Goal: Information Seeking & Learning: Compare options

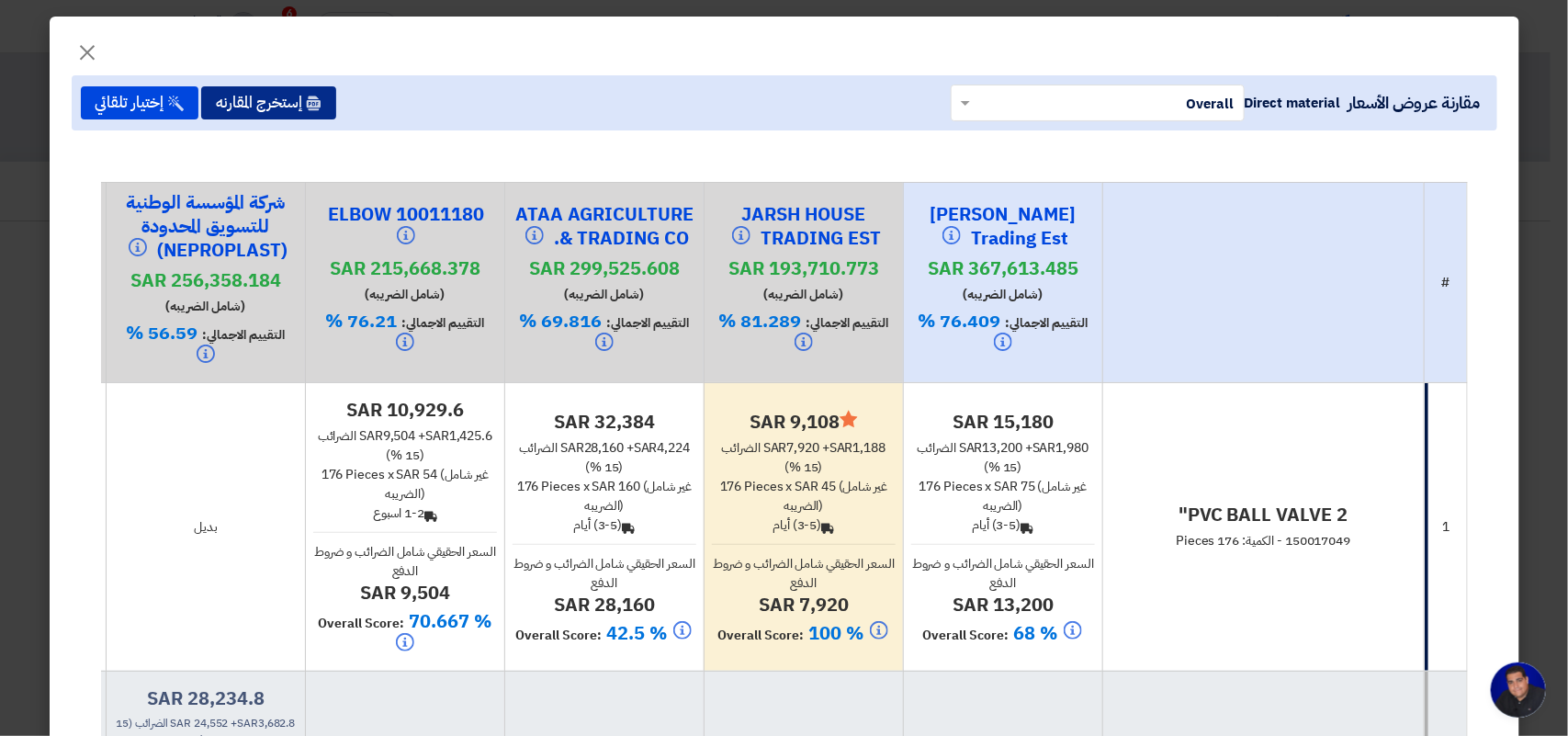
scroll to position [6, 0]
click at [90, 56] on span "×" at bounding box center [88, 51] width 22 height 55
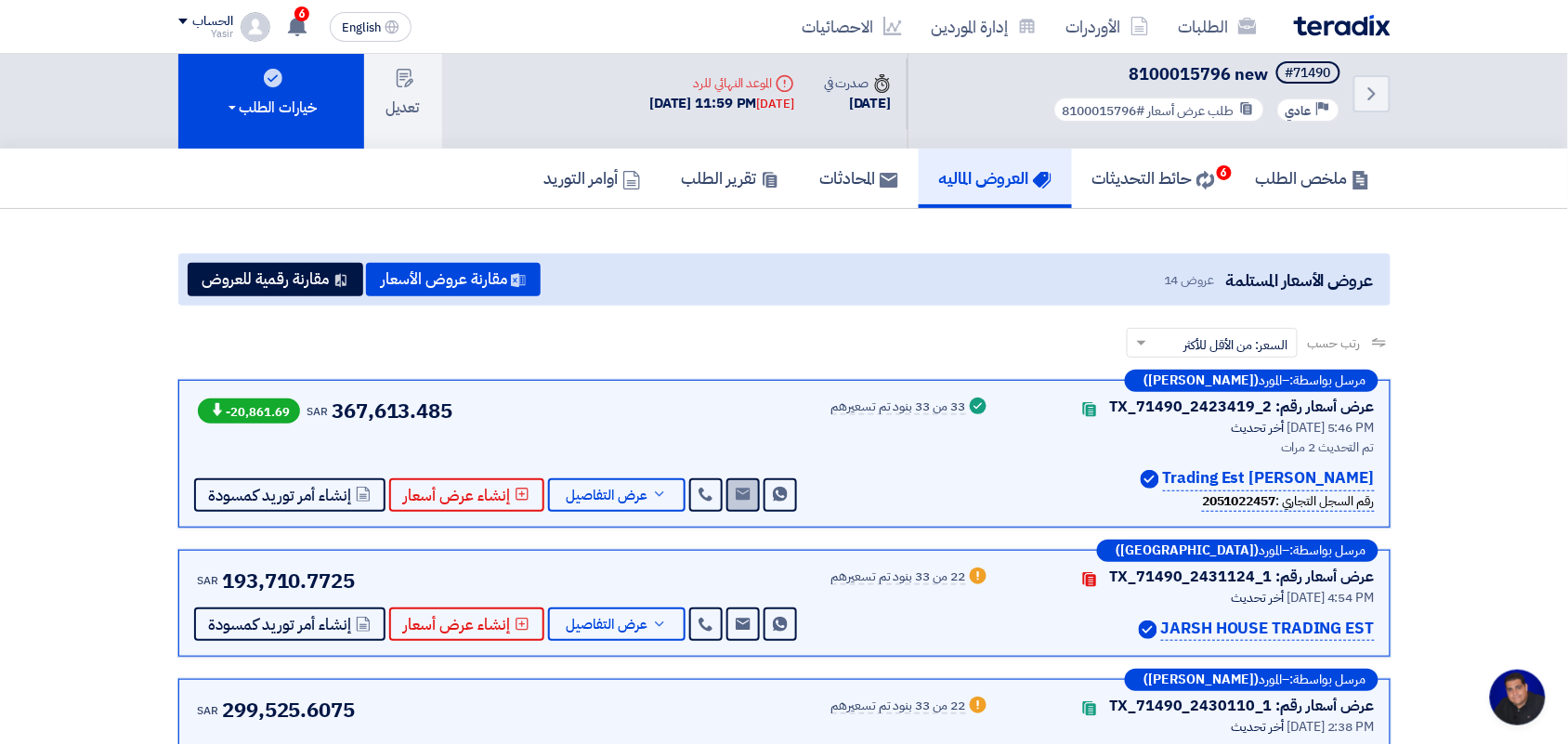
scroll to position [116, 0]
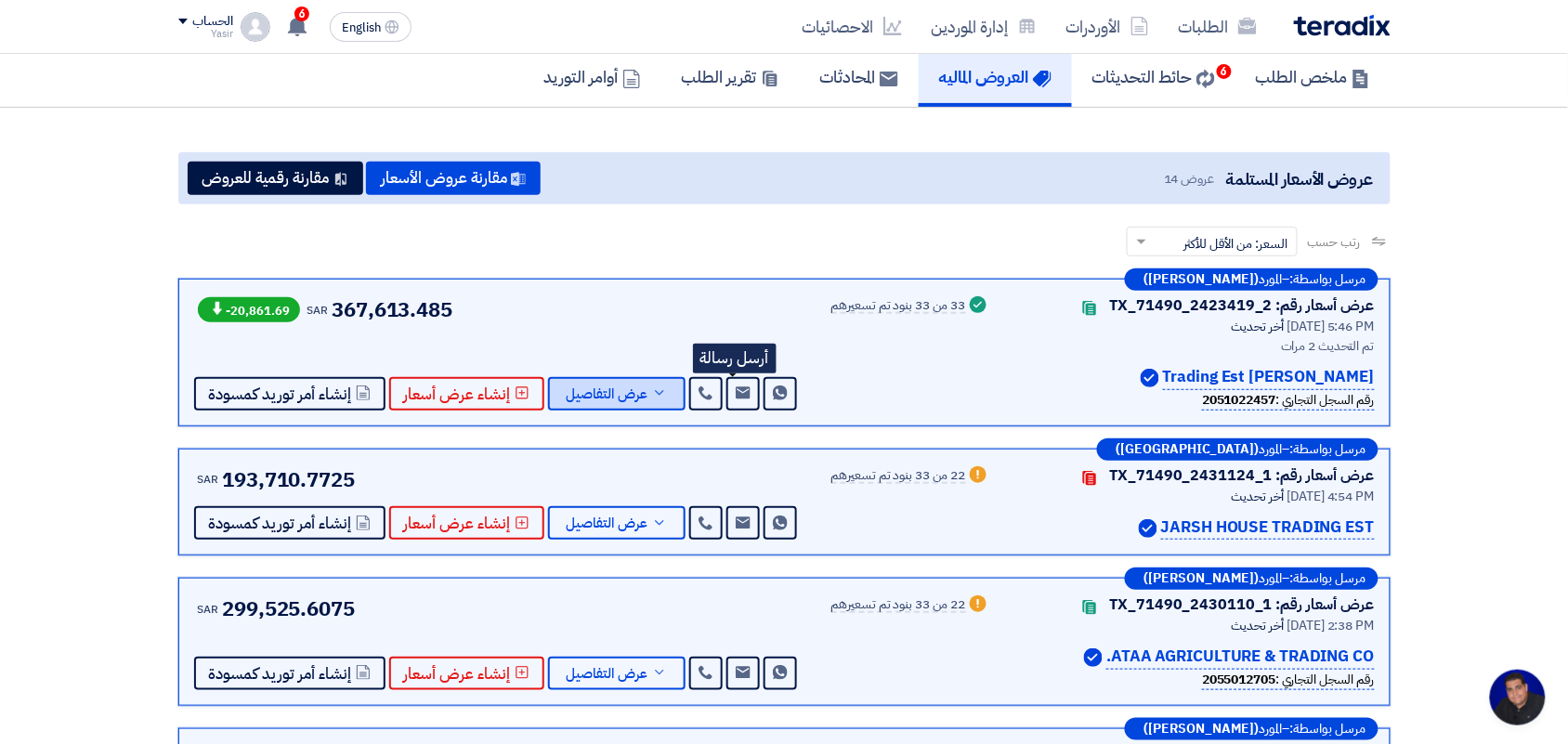
click at [578, 379] on button "عرض التفاصيل" at bounding box center [617, 394] width 138 height 33
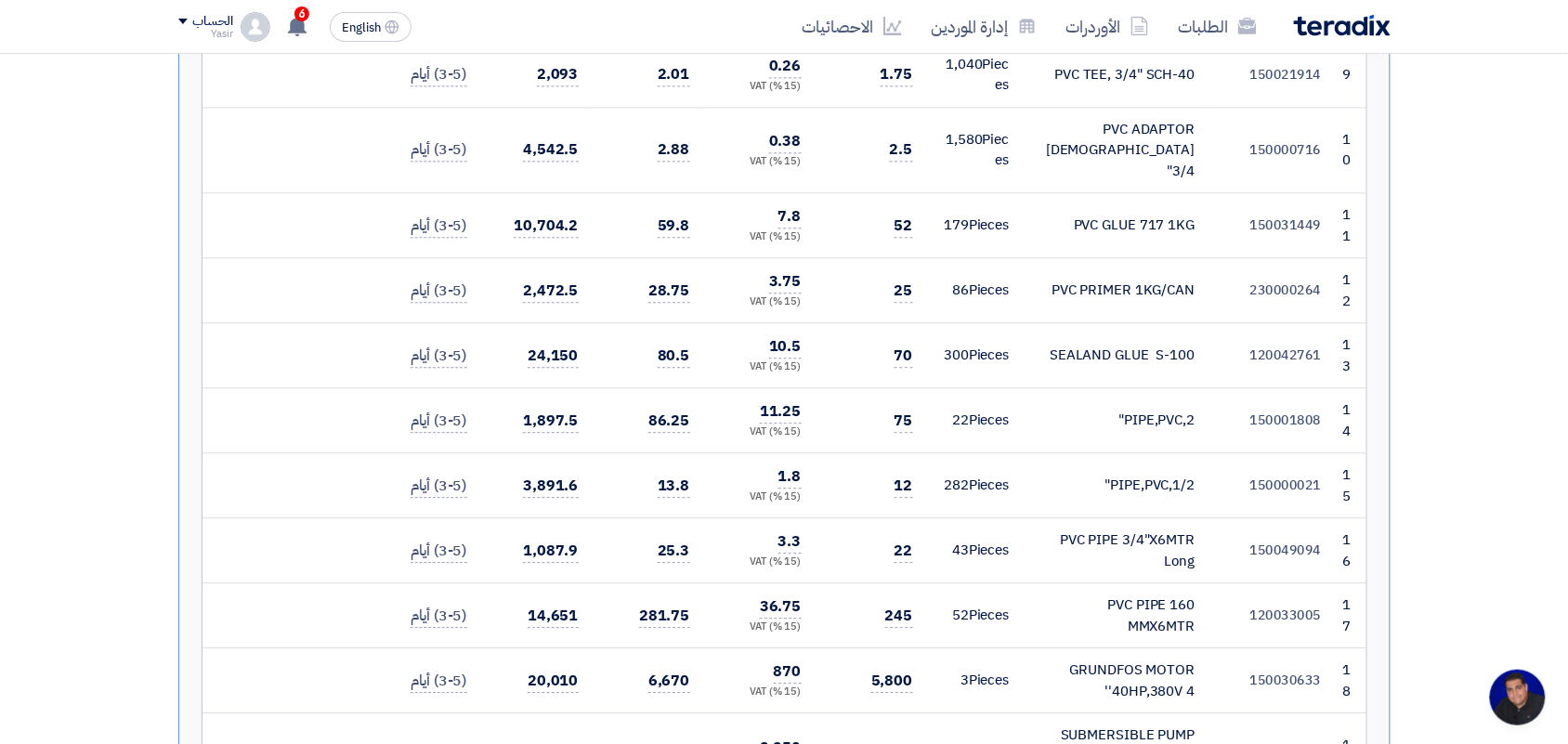
scroll to position [1276, 0]
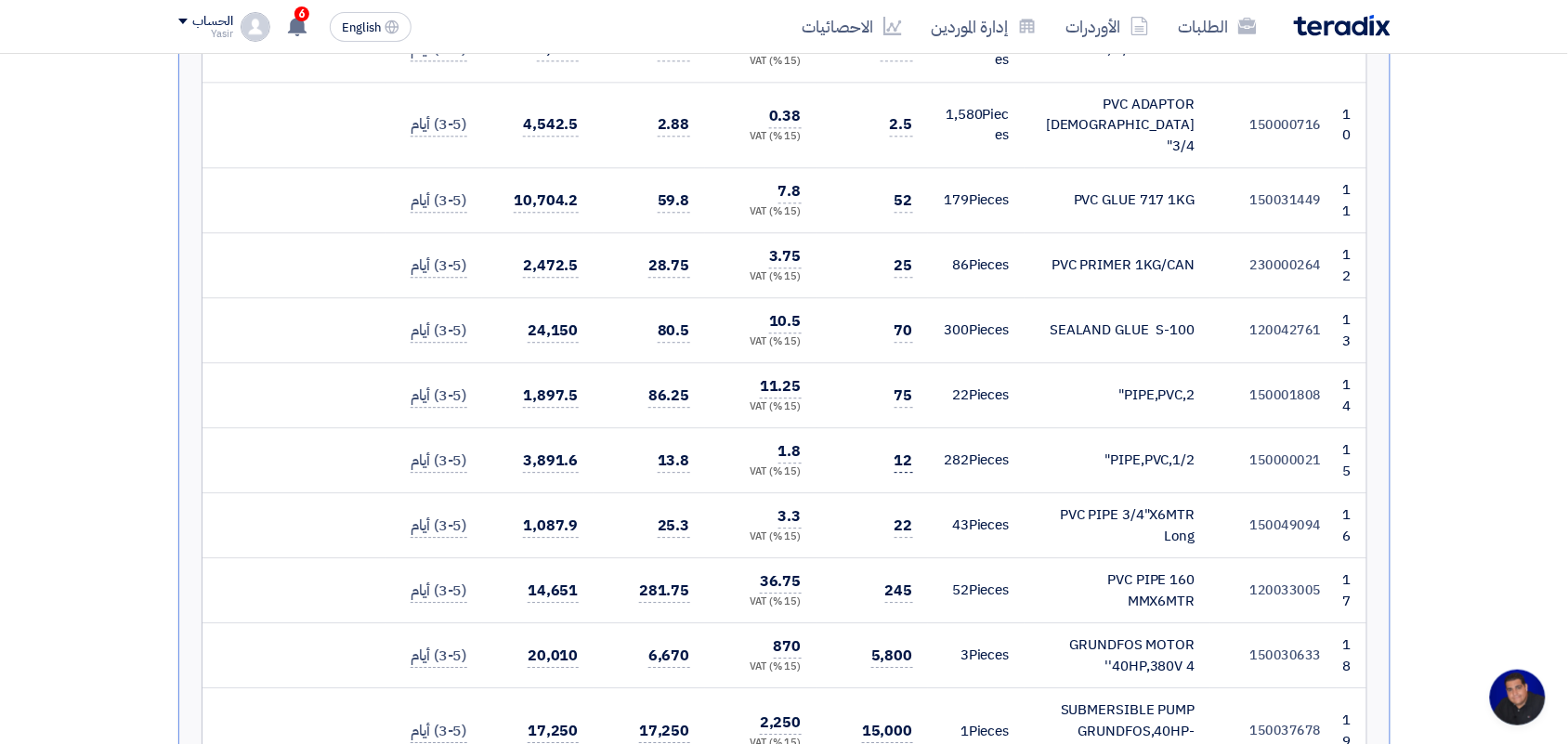
click at [899, 450] on span "12" at bounding box center [904, 461] width 19 height 23
click at [864, 428] on td "12" at bounding box center [873, 461] width 112 height 65
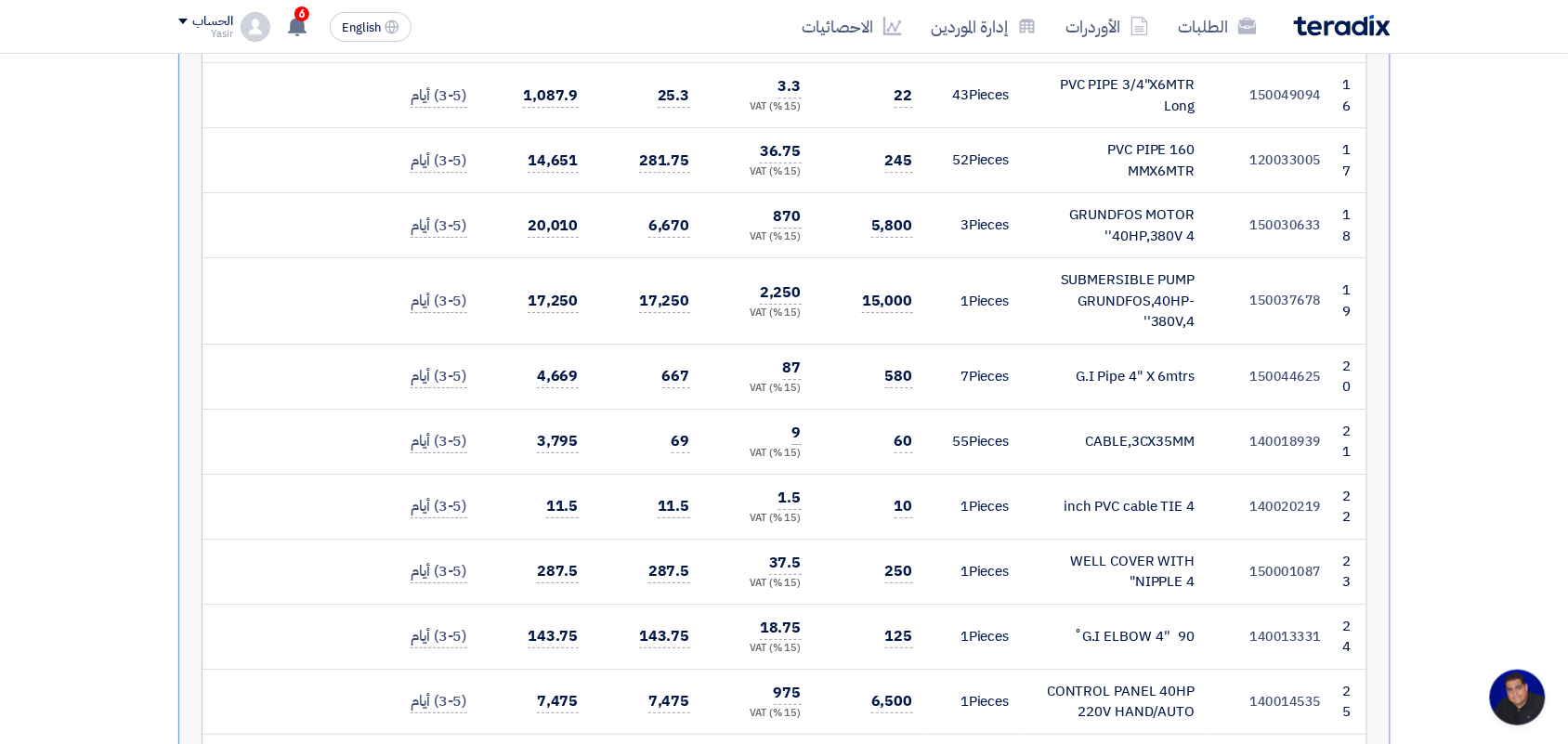
scroll to position [1625, 0]
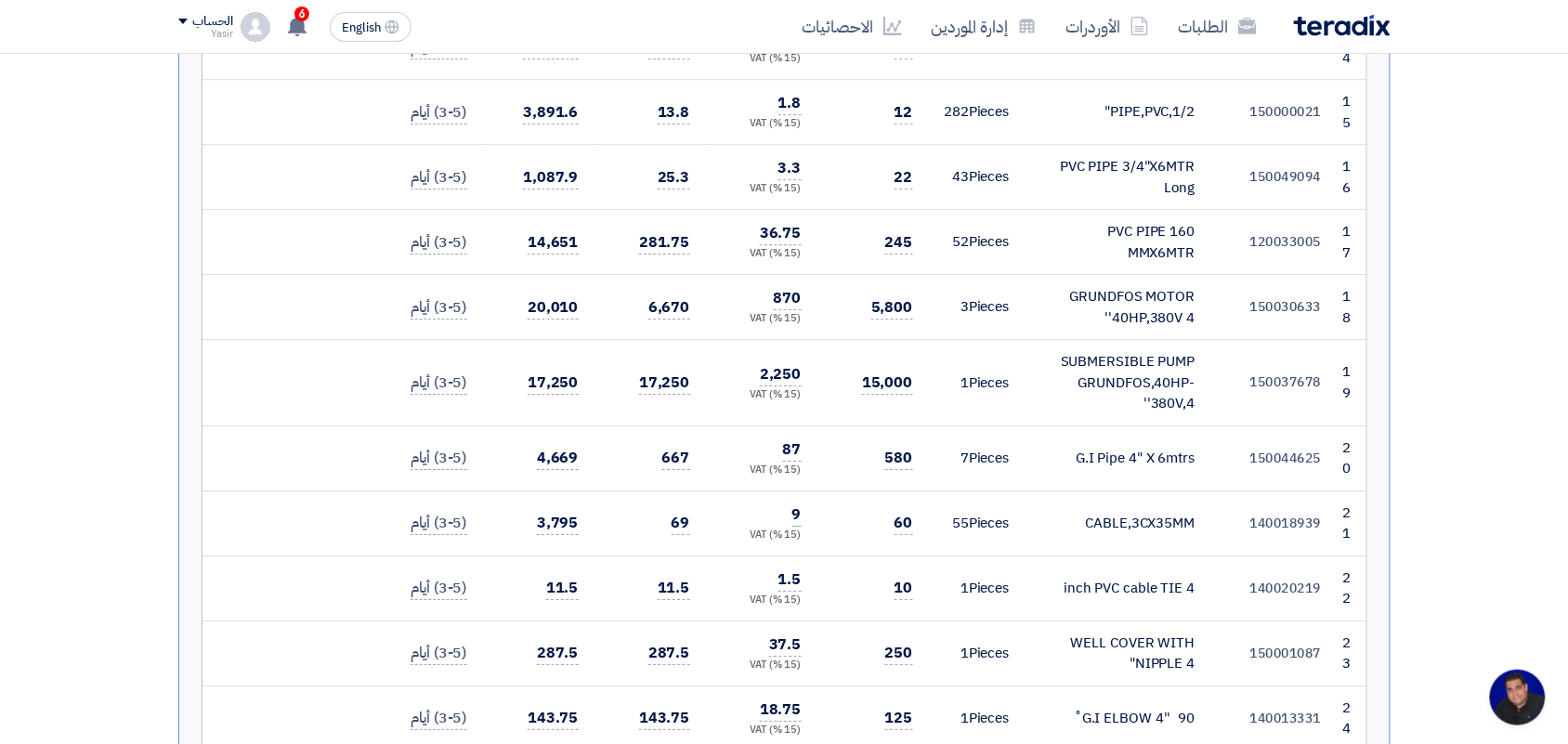
click at [1134, 351] on div "SUBMERSIBLE PUMP GRUNDFOS,40HP-380V,4''" at bounding box center [1117, 383] width 156 height 63
click at [1133, 351] on div "SUBMERSIBLE PUMP GRUNDFOS,40HP-380V,4''" at bounding box center [1117, 383] width 156 height 63
click at [1131, 351] on div "SUBMERSIBLE PUMP GRUNDFOS,40HP-380V,4''" at bounding box center [1117, 383] width 156 height 63
copy tr "SUBMERSIBLE PUMP GRUNDFOS,40HP-380V,4''"
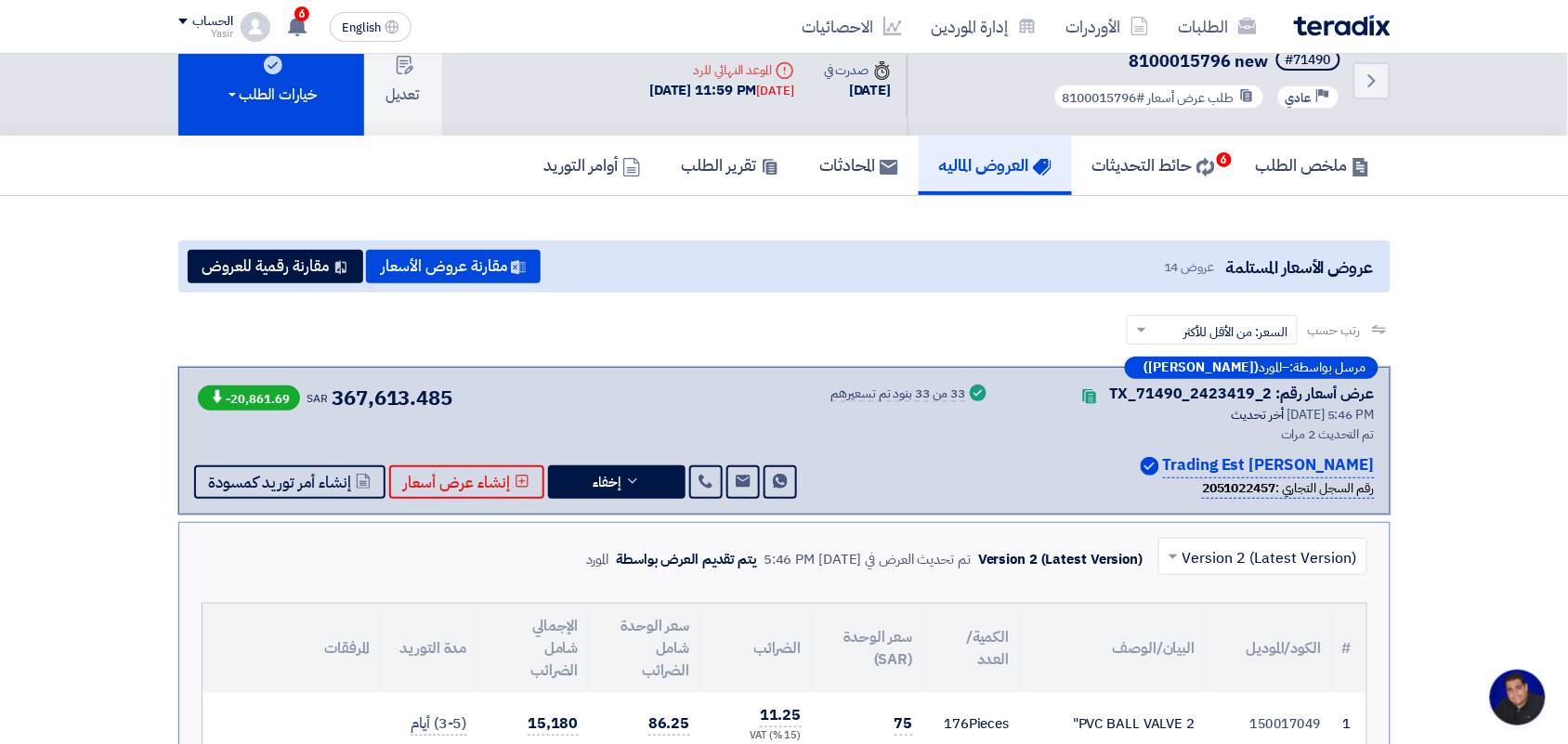
scroll to position [0, 0]
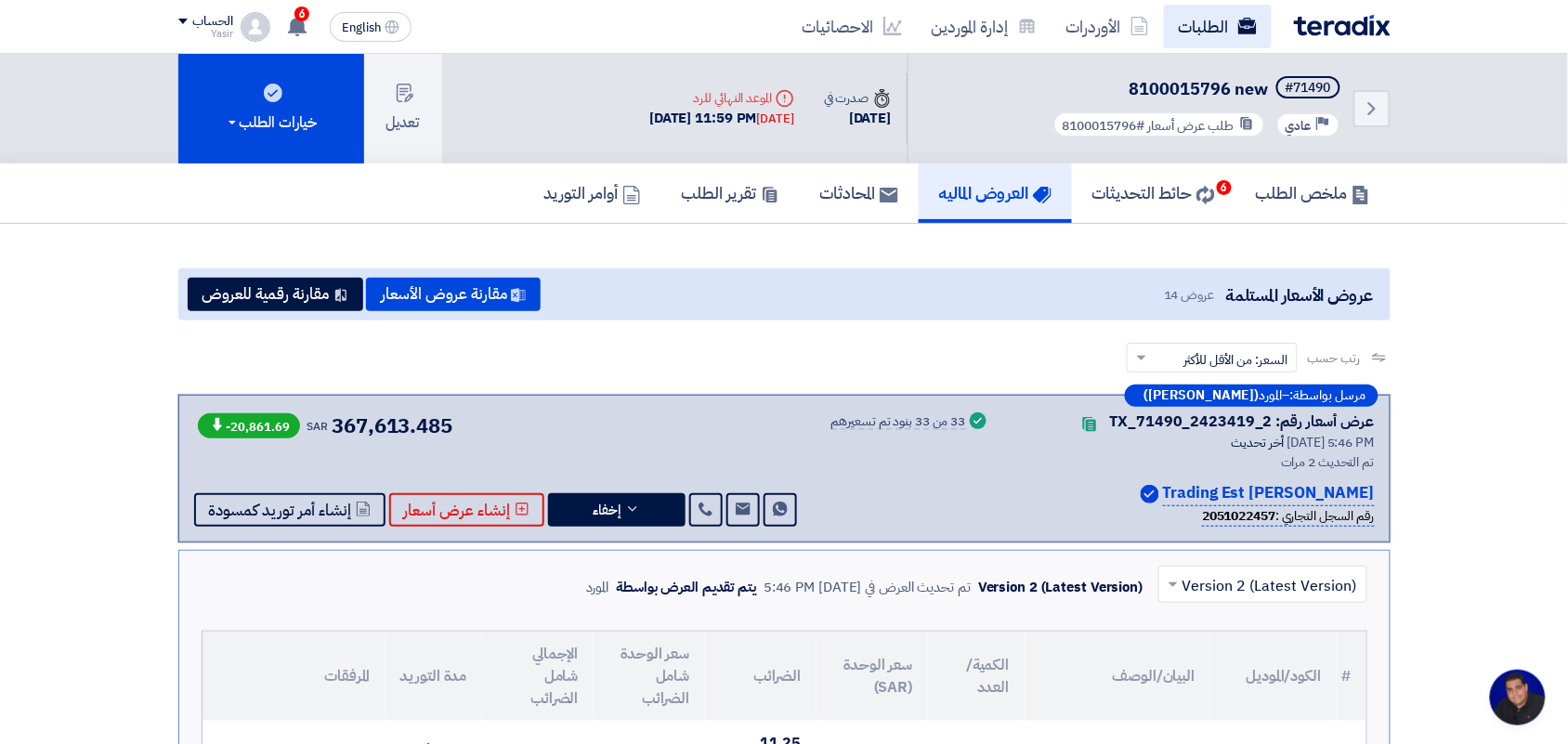
click at [1203, 23] on link "الطلبات" at bounding box center [1218, 26] width 108 height 44
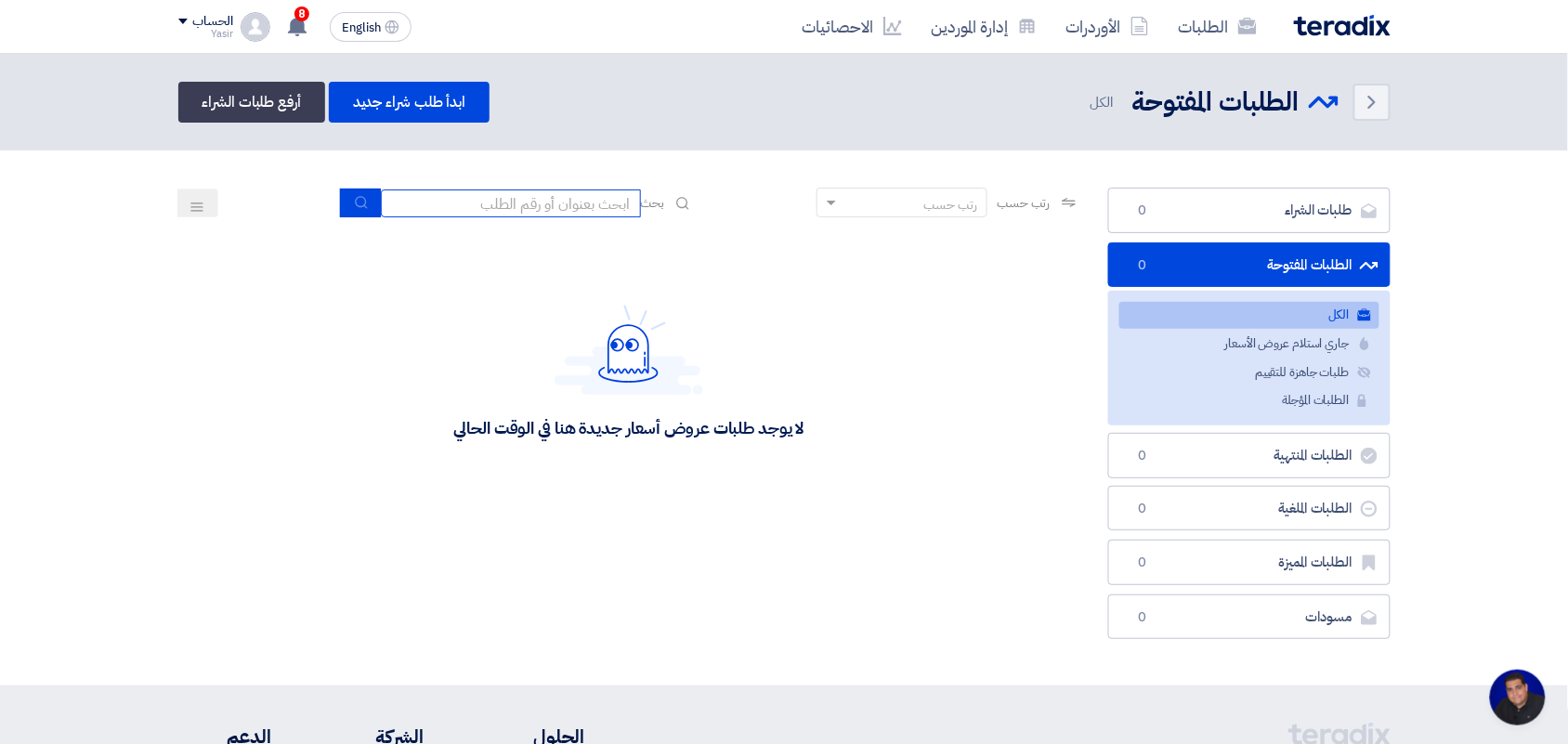
click at [556, 201] on input at bounding box center [511, 203] width 260 height 28
type input "8100015879"
click at [354, 198] on icon "submit" at bounding box center [362, 202] width 15 height 15
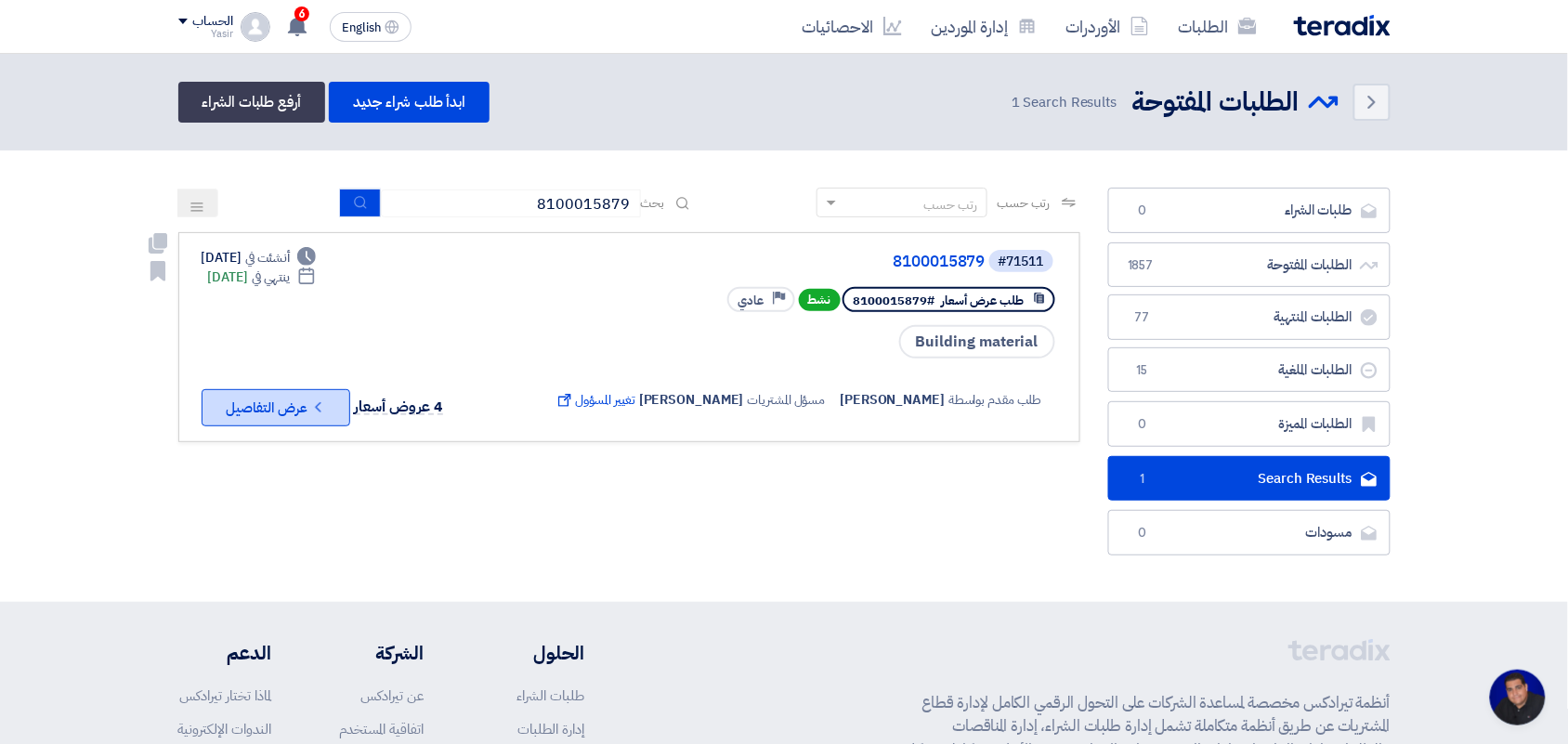
click at [290, 400] on button "Check details عرض التفاصيل" at bounding box center [276, 408] width 149 height 37
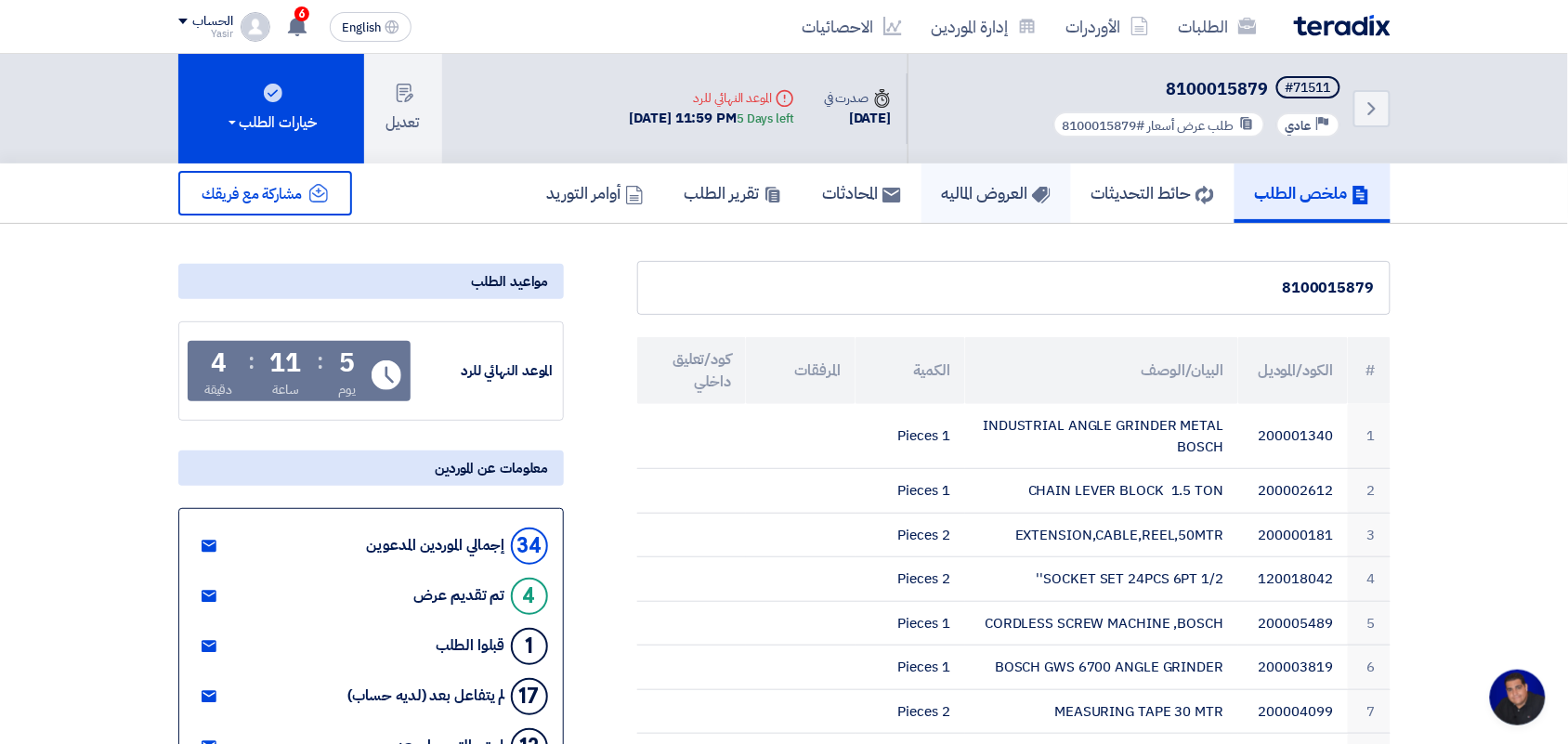
click at [1031, 189] on use at bounding box center [1040, 195] width 19 height 17
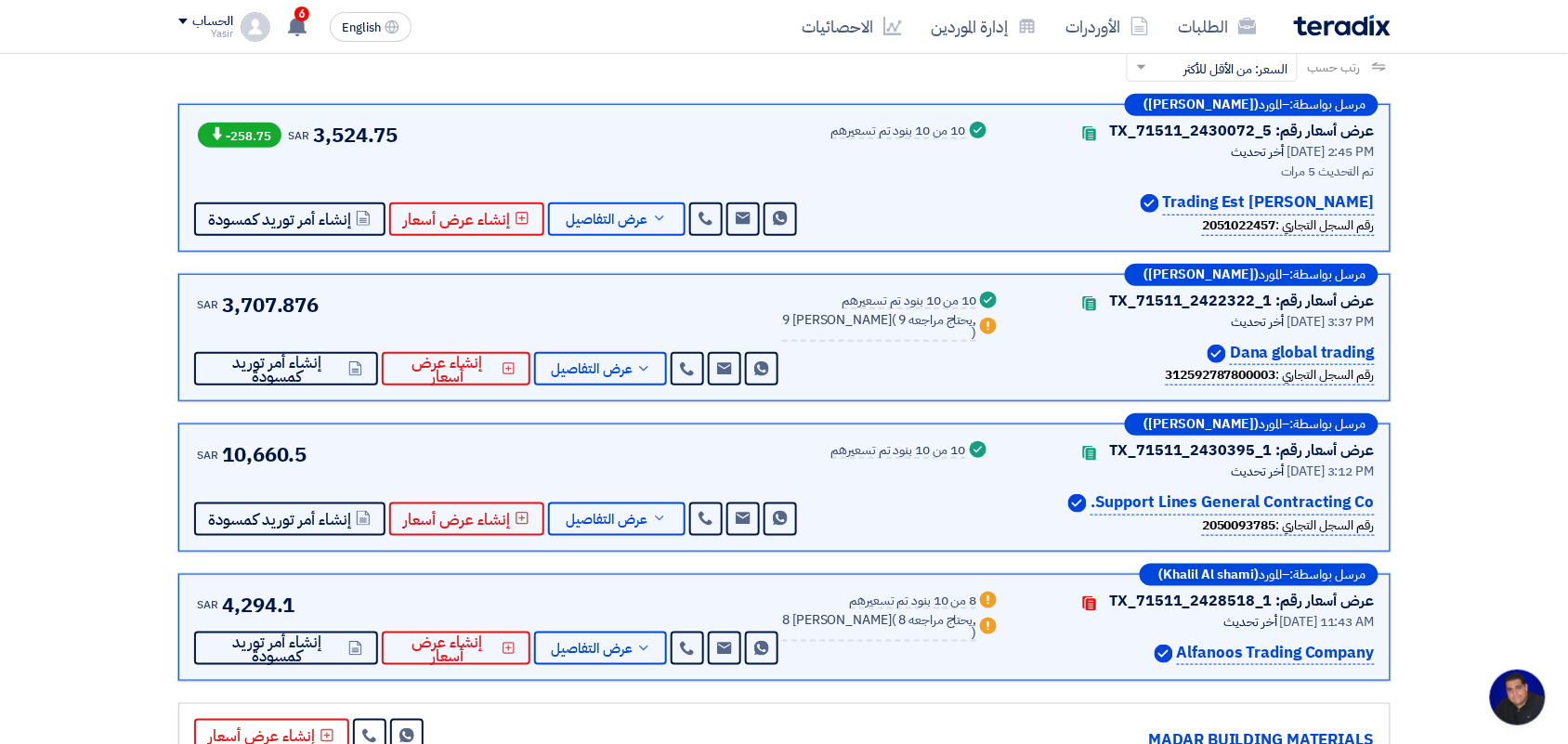
scroll to position [348, 0]
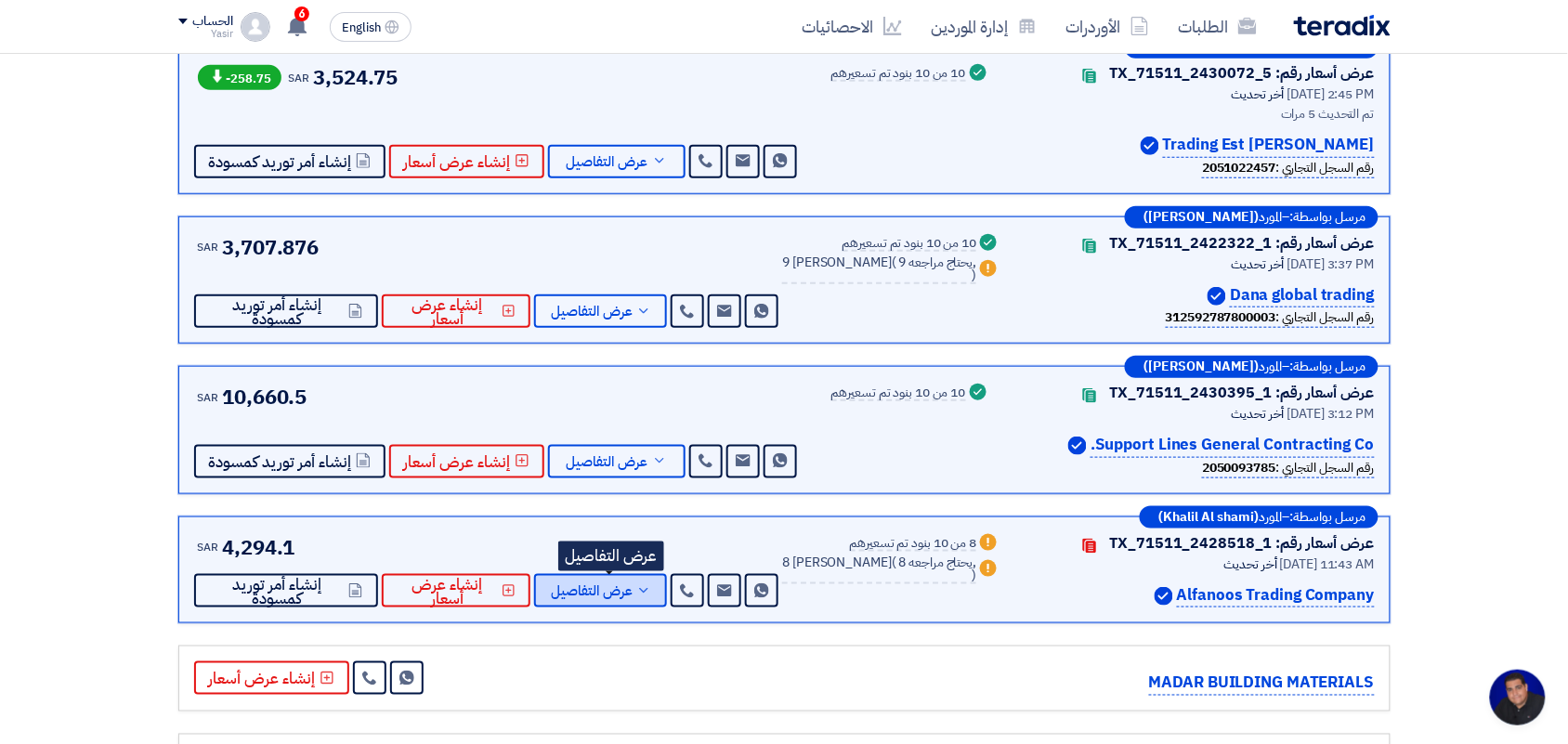
click at [614, 593] on span "عرض التفاصيل" at bounding box center [592, 591] width 82 height 14
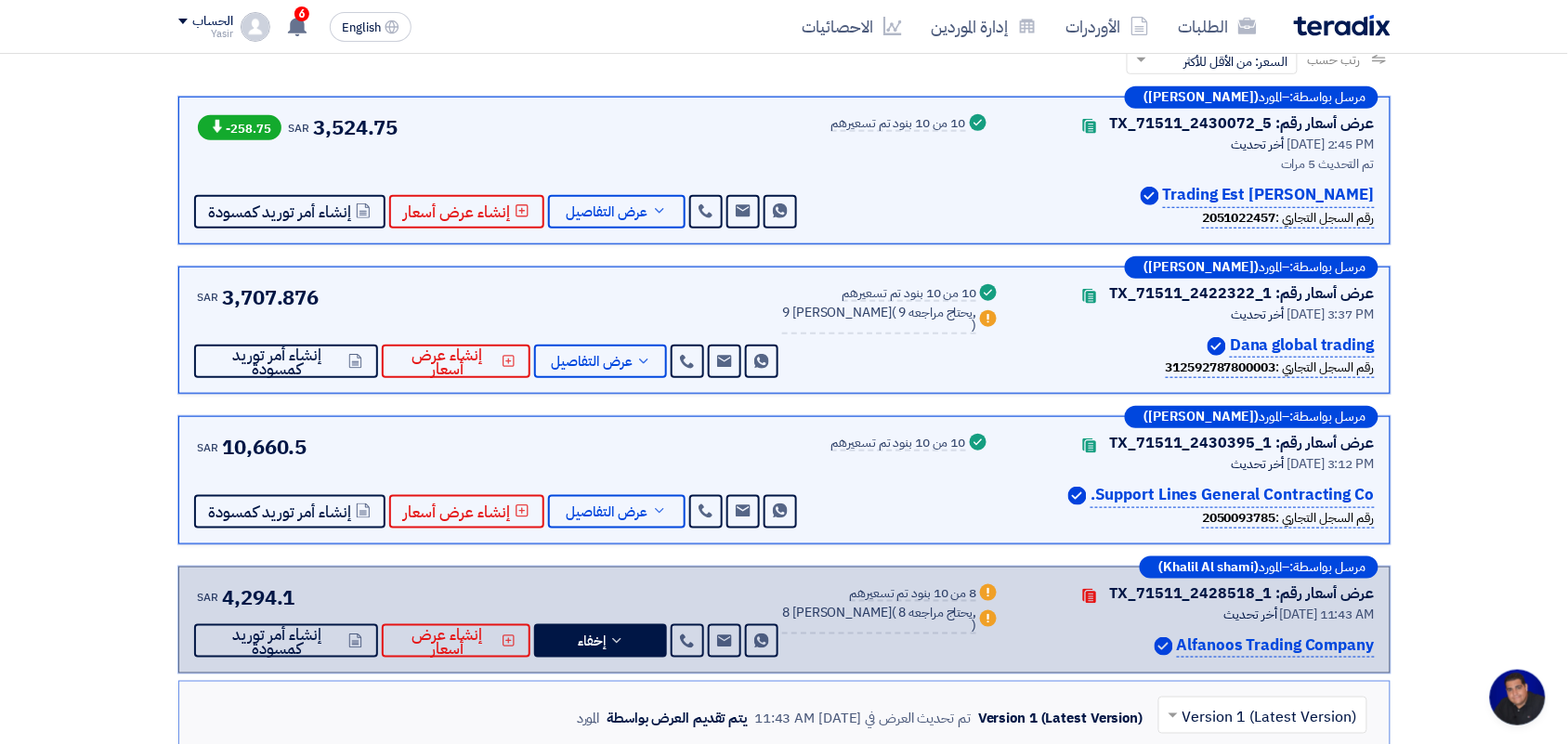
scroll to position [116, 0]
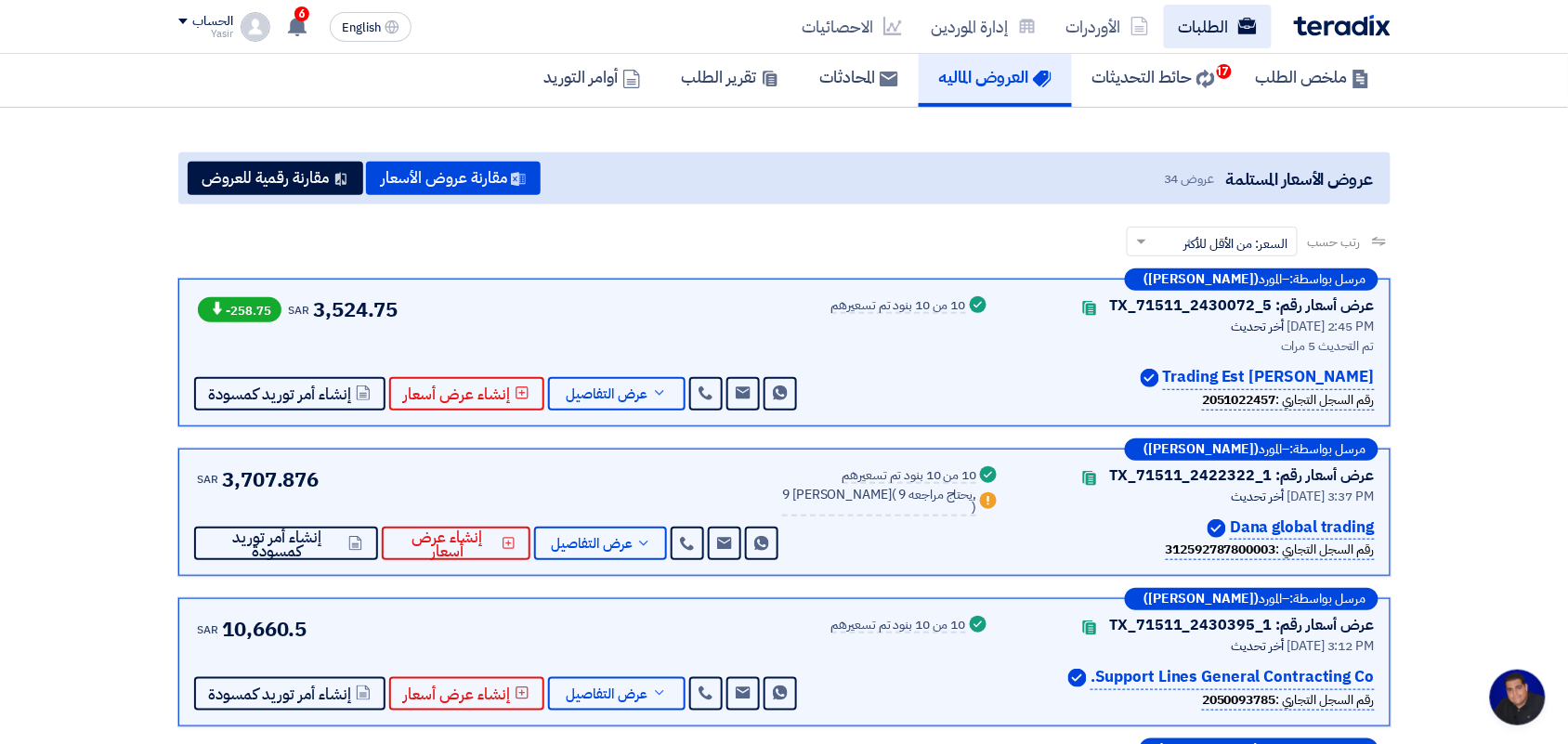
click at [1236, 12] on link "الطلبات" at bounding box center [1218, 26] width 108 height 44
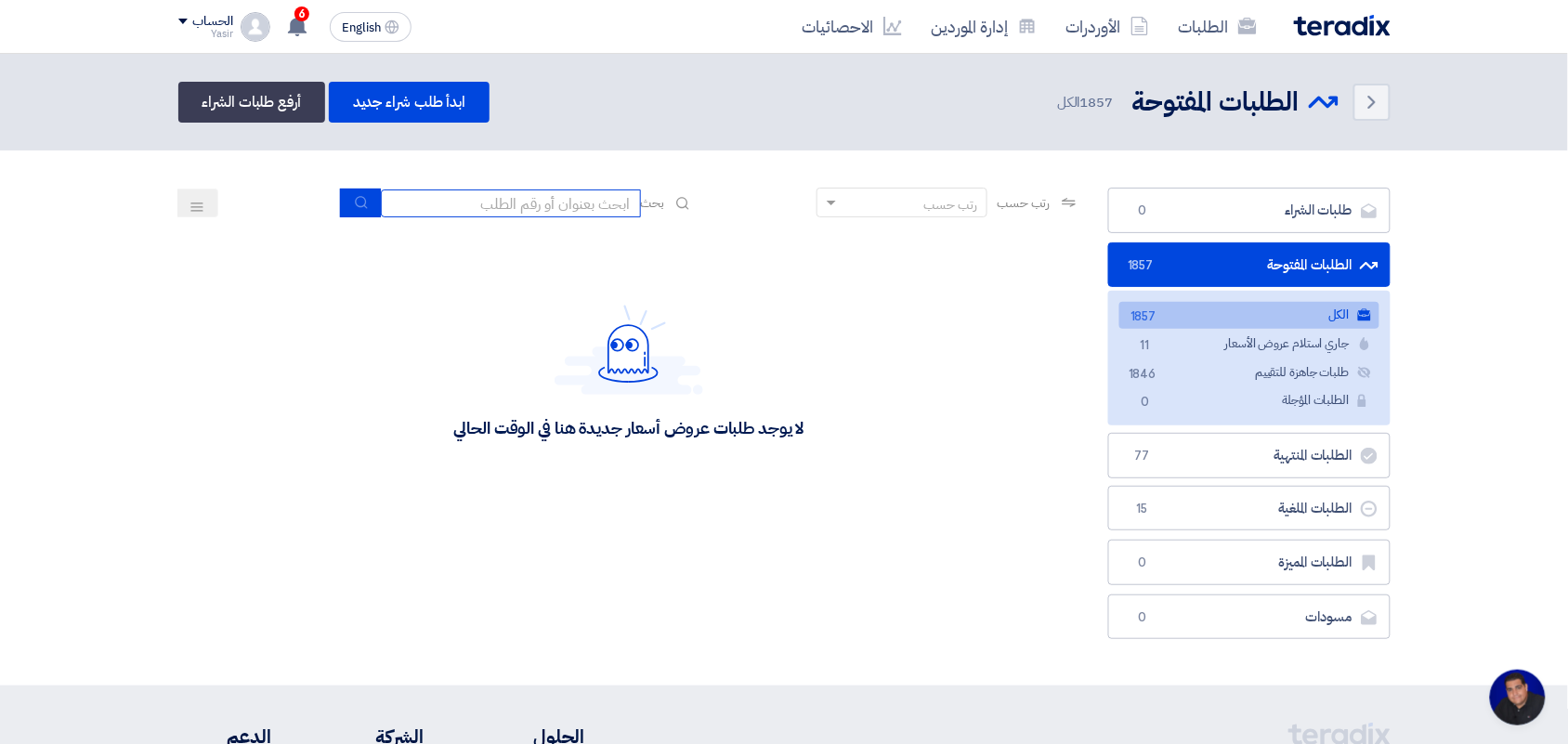
click at [582, 189] on input at bounding box center [511, 203] width 260 height 28
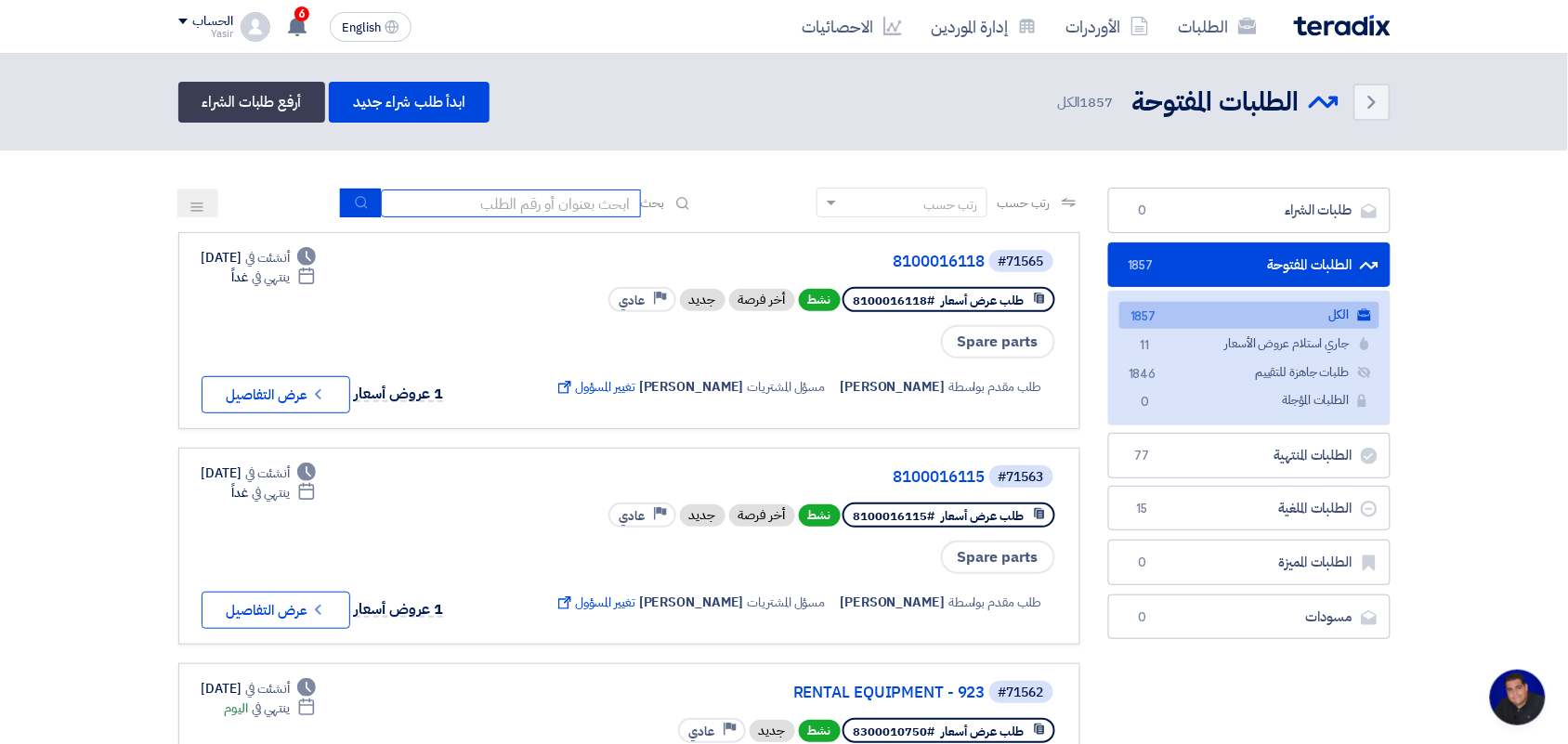
type input "new"
click at [354, 195] on icon "submit" at bounding box center [362, 202] width 15 height 15
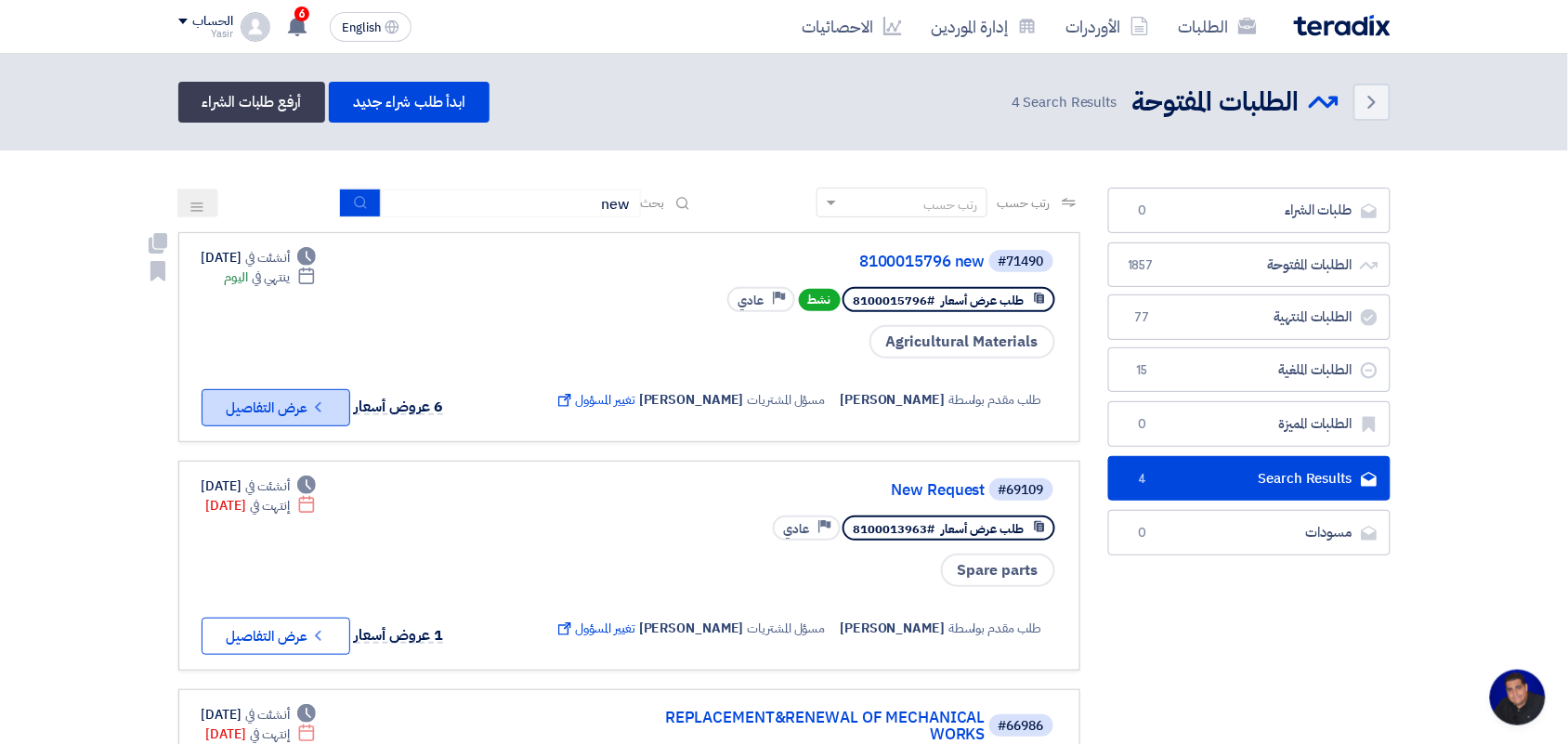
click at [274, 389] on button "Check details عرض التفاصيل" at bounding box center [276, 408] width 149 height 37
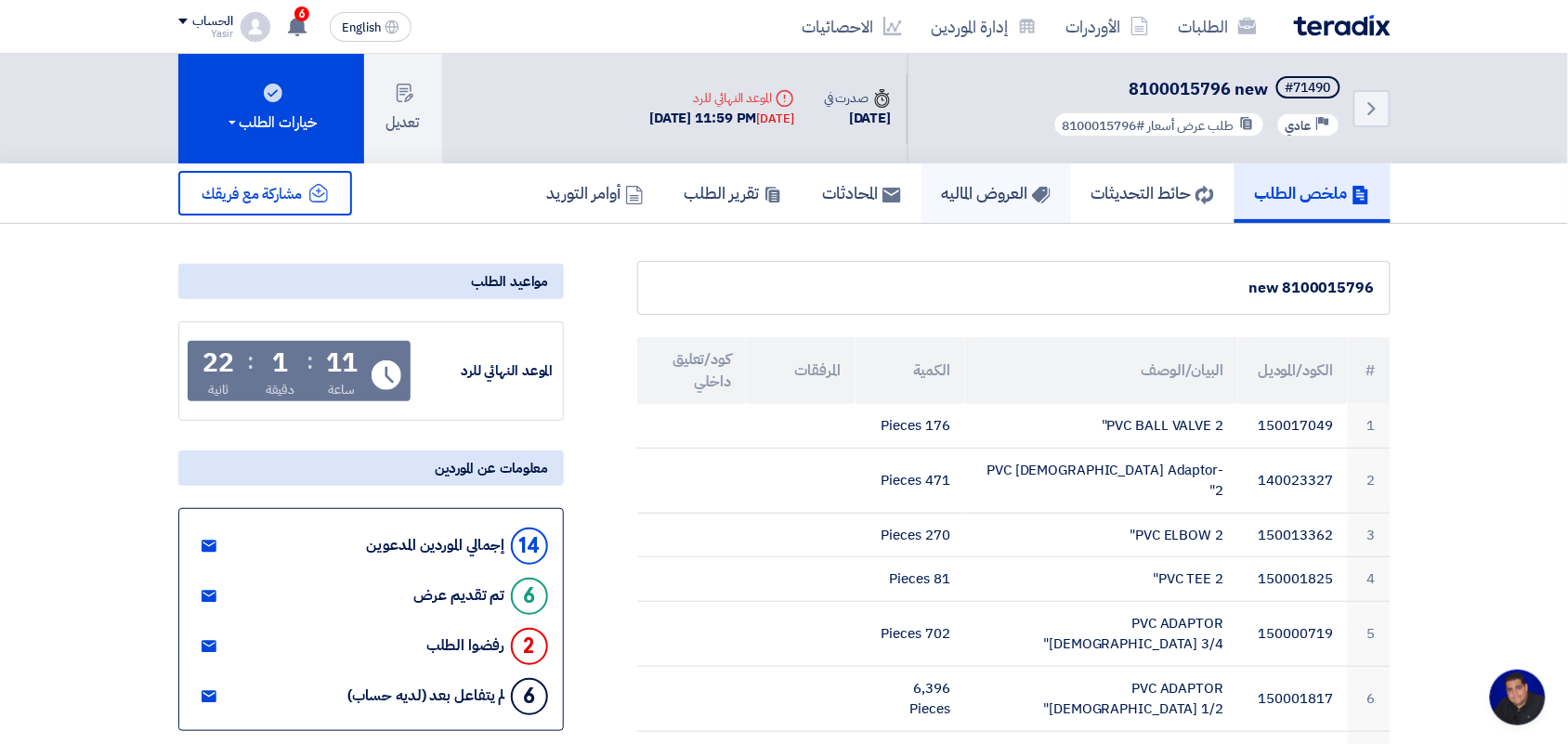
click at [989, 198] on h5 "العروض الماليه" at bounding box center [996, 192] width 109 height 21
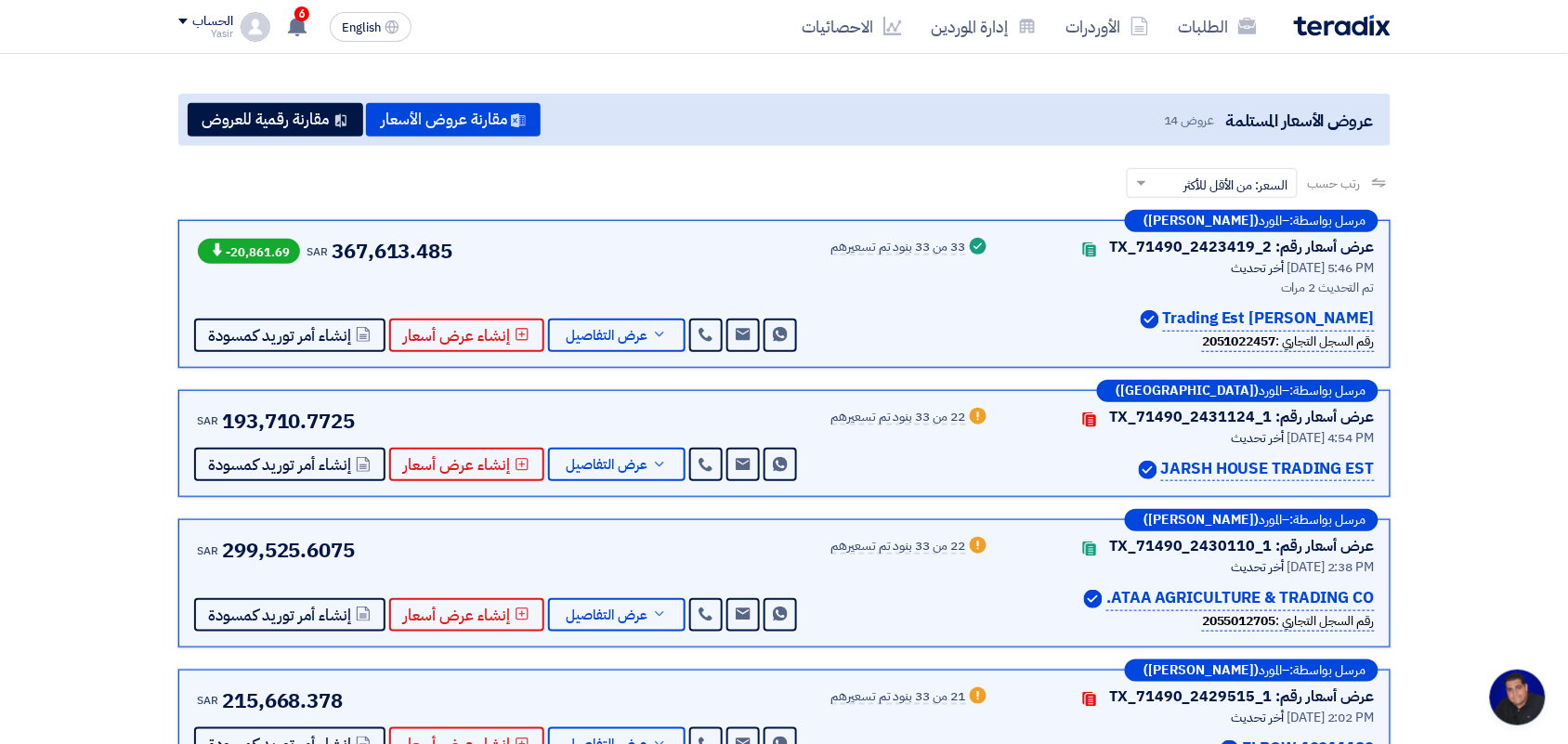
scroll to position [232, 0]
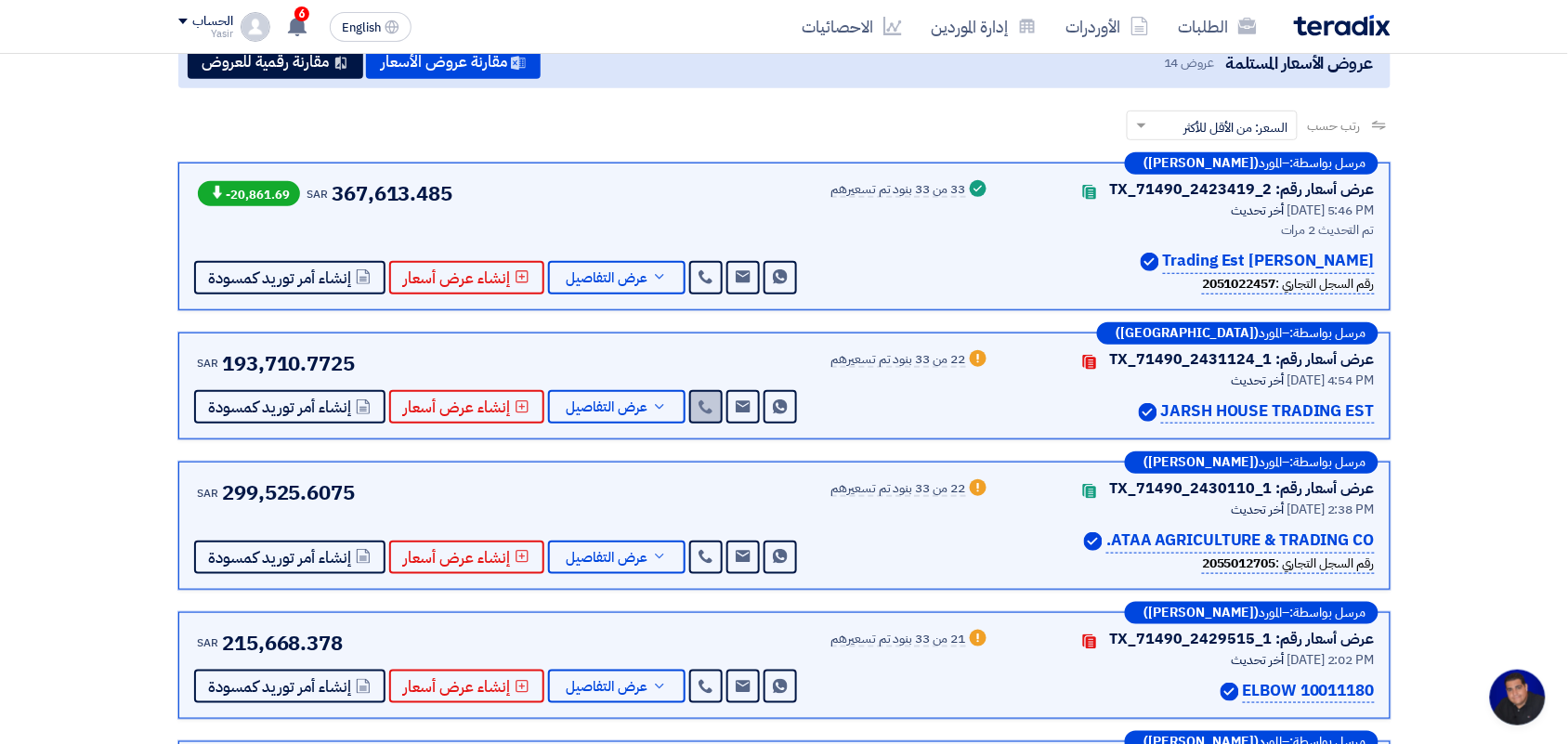
click at [699, 407] on icon at bounding box center [706, 407] width 15 height 15
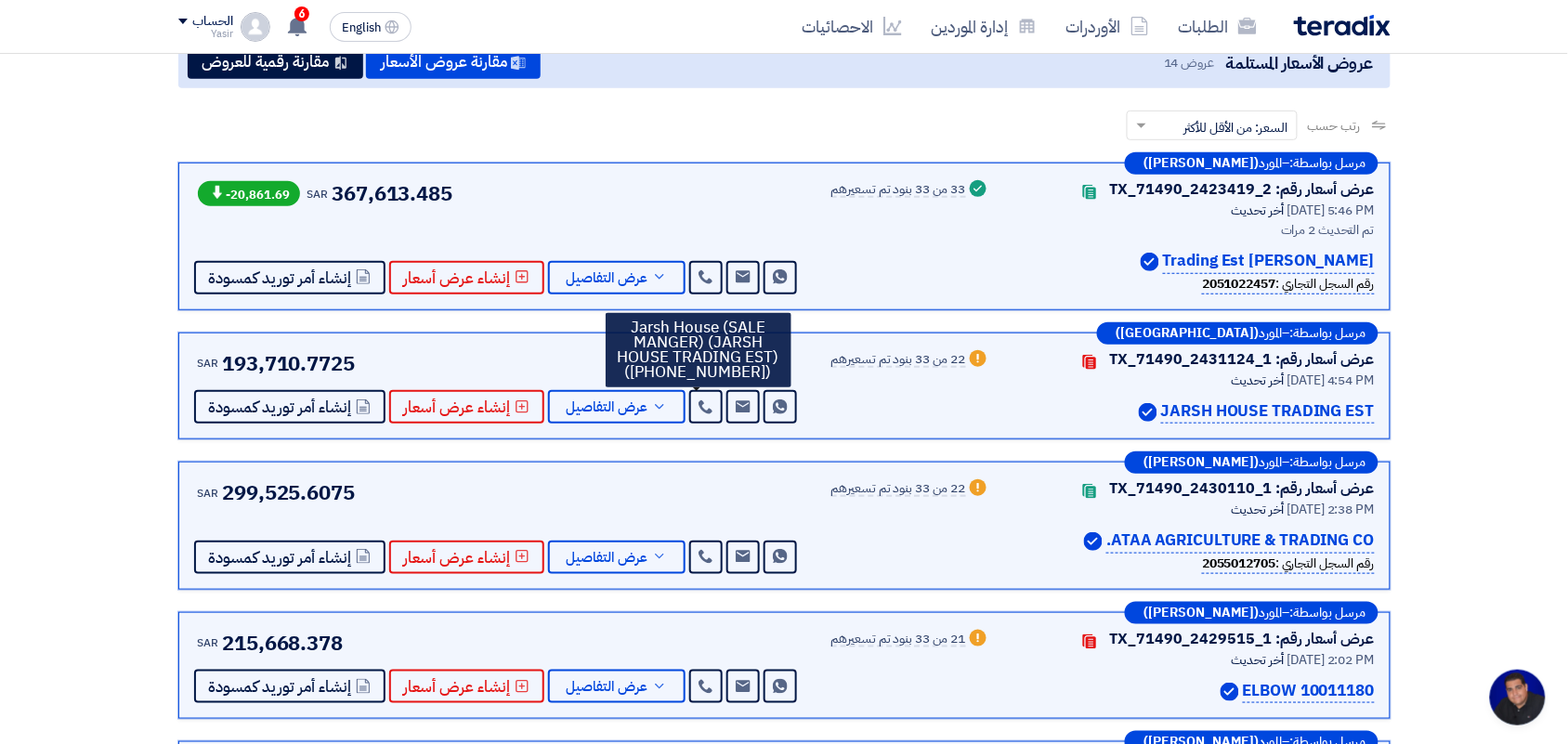
scroll to position [348, 0]
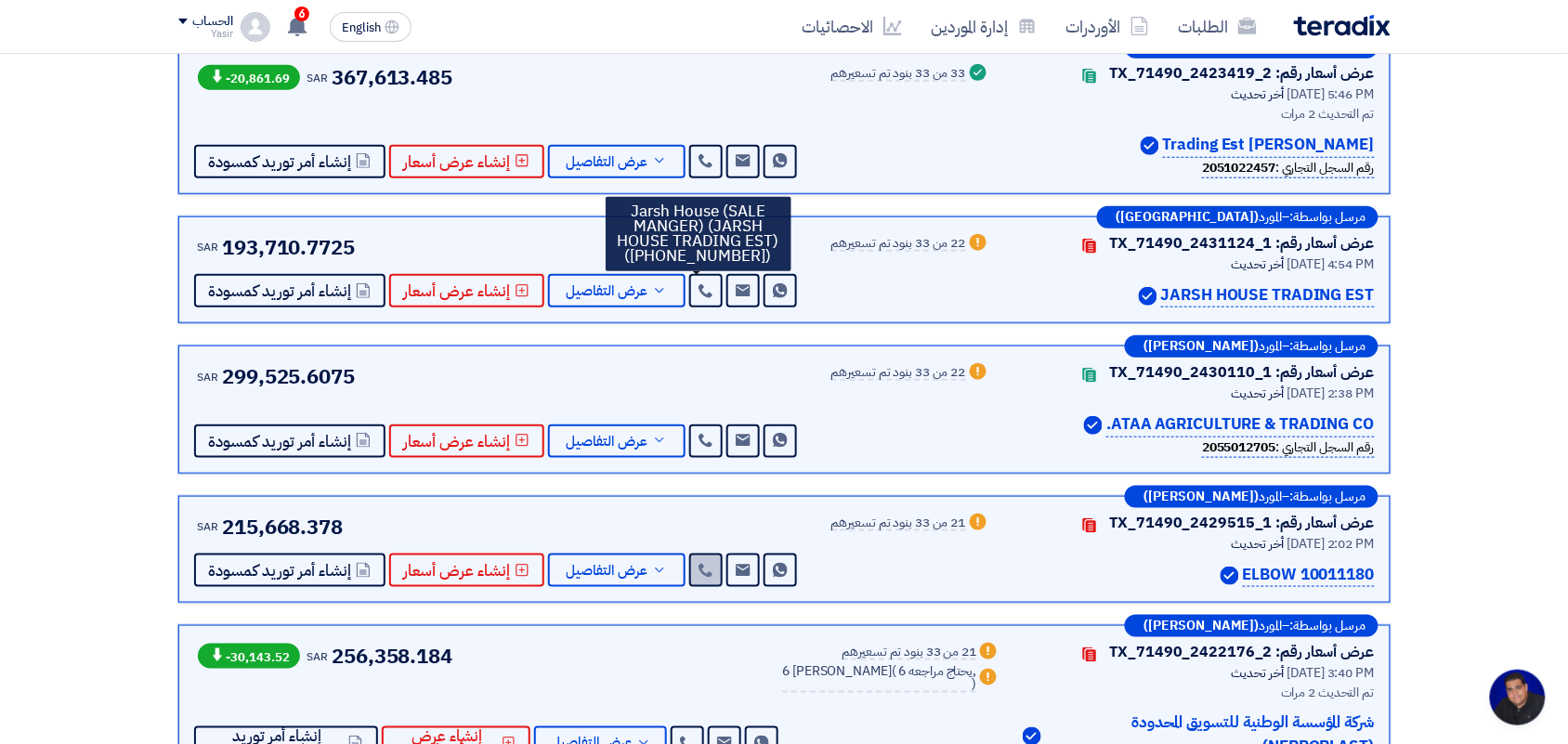
click at [699, 571] on icon at bounding box center [706, 570] width 15 height 15
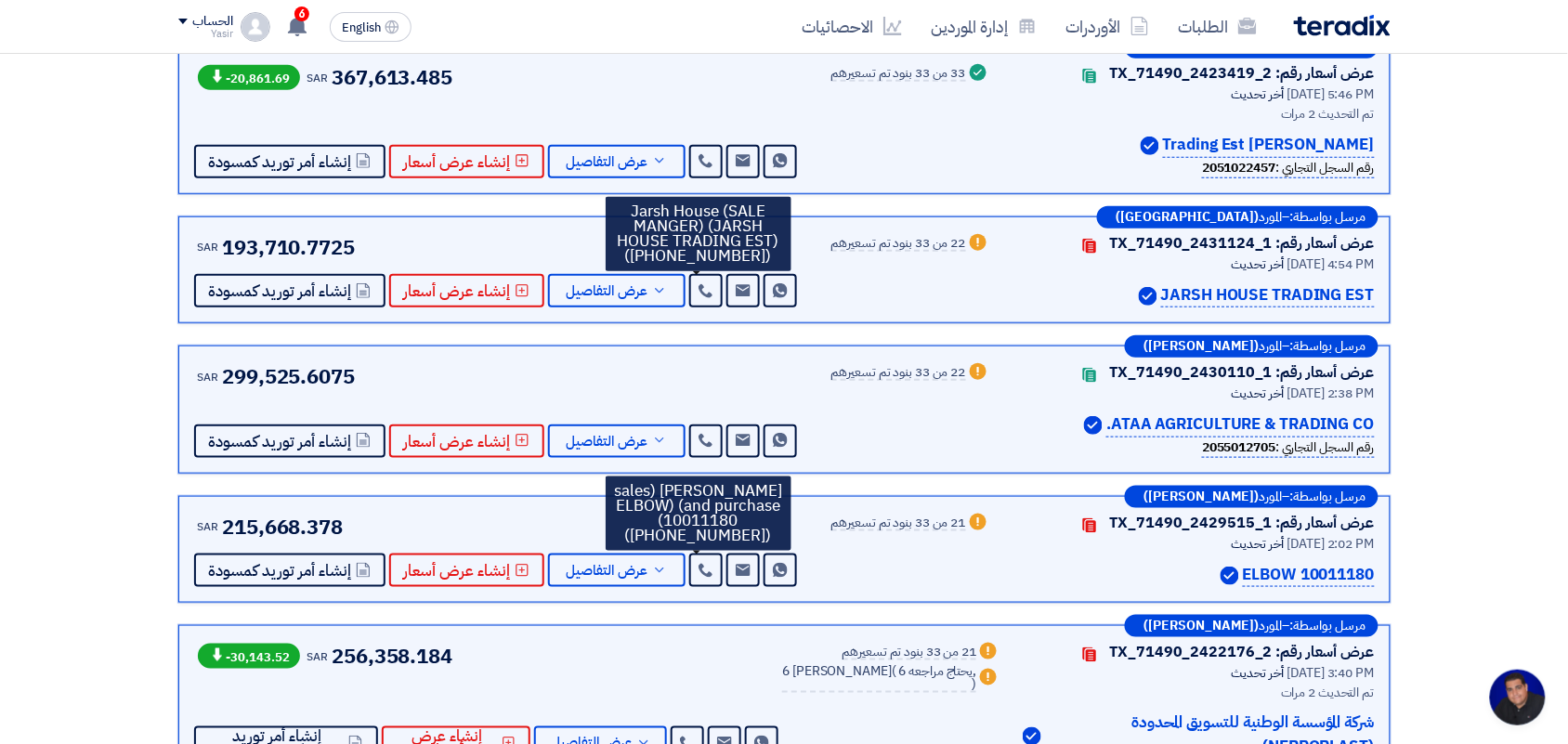
click at [874, 255] on div "Warn 22 من 33 بنود تم تسعيرهم" at bounding box center [911, 270] width 159 height 76
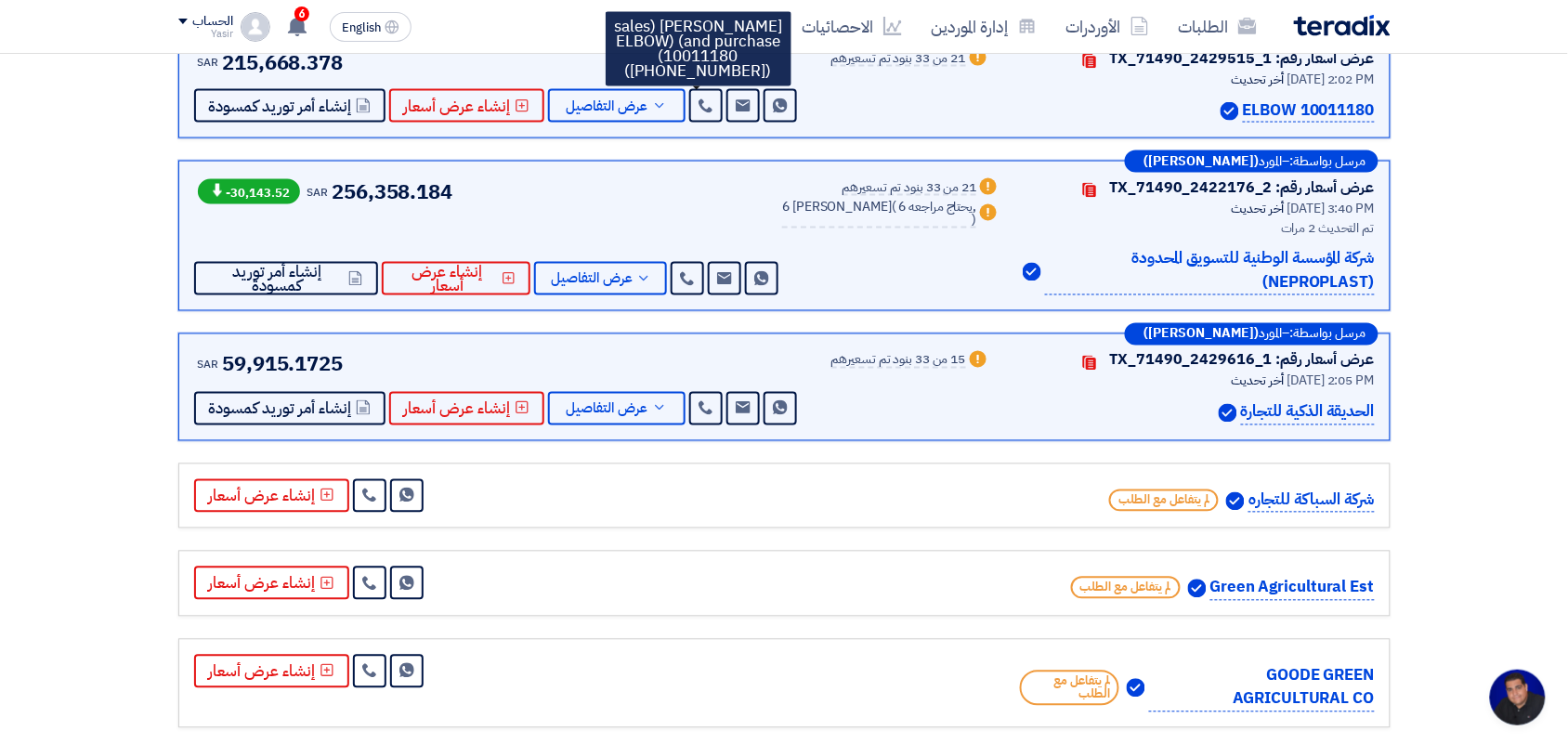
scroll to position [0, 0]
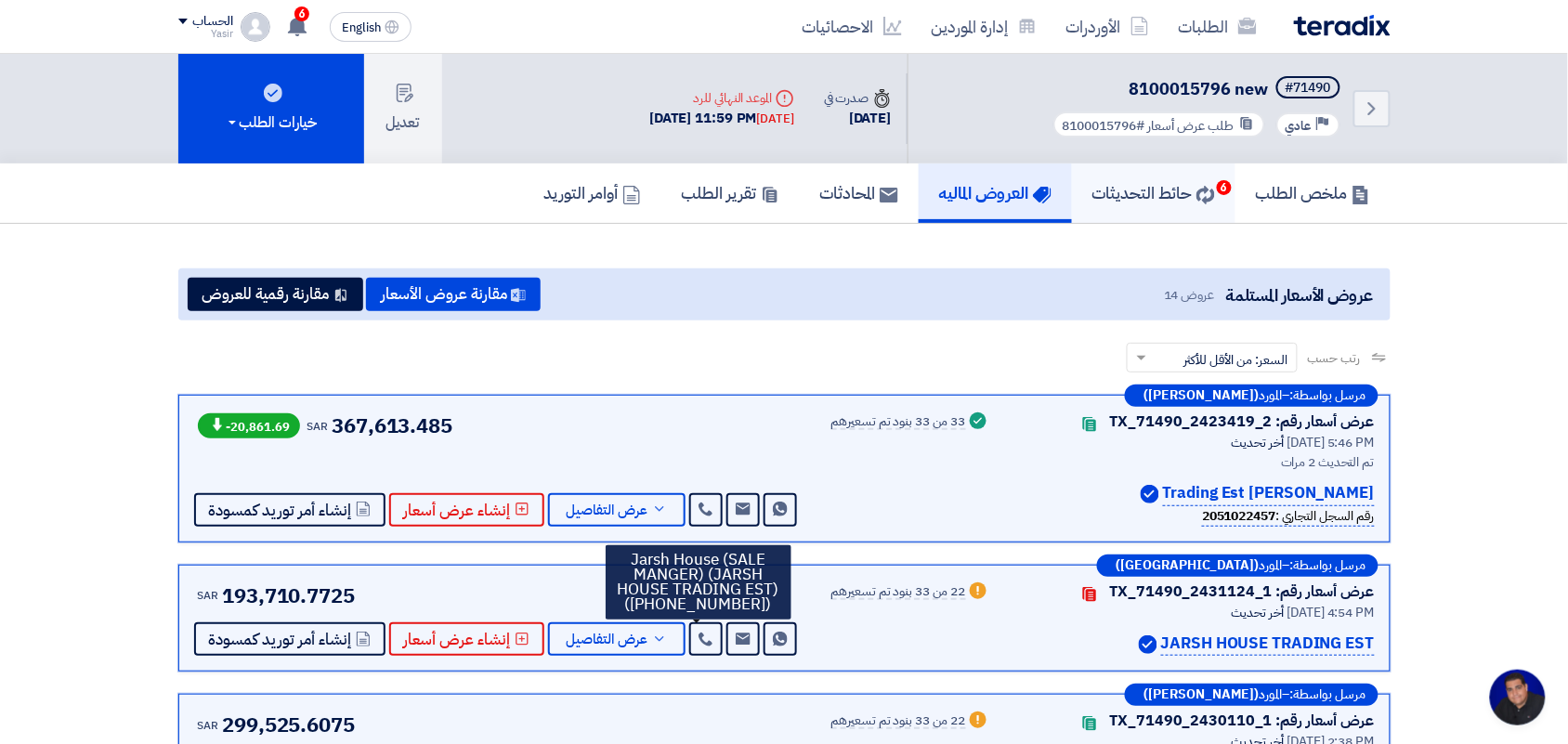
click at [1153, 182] on h5 "حائط التحديثات 6" at bounding box center [1153, 192] width 123 height 21
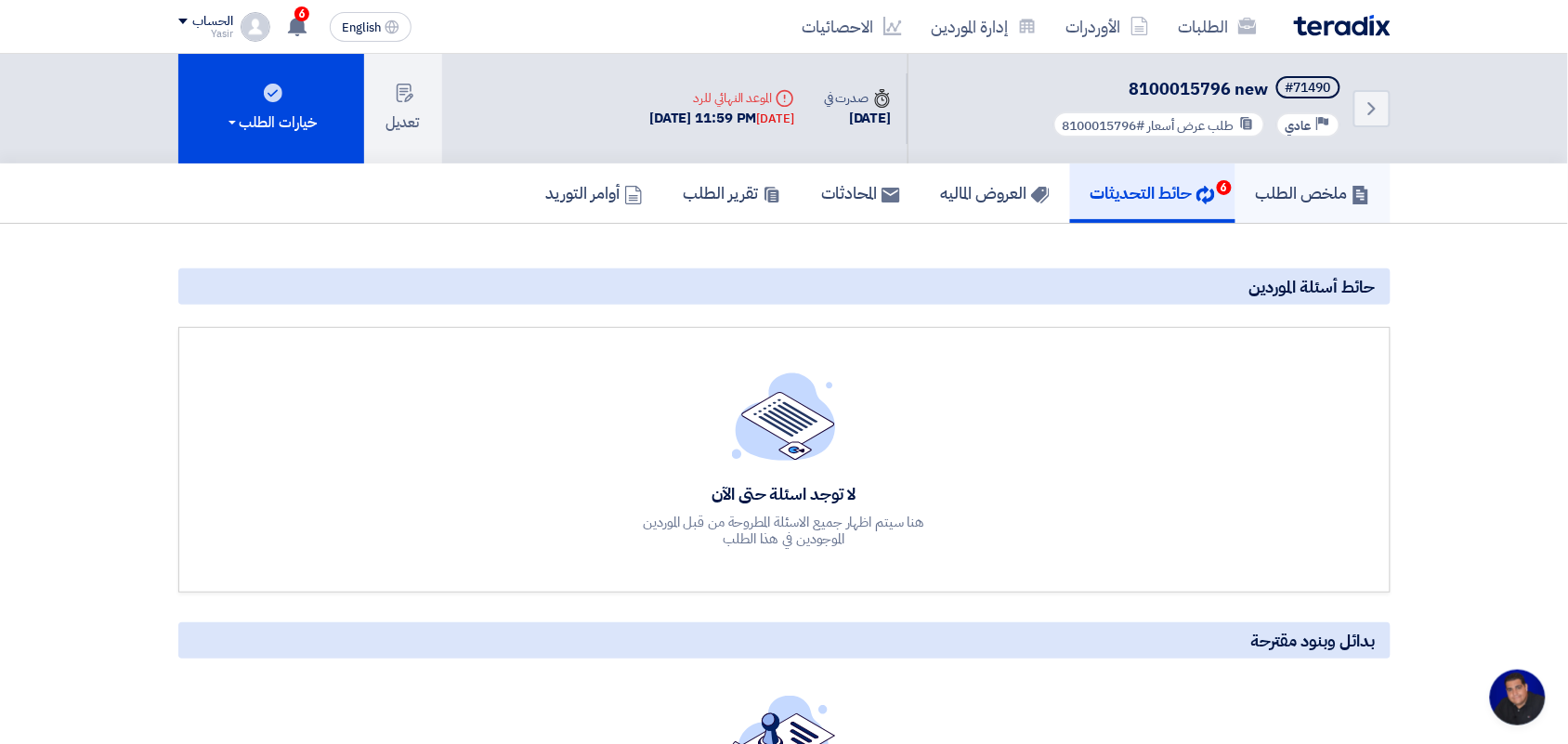
click at [1337, 195] on h5 "ملخص الطلب" at bounding box center [1312, 192] width 114 height 21
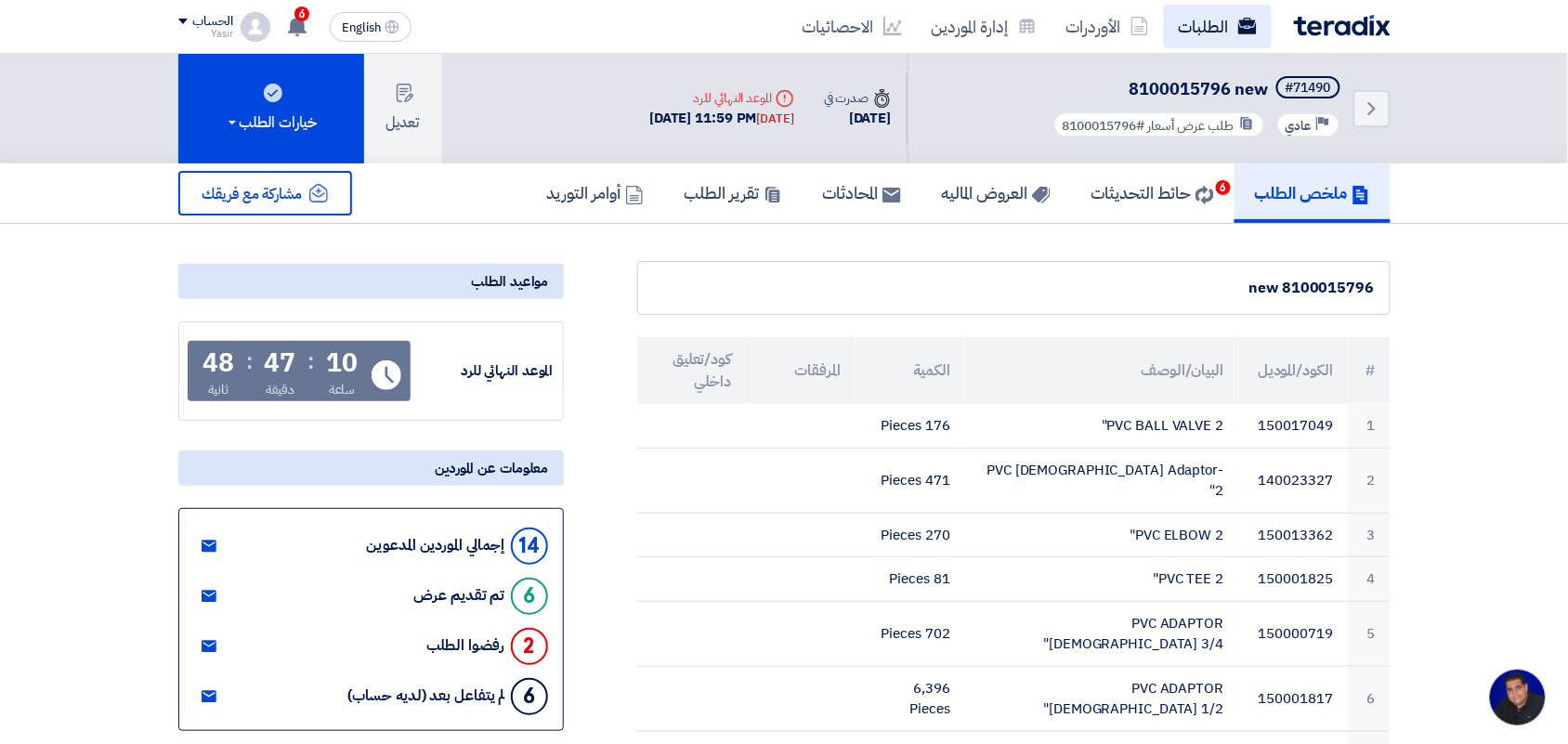
click at [1228, 33] on link "الطلبات" at bounding box center [1218, 26] width 108 height 44
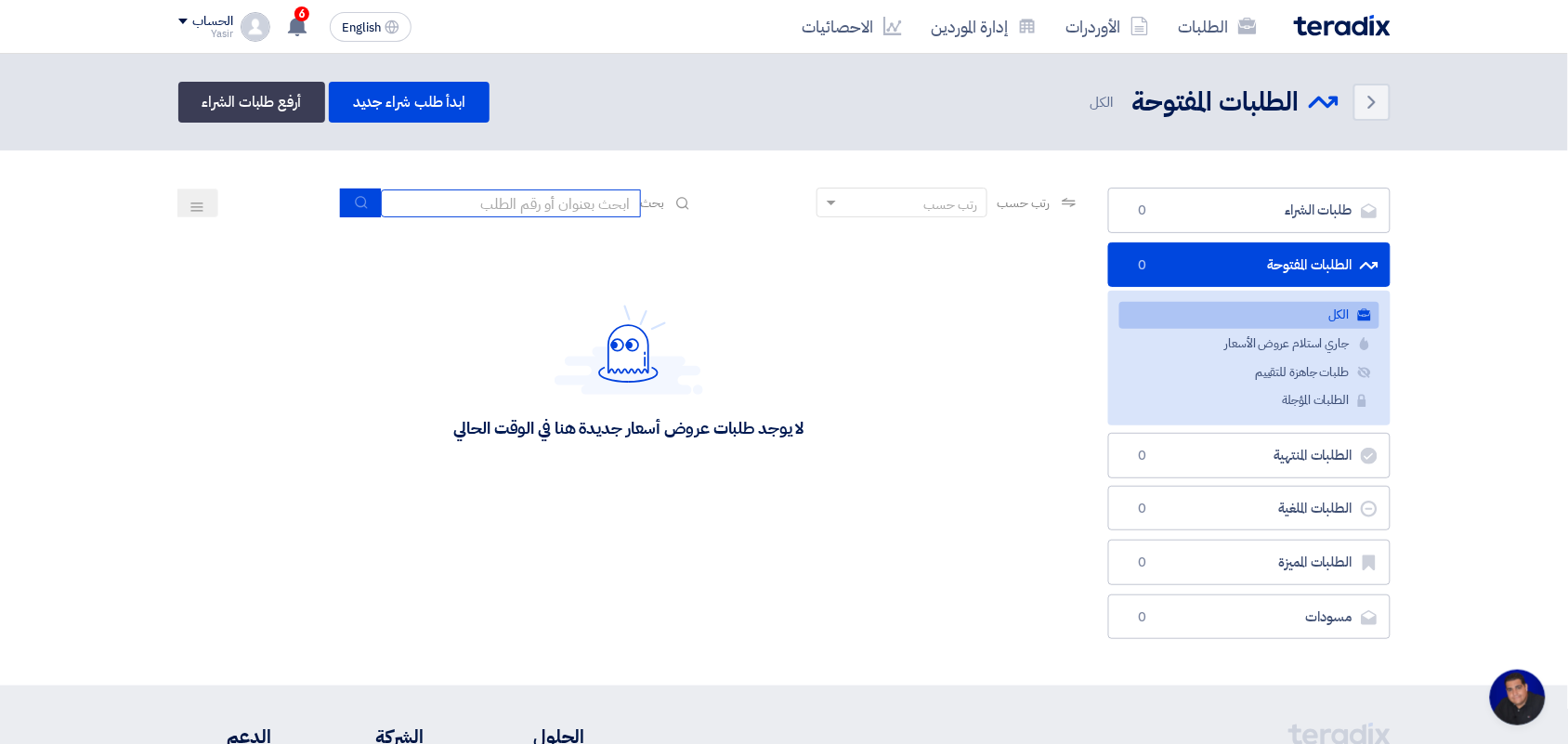
click at [479, 204] on input at bounding box center [511, 203] width 260 height 28
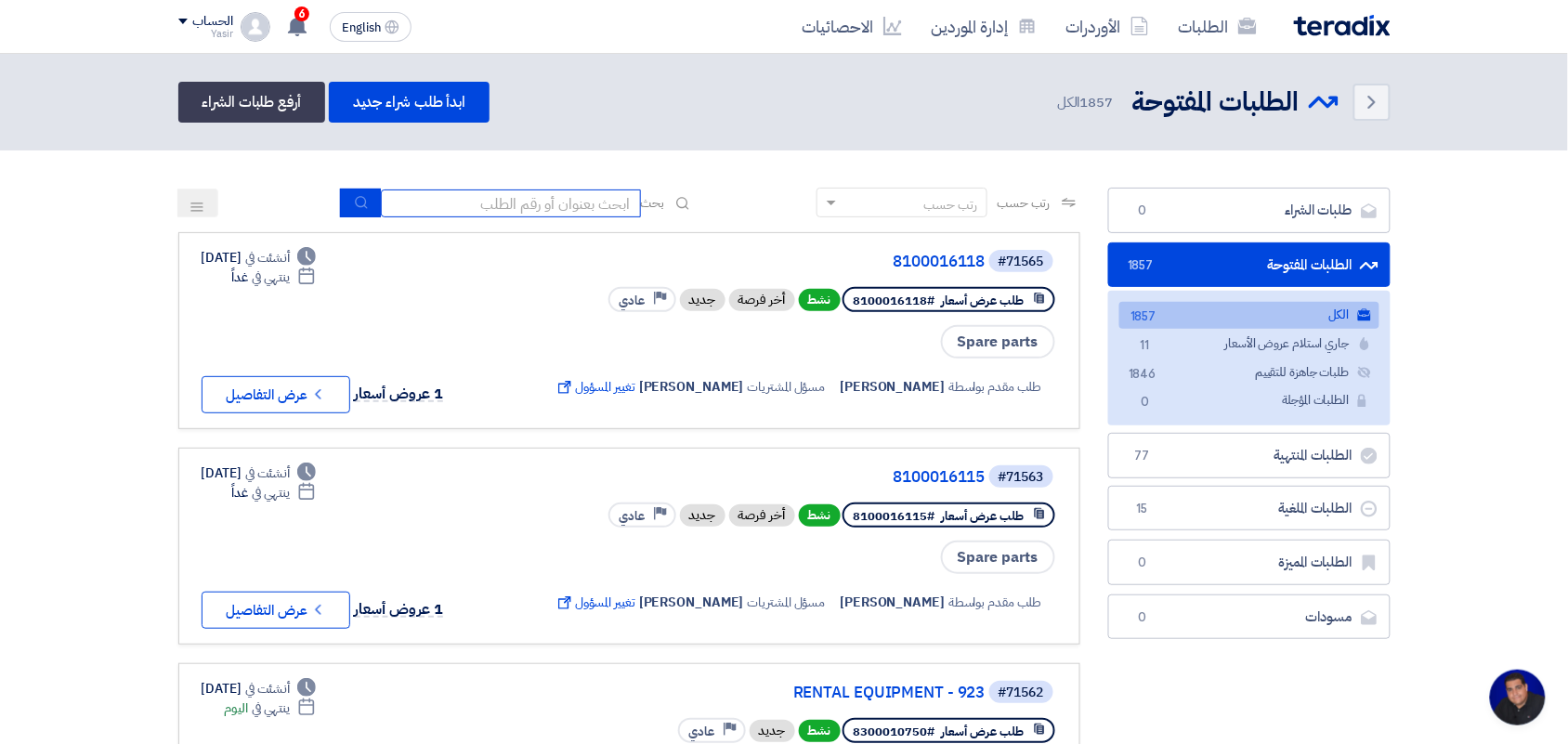
type input "new"
click at [355, 214] on button "submit" at bounding box center [361, 202] width 41 height 29
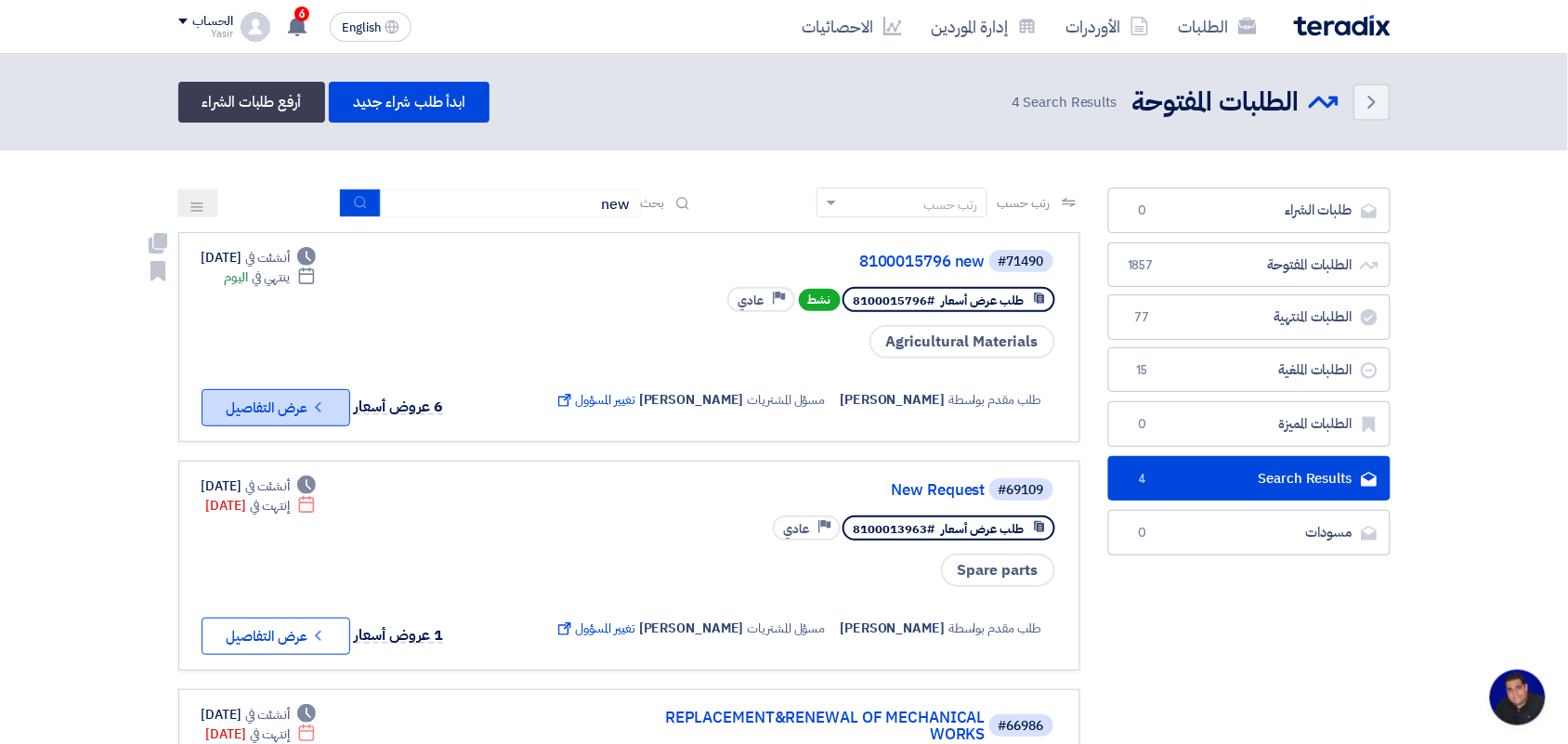
click at [318, 411] on button "Check details عرض التفاصيل" at bounding box center [276, 408] width 149 height 37
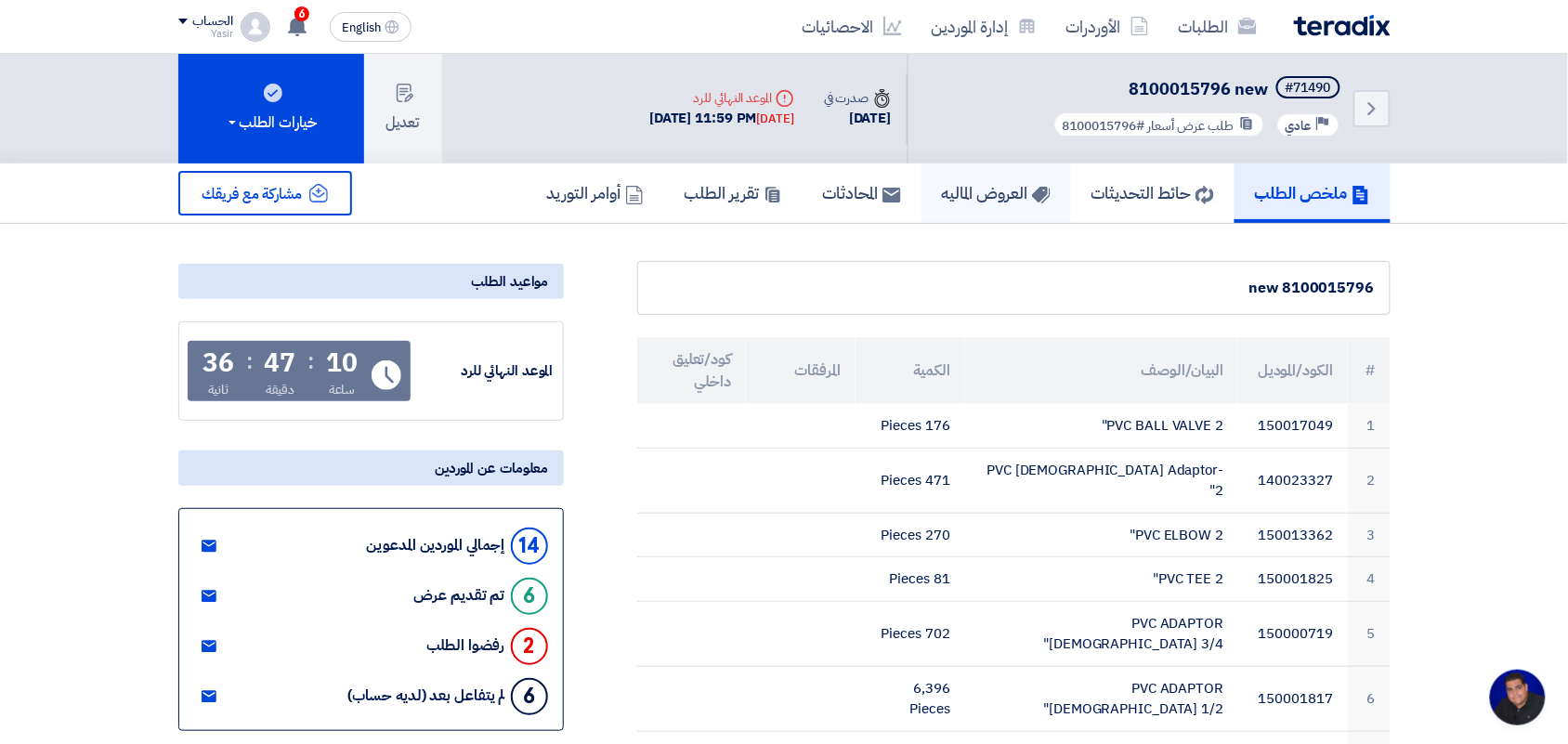
click at [964, 195] on h5 "العروض الماليه" at bounding box center [996, 192] width 109 height 21
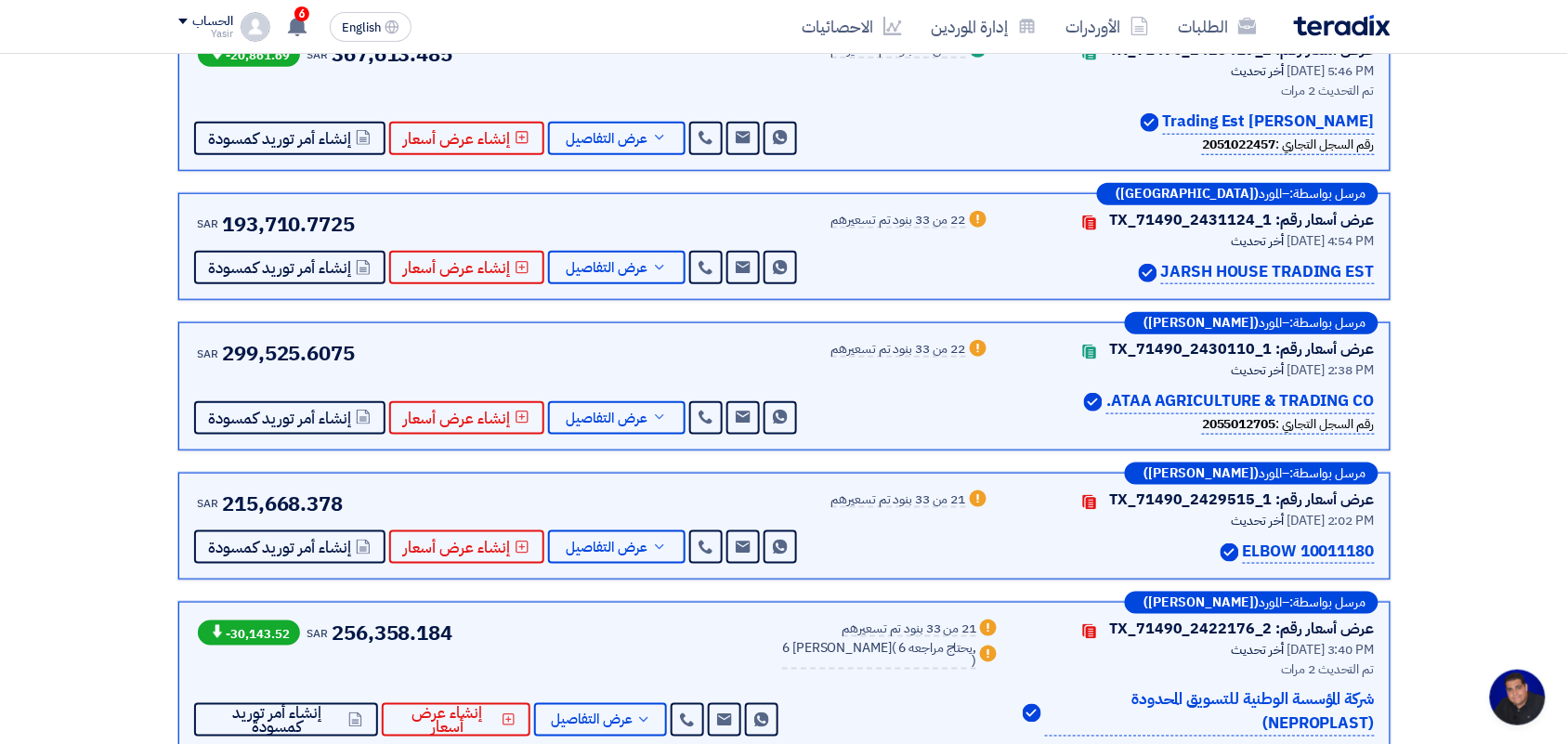
scroll to position [348, 0]
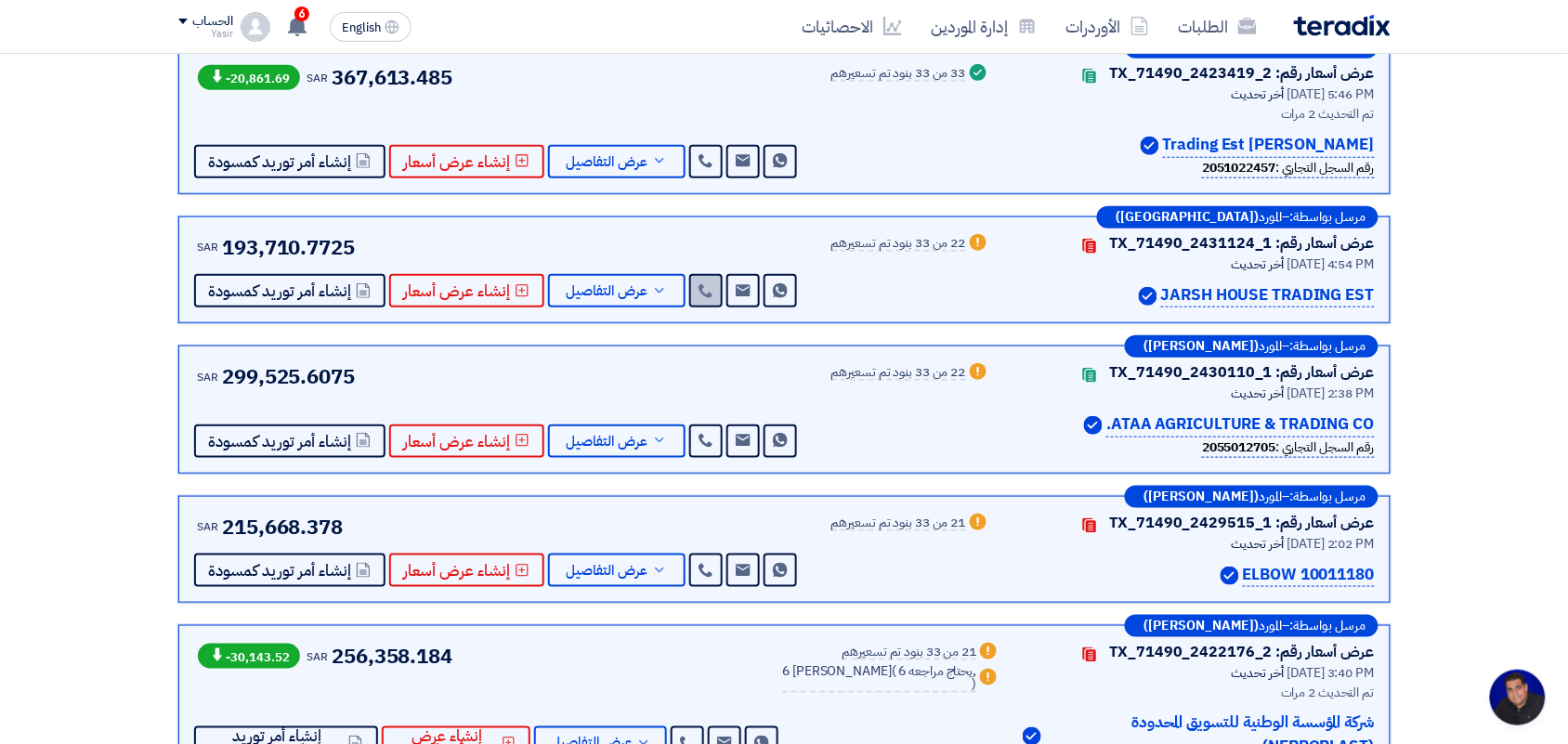
click at [702, 295] on link at bounding box center [706, 291] width 33 height 33
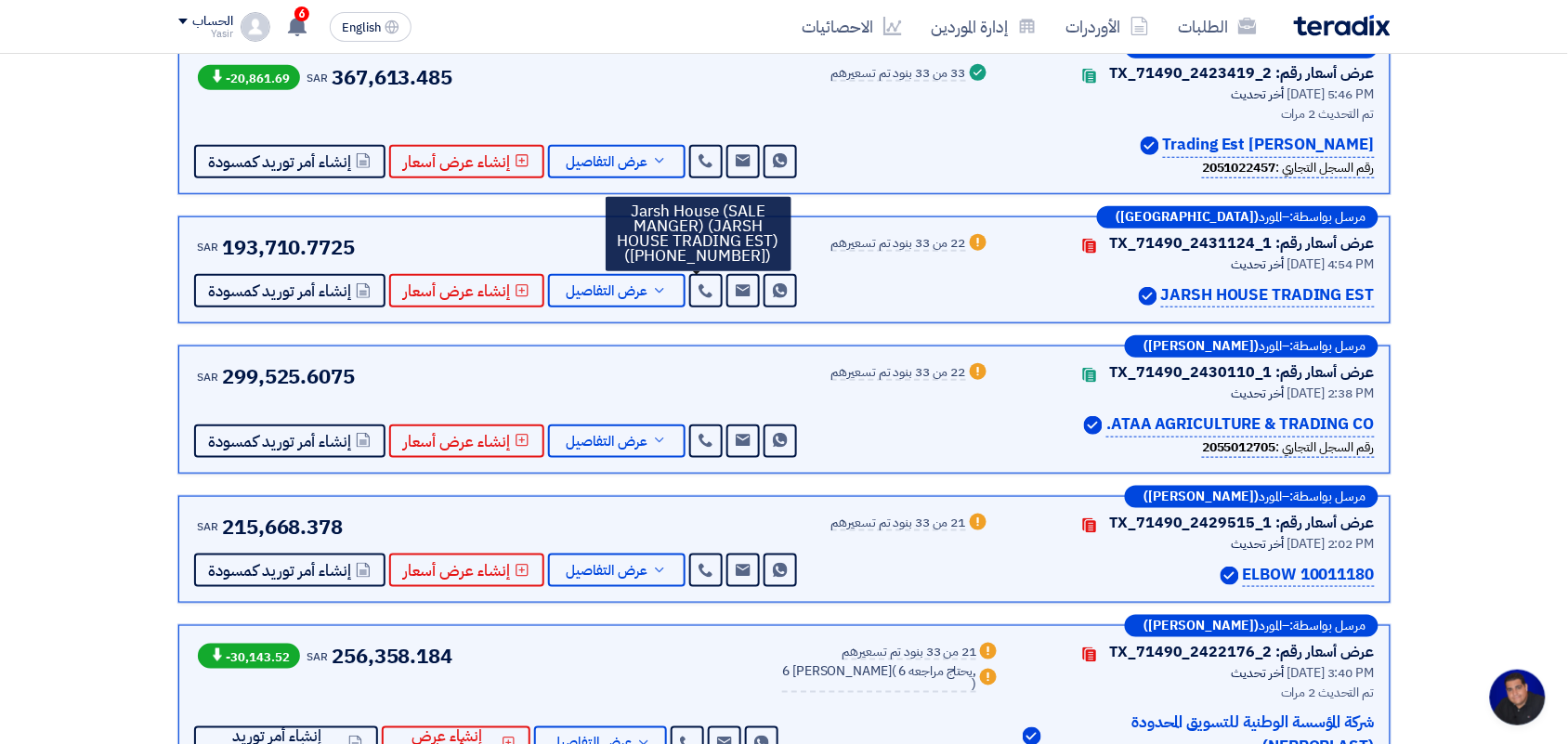
click at [519, 353] on div "مرسل بواسطة: – المورد ([PERSON_NAME]) عرض أسعار رقم: TX_71490_2430110_1 Contact…" at bounding box center [784, 410] width 1212 height 128
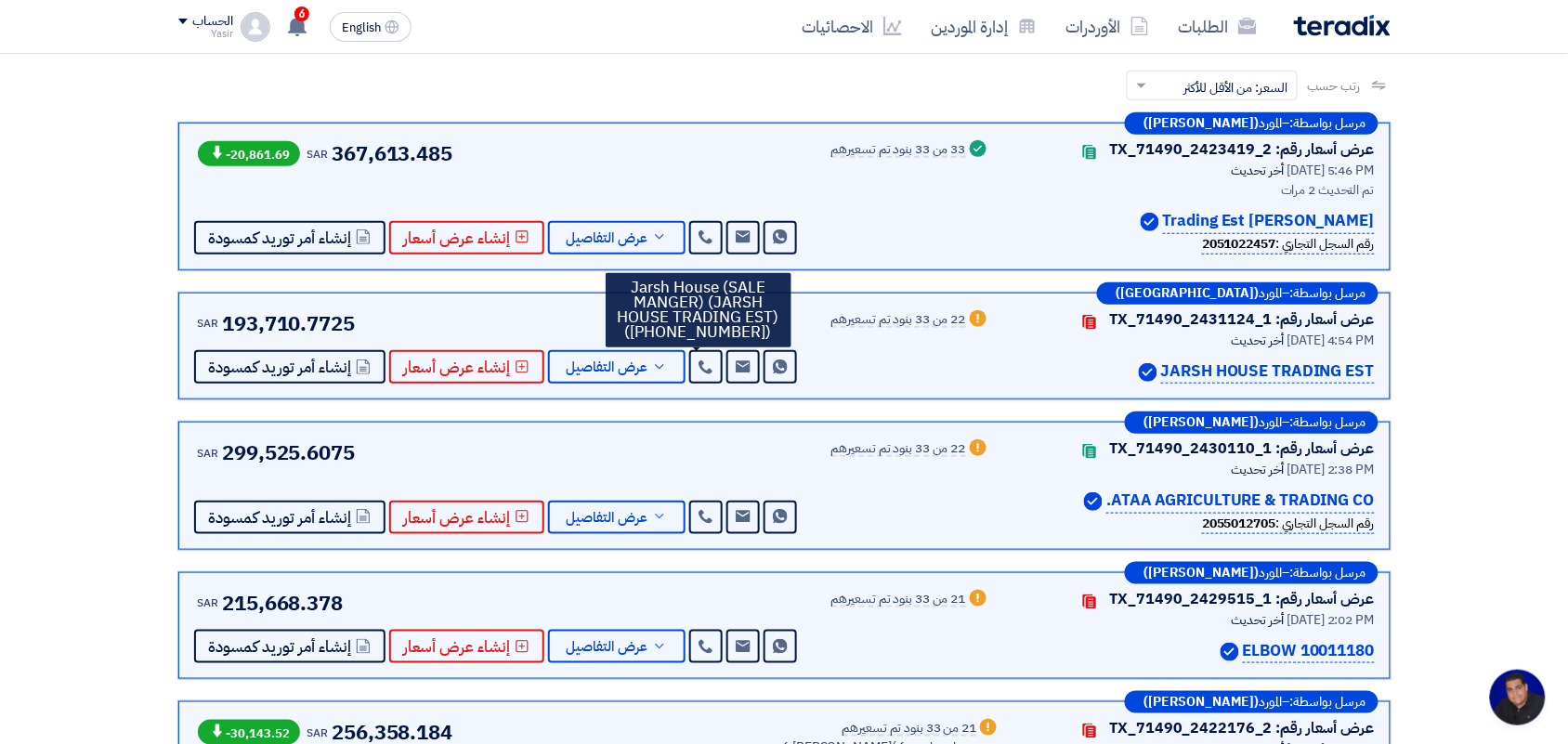
scroll to position [232, 0]
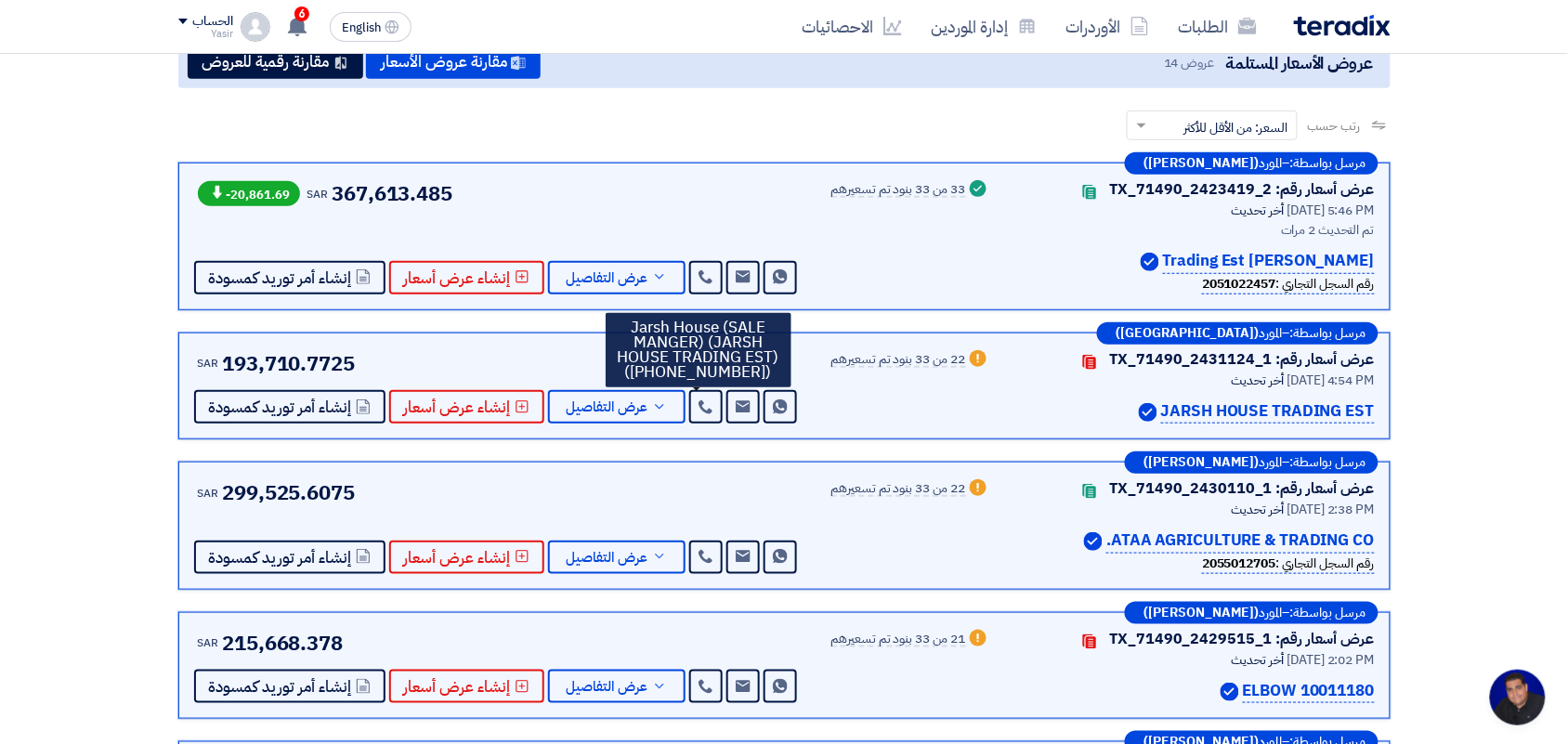
click at [1329, 157] on span "مرسل بواسطة:" at bounding box center [1328, 163] width 76 height 13
click at [1329, 163] on span "مرسل بواسطة:" at bounding box center [1328, 163] width 76 height 13
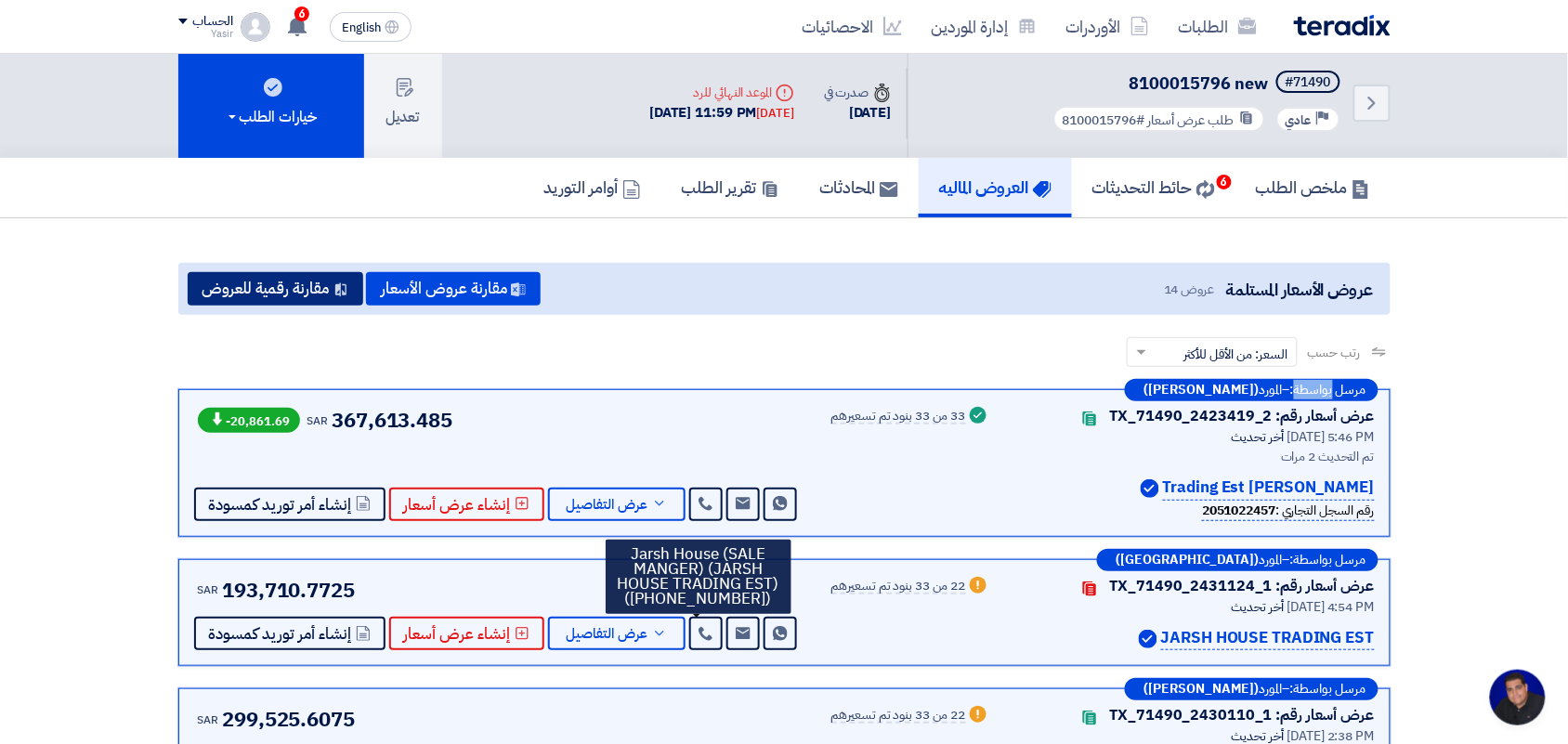
scroll to position [0, 0]
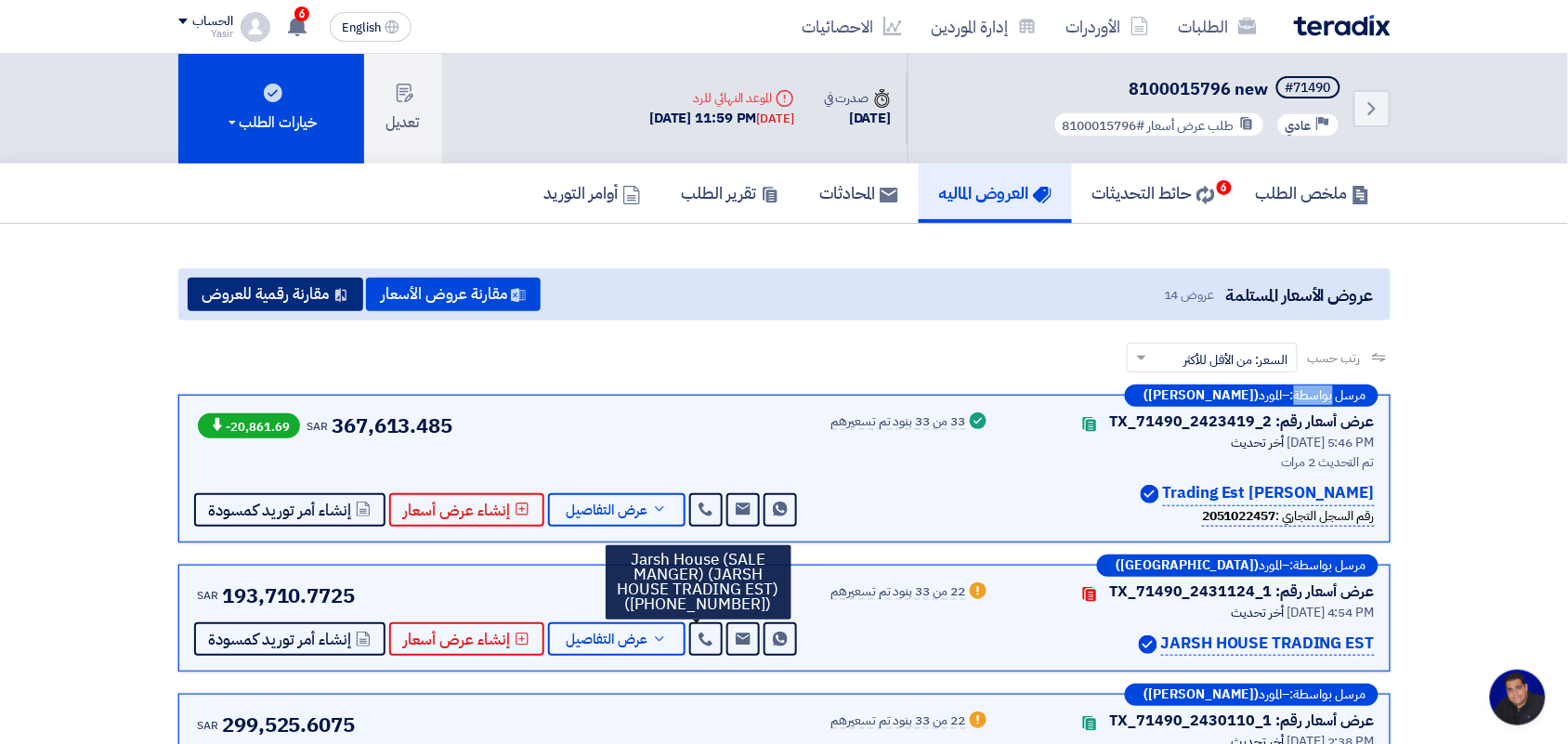
click at [209, 291] on button "مقارنة رقمية للعروض" at bounding box center [275, 294] width 176 height 33
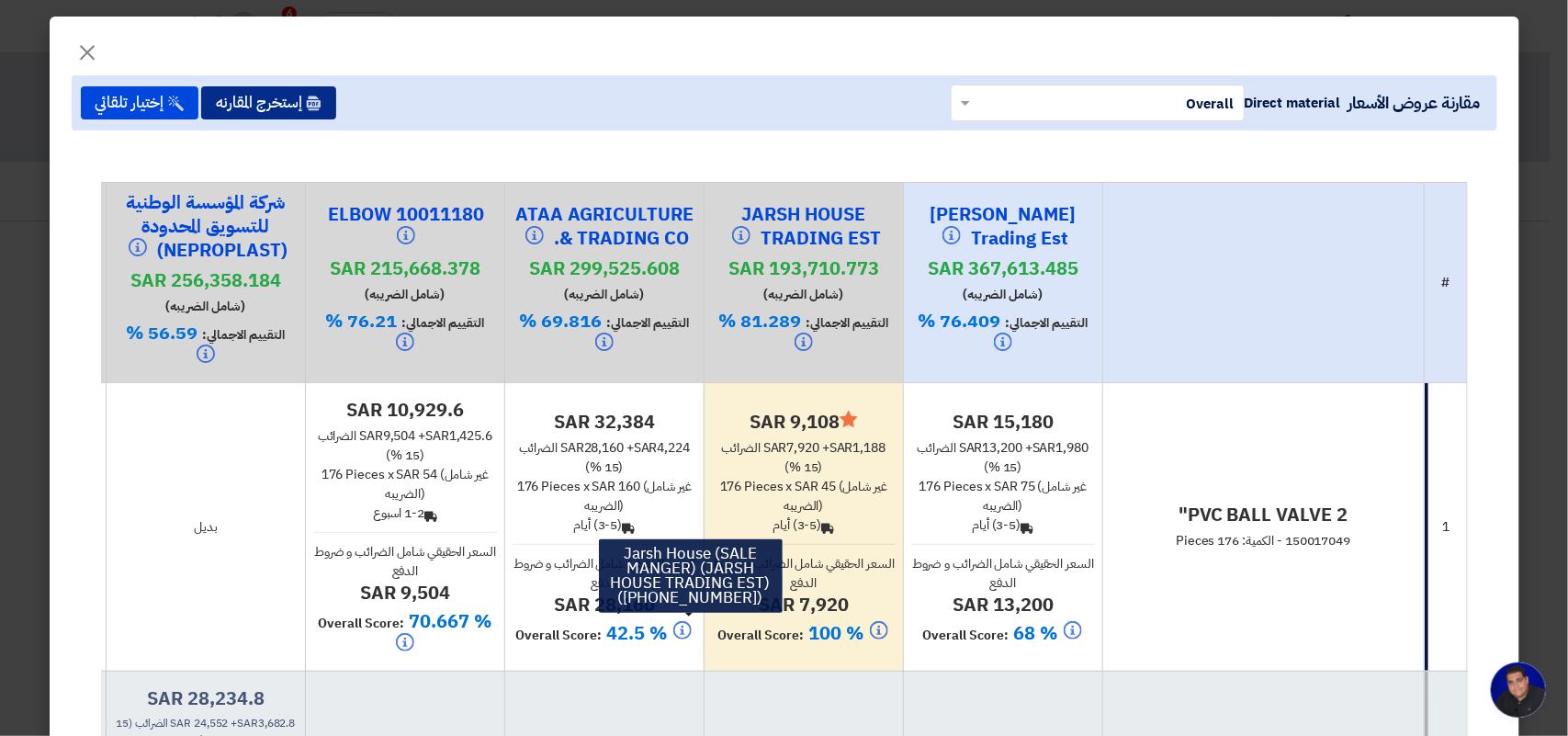
click at [257, 98] on button "إستخرج المقارنه" at bounding box center [268, 103] width 135 height 33
click at [95, 52] on span "×" at bounding box center [88, 51] width 22 height 55
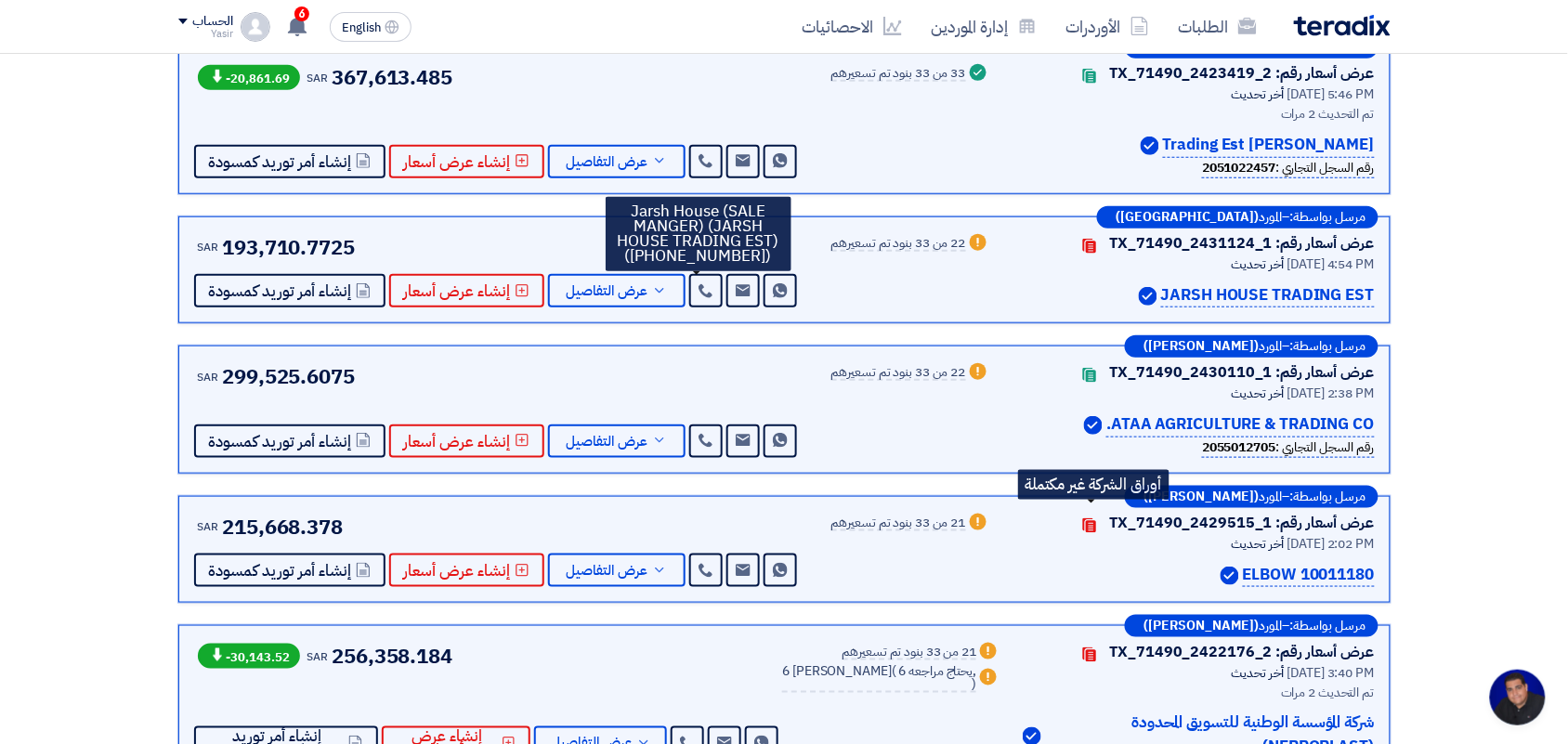
scroll to position [464, 0]
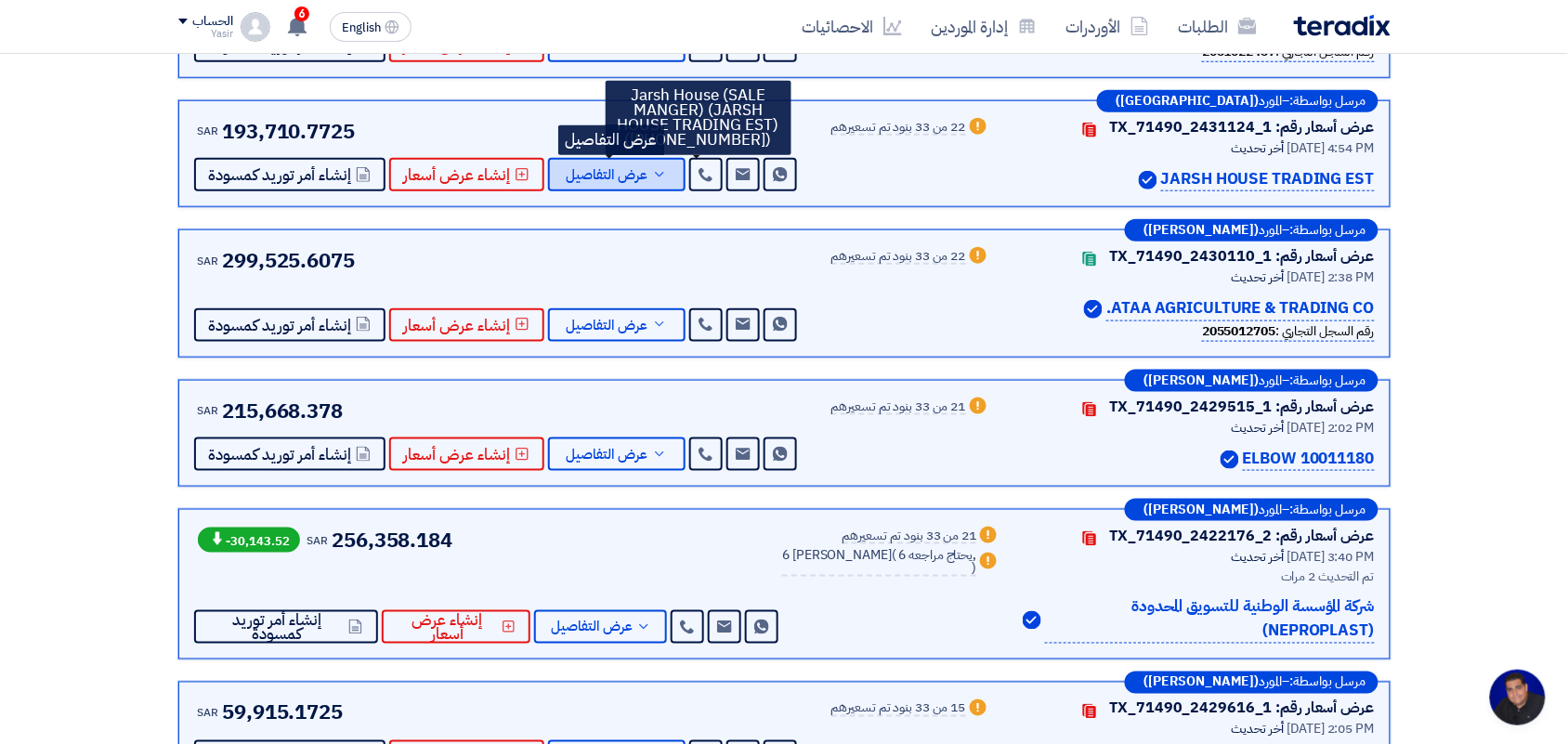
click at [595, 182] on span "عرض التفاصيل" at bounding box center [608, 175] width 82 height 14
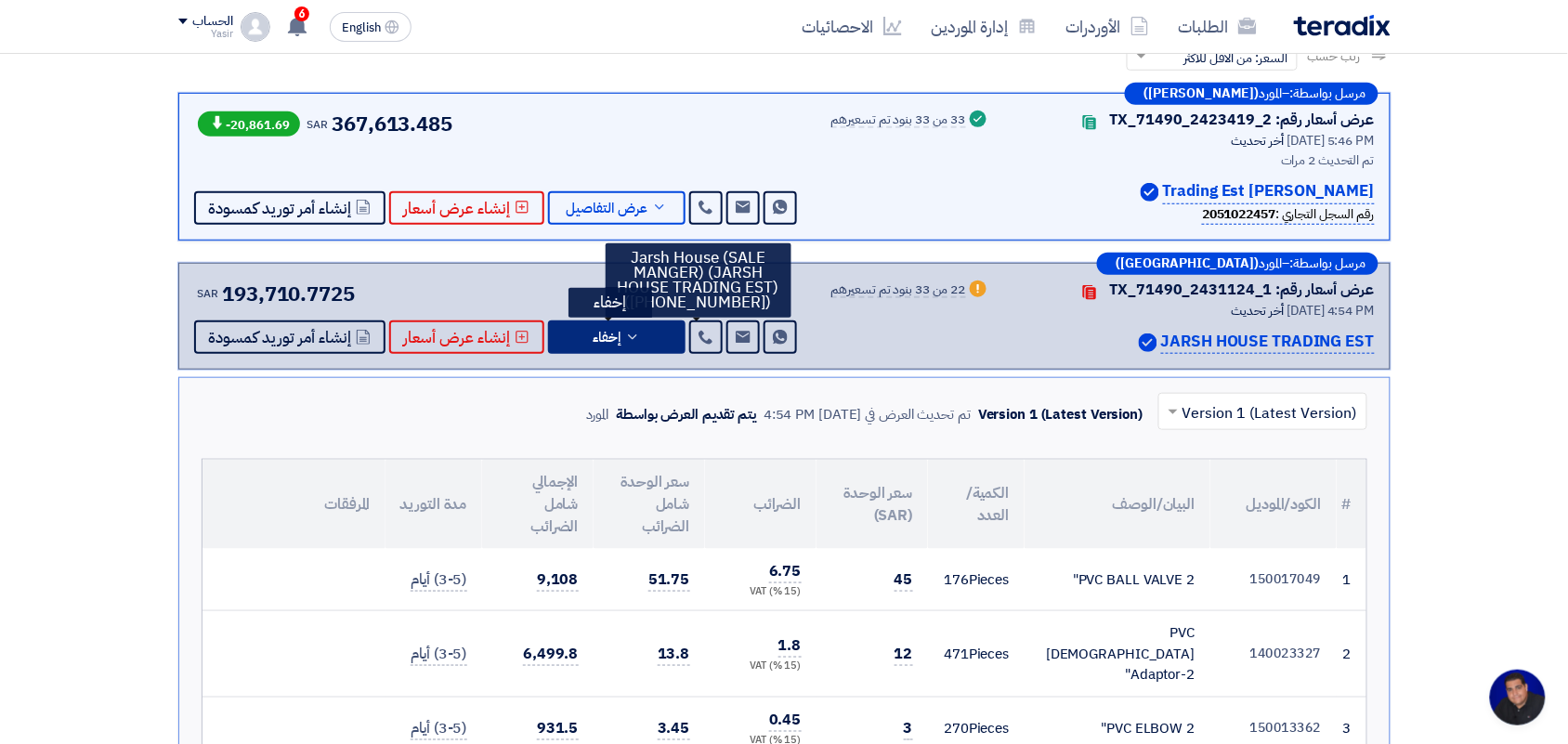
scroll to position [0, 0]
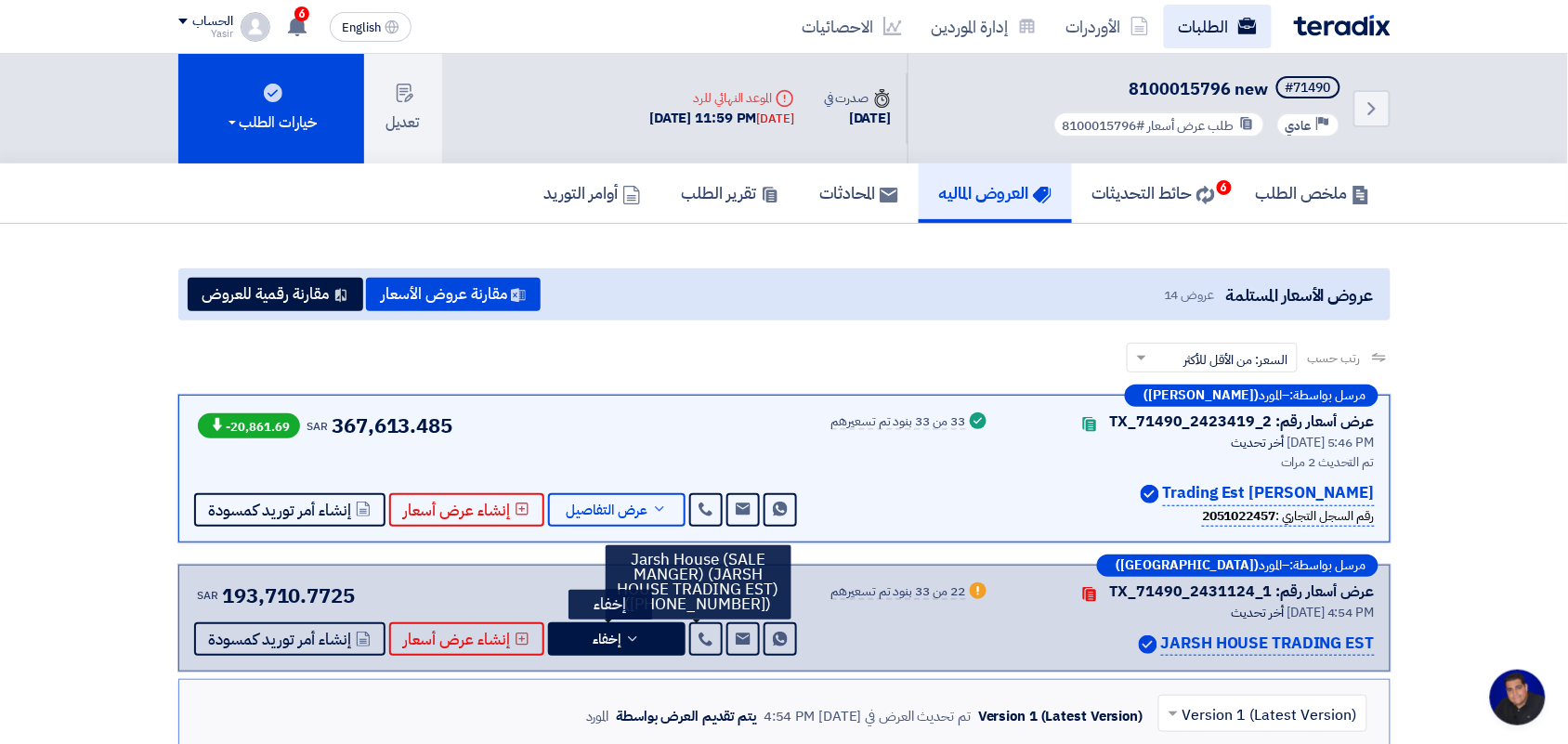
click at [1223, 24] on link "الطلبات" at bounding box center [1218, 26] width 108 height 44
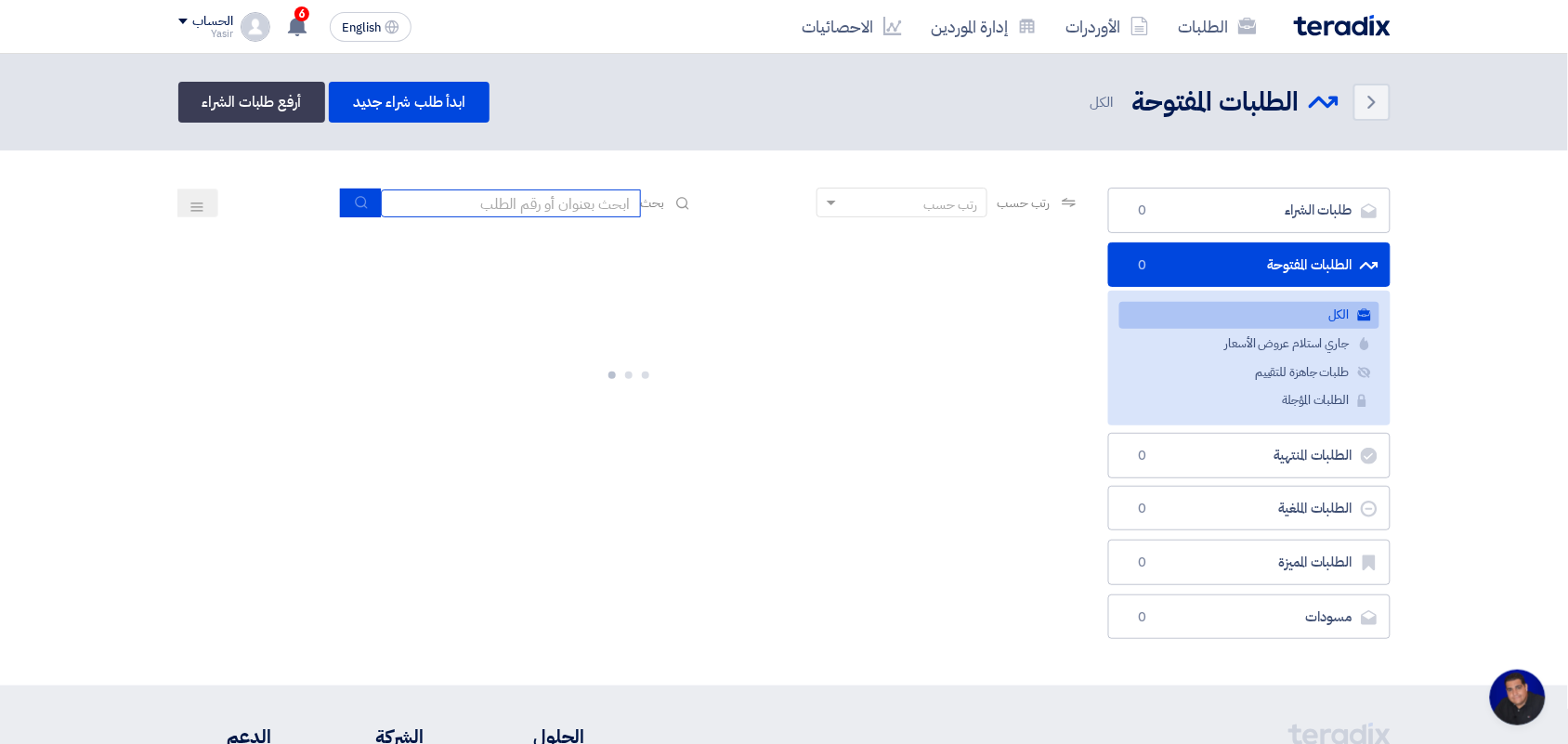
click at [564, 212] on input at bounding box center [511, 203] width 260 height 28
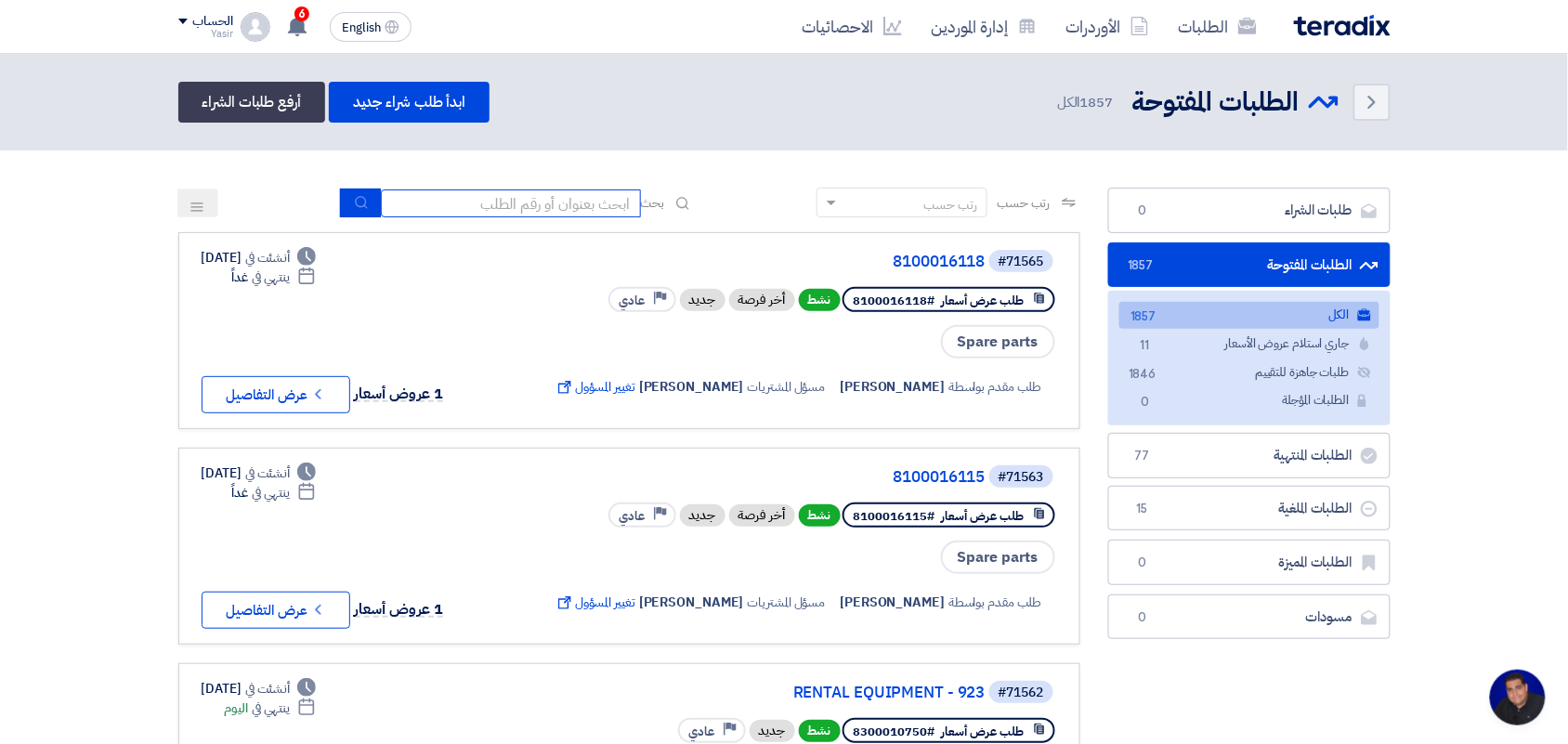
type input "8100015879"
click at [359, 205] on use "submit" at bounding box center [361, 202] width 12 height 12
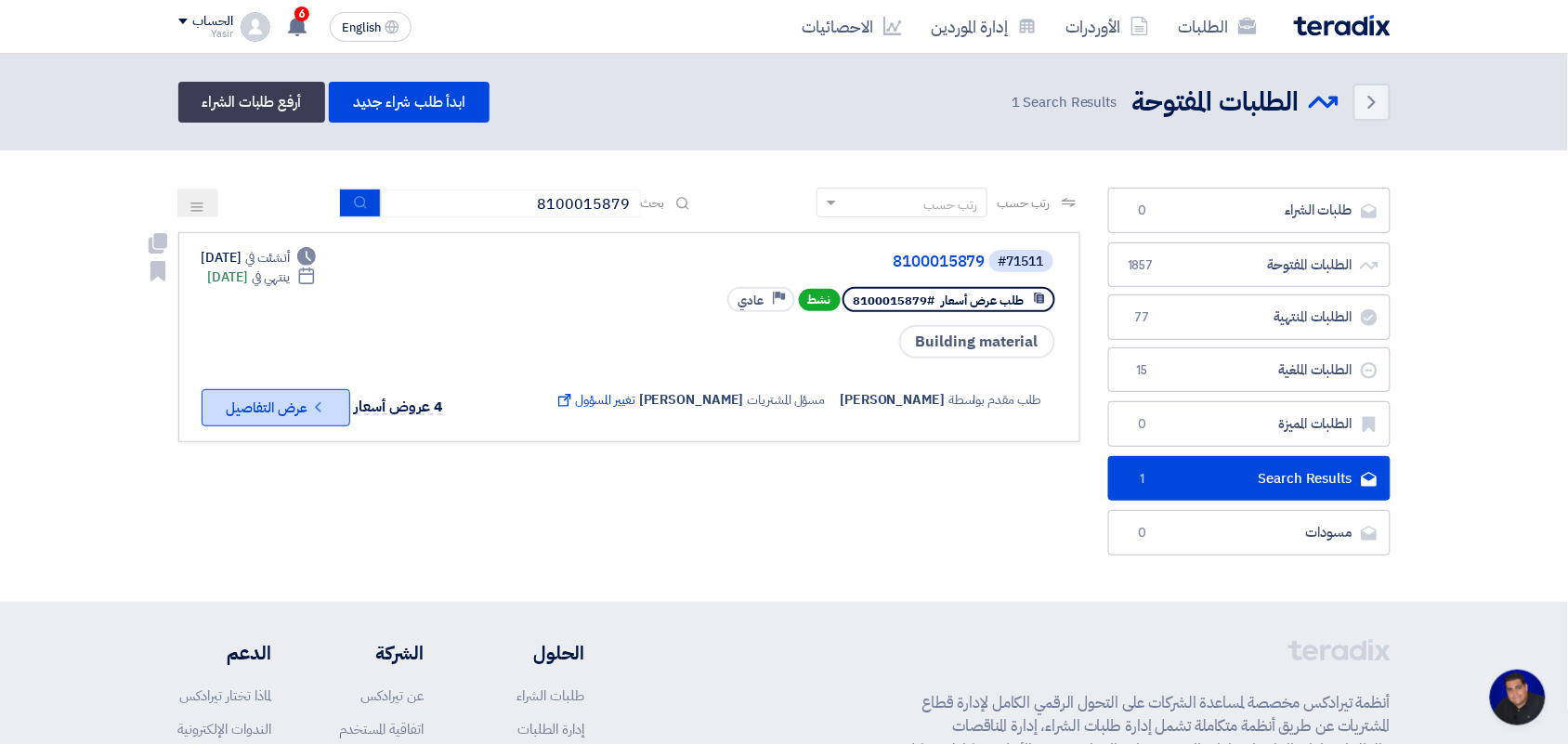
click at [325, 389] on button "Check details عرض التفاصيل" at bounding box center [276, 408] width 149 height 37
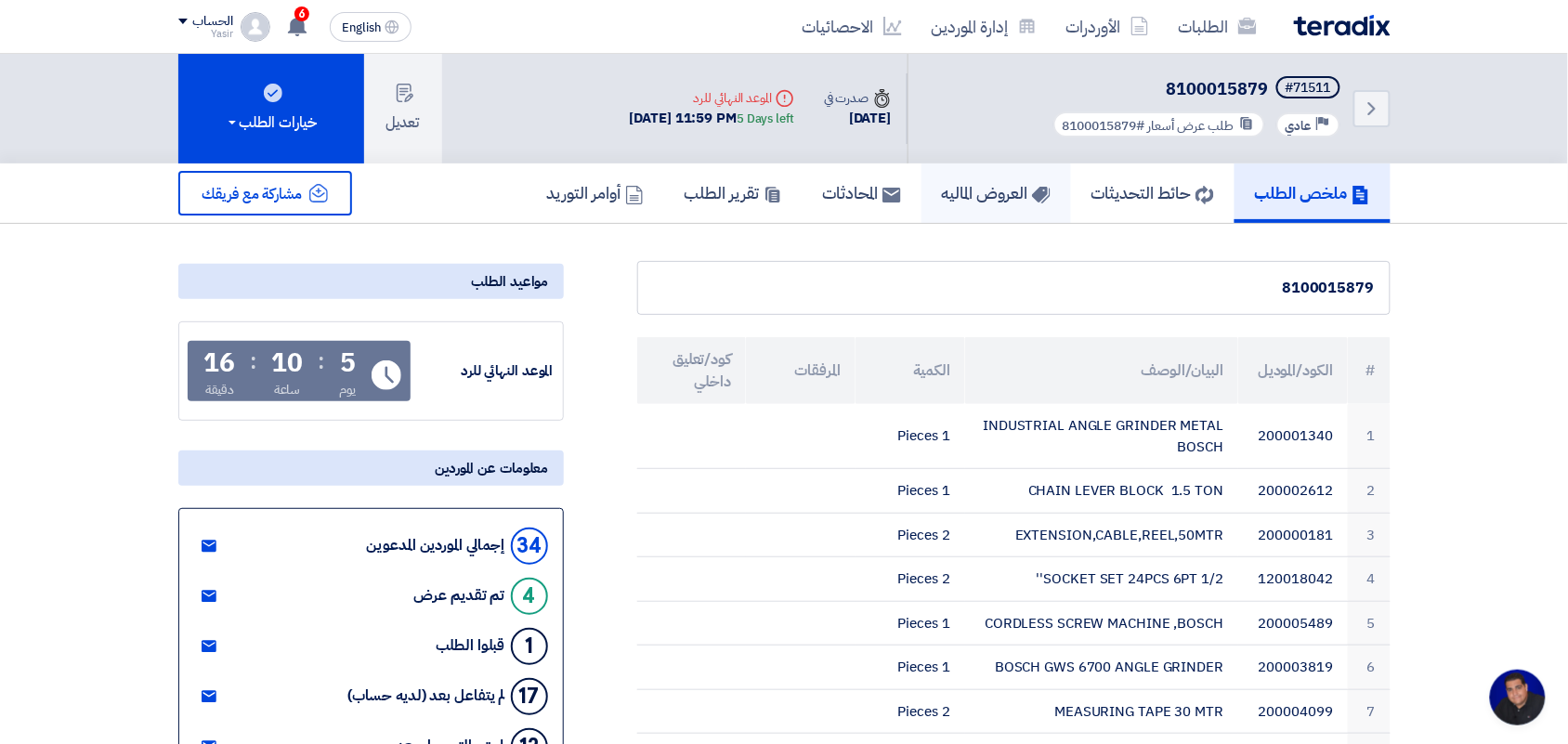
click at [967, 198] on h5 "العروض الماليه" at bounding box center [996, 192] width 109 height 21
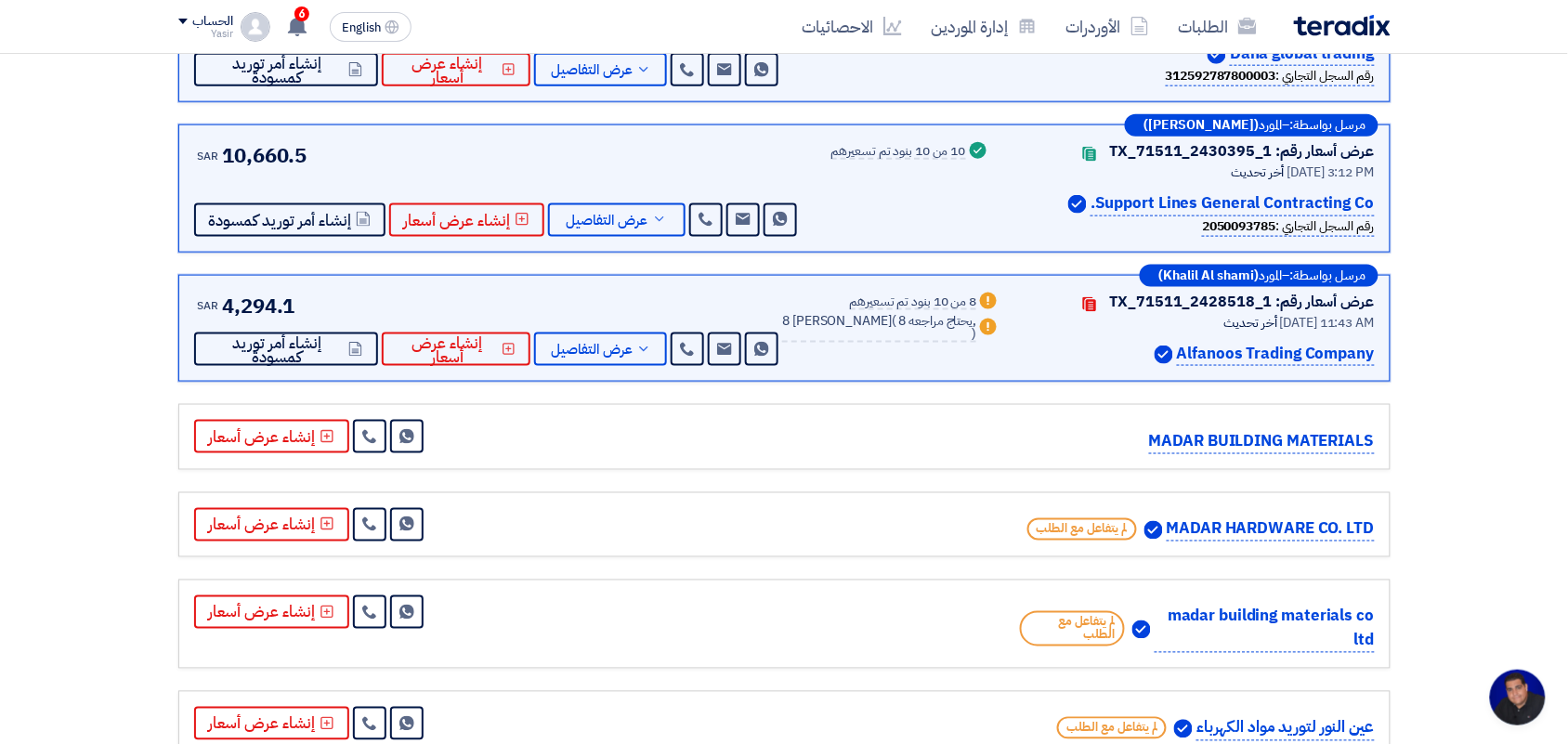
scroll to position [581, 0]
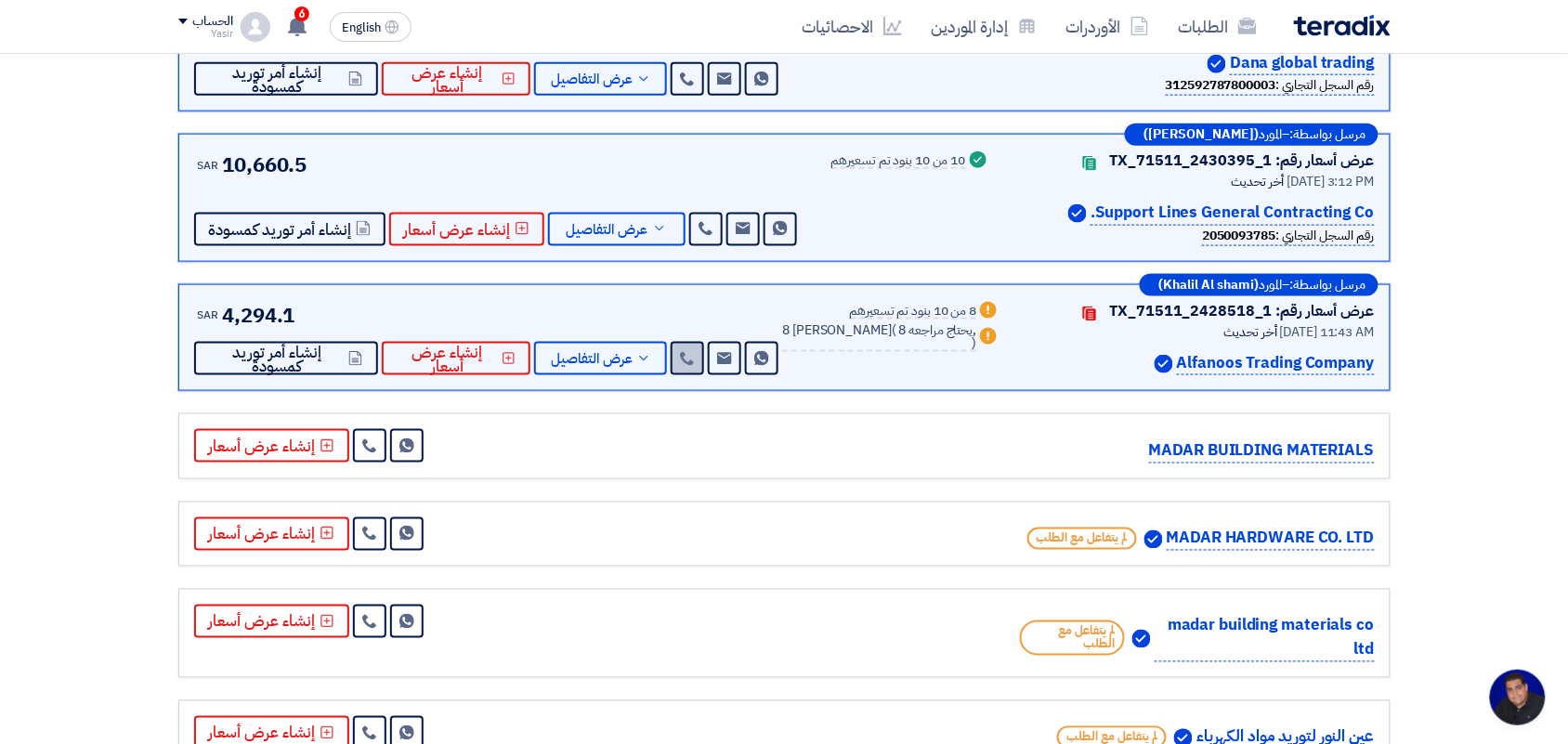
click at [695, 359] on icon at bounding box center [688, 359] width 15 height 15
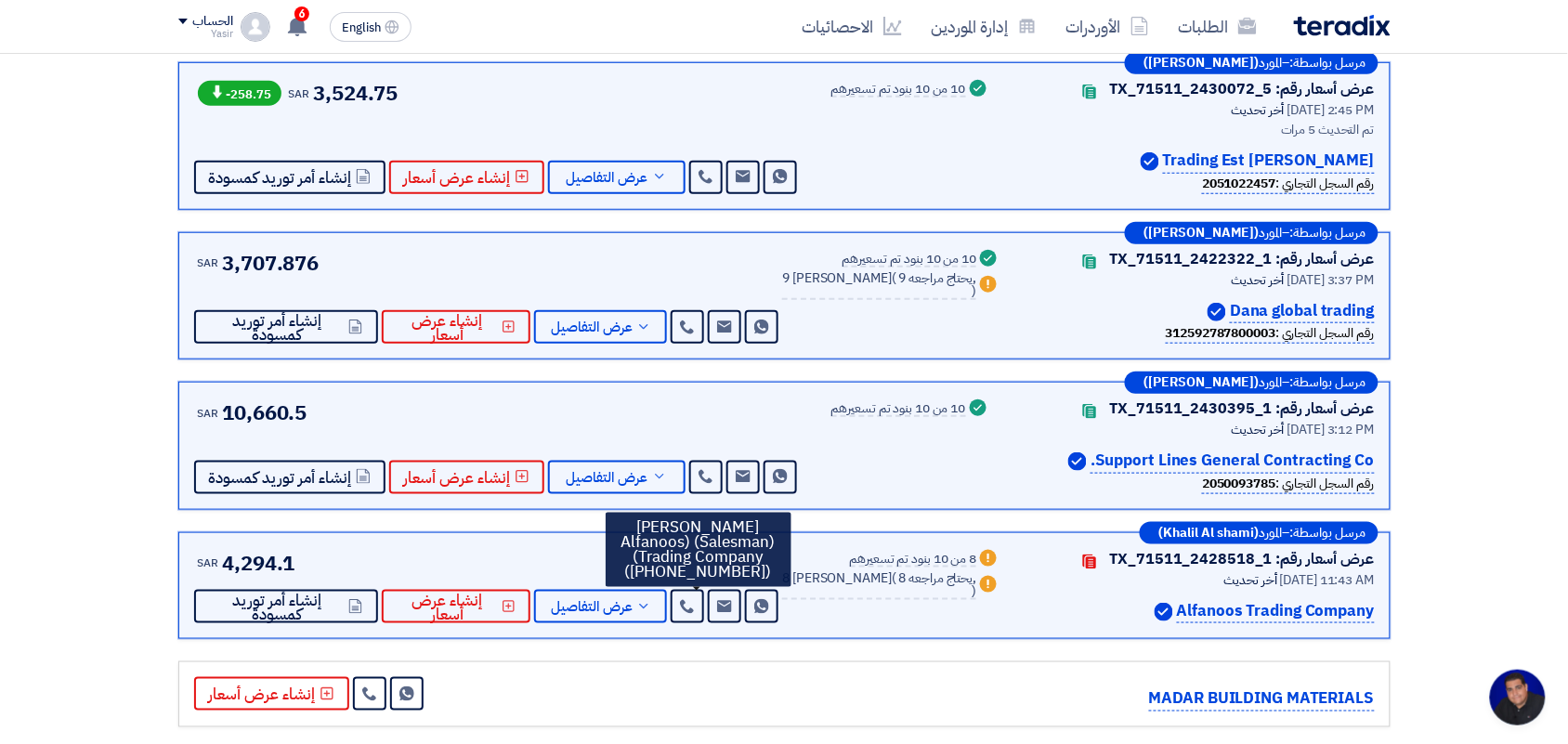
scroll to position [348, 0]
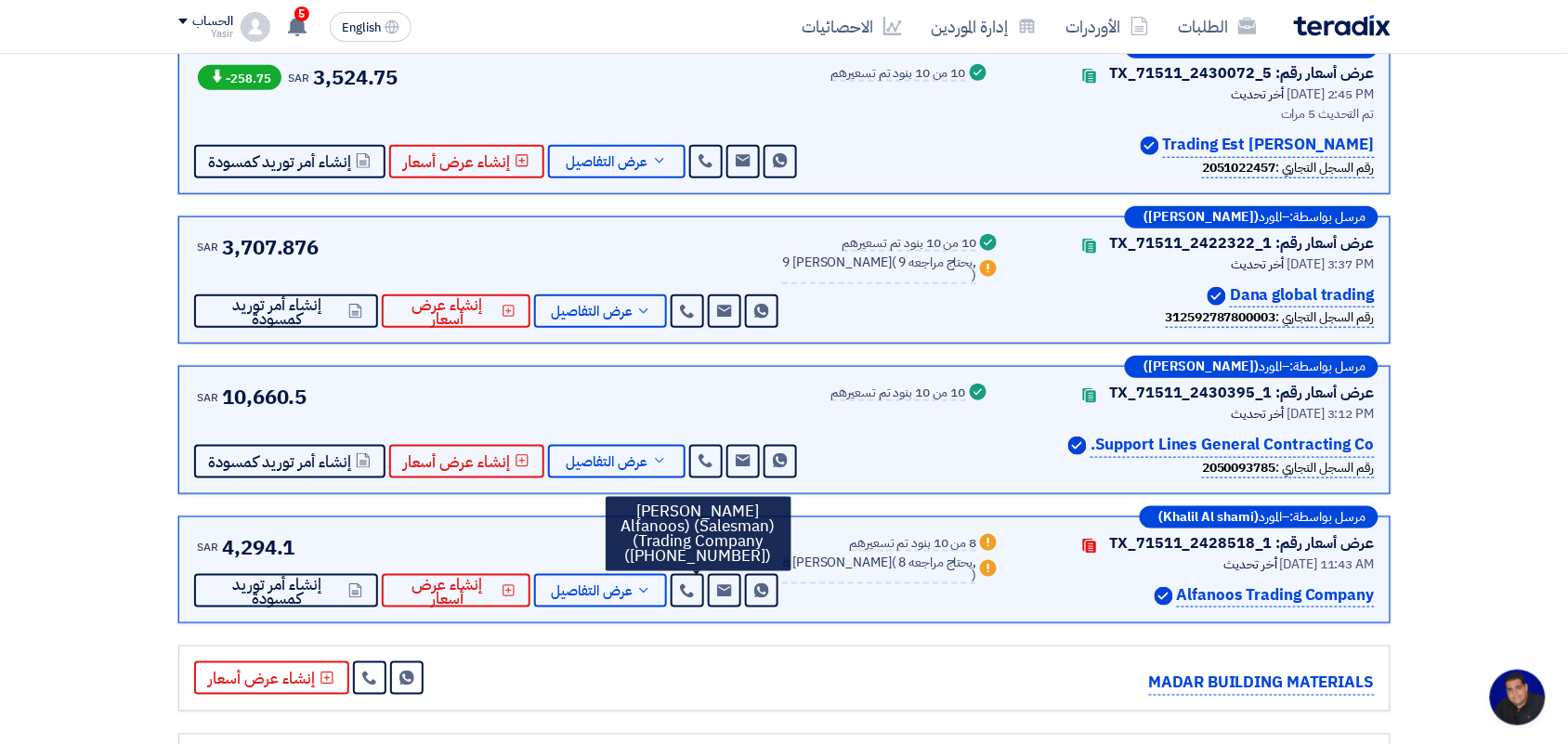
drag, startPoint x: 595, startPoint y: 202, endPoint x: 948, endPoint y: 577, distance: 515.0
click at [1108, 568] on div "أخر تحديث [DATE] 11:43 AM" at bounding box center [1198, 564] width 351 height 20
click at [590, 587] on span "عرض التفاصيل" at bounding box center [592, 591] width 82 height 14
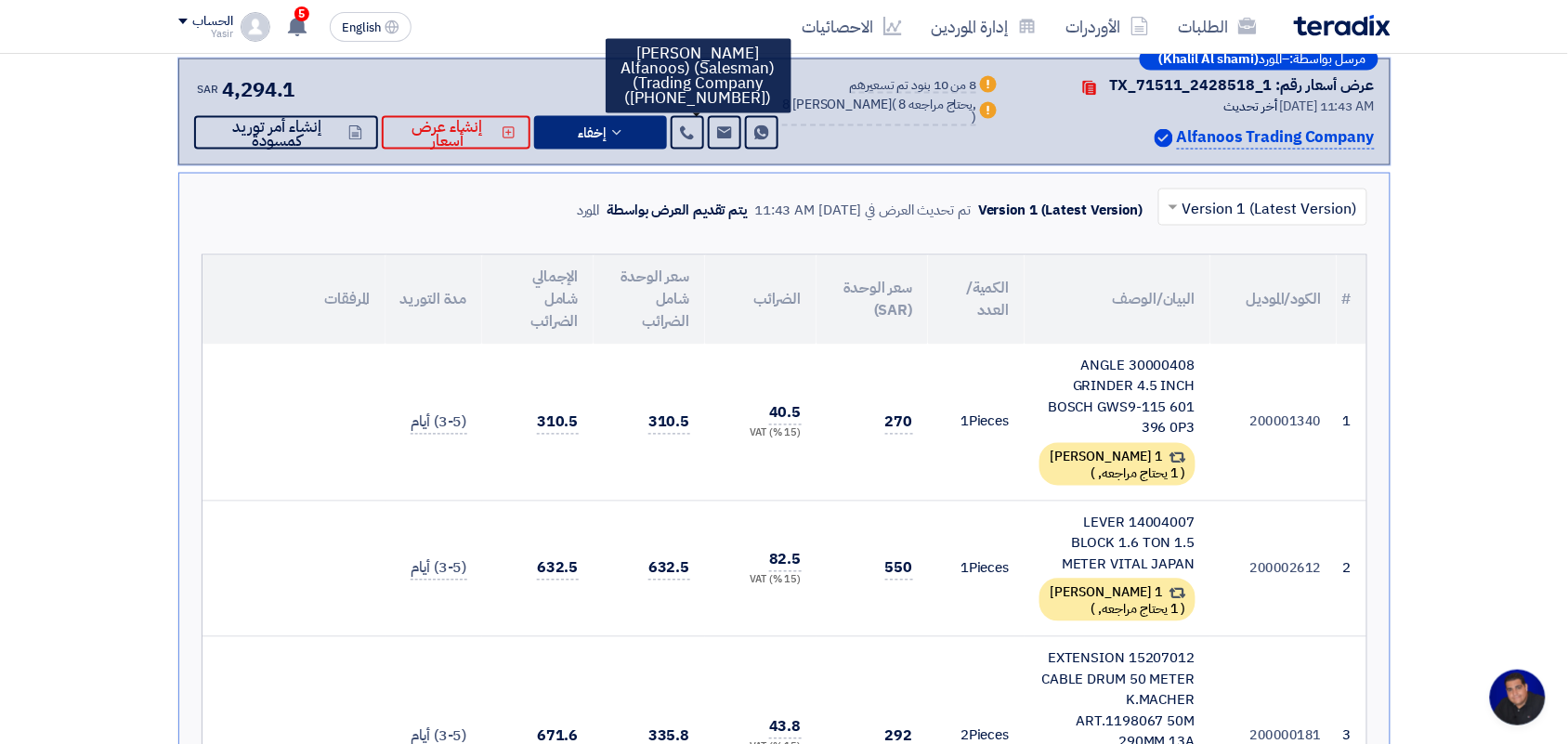
scroll to position [813, 0]
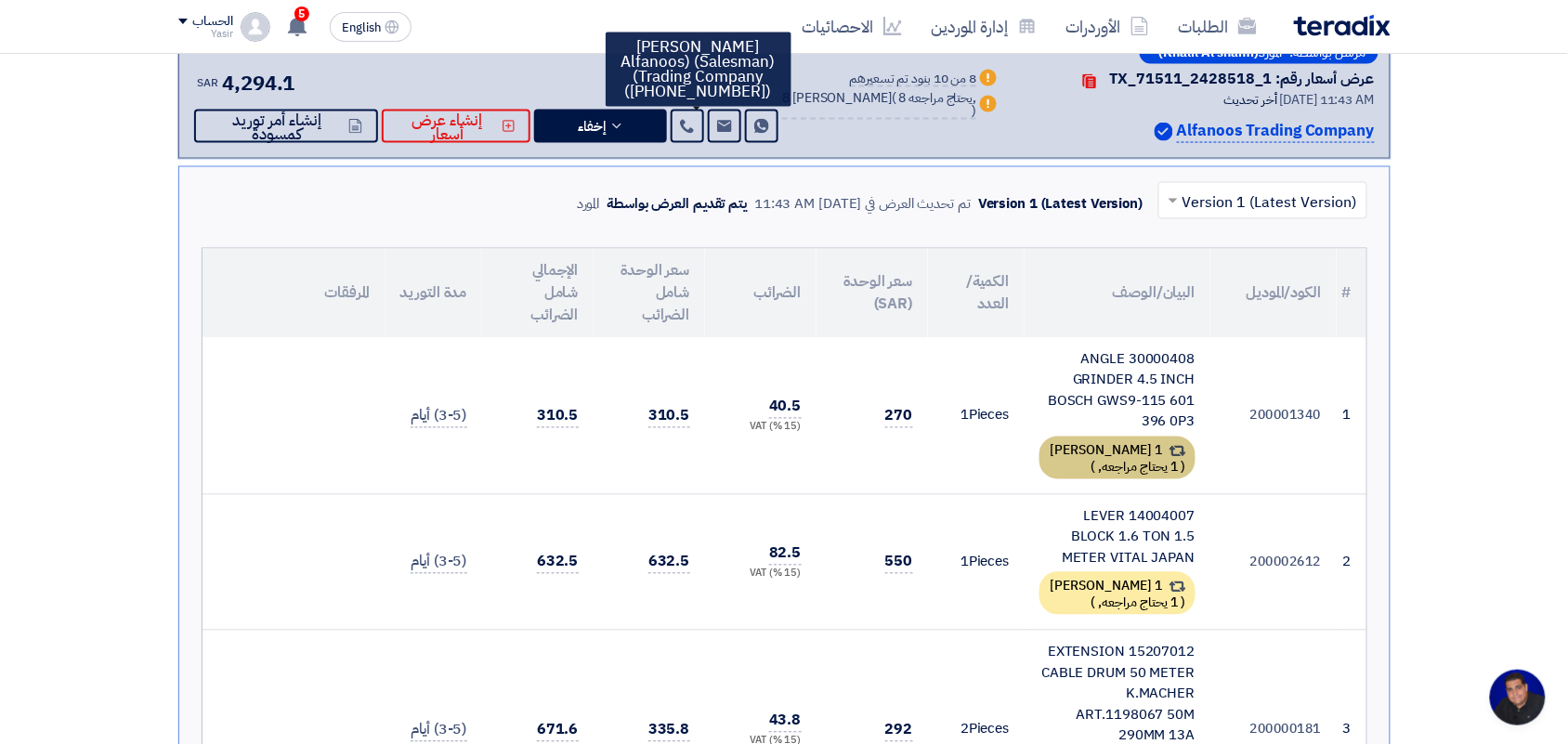
click at [1099, 458] on span "1 يحتاج مراجعه," at bounding box center [1139, 467] width 80 height 20
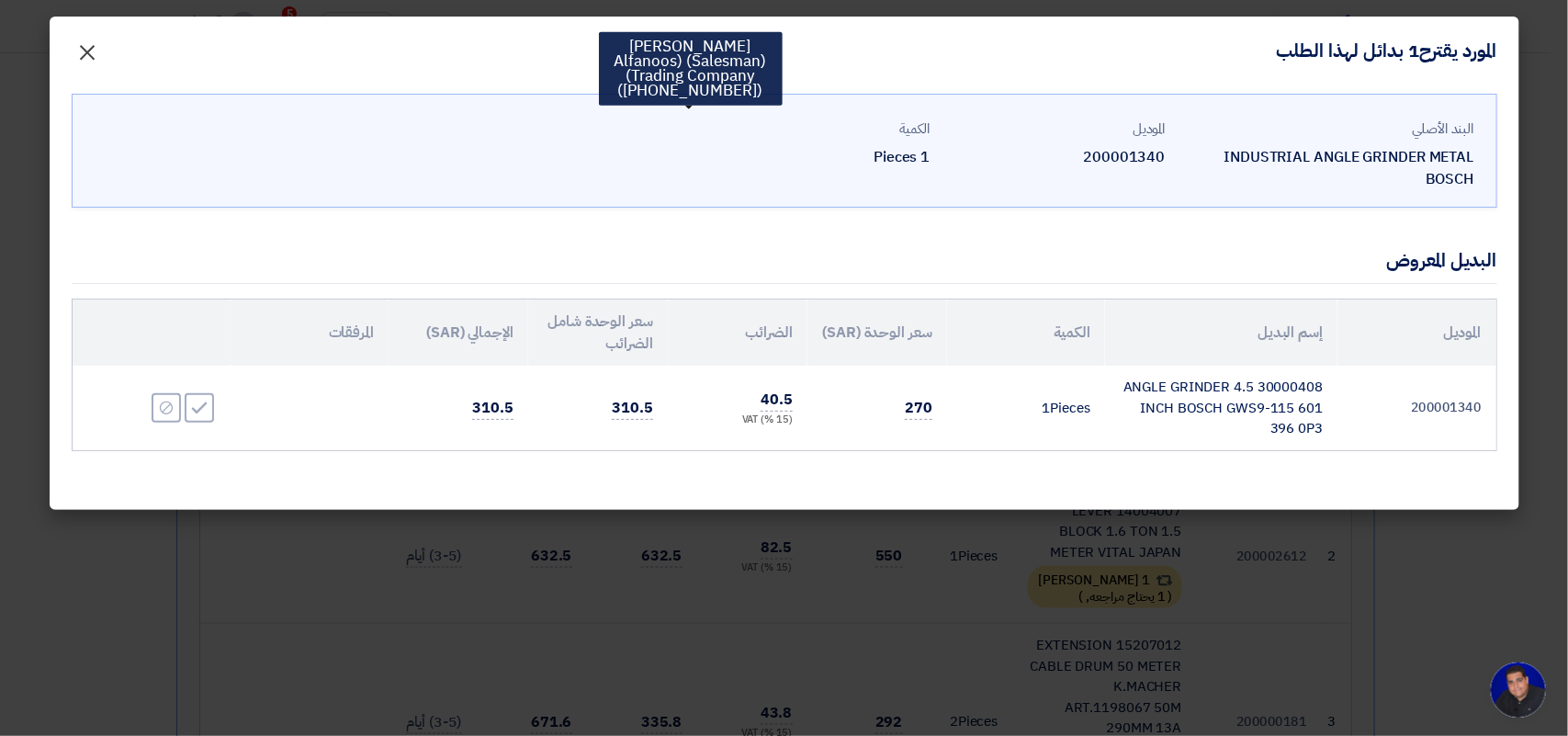
click at [85, 49] on span "×" at bounding box center [88, 51] width 22 height 55
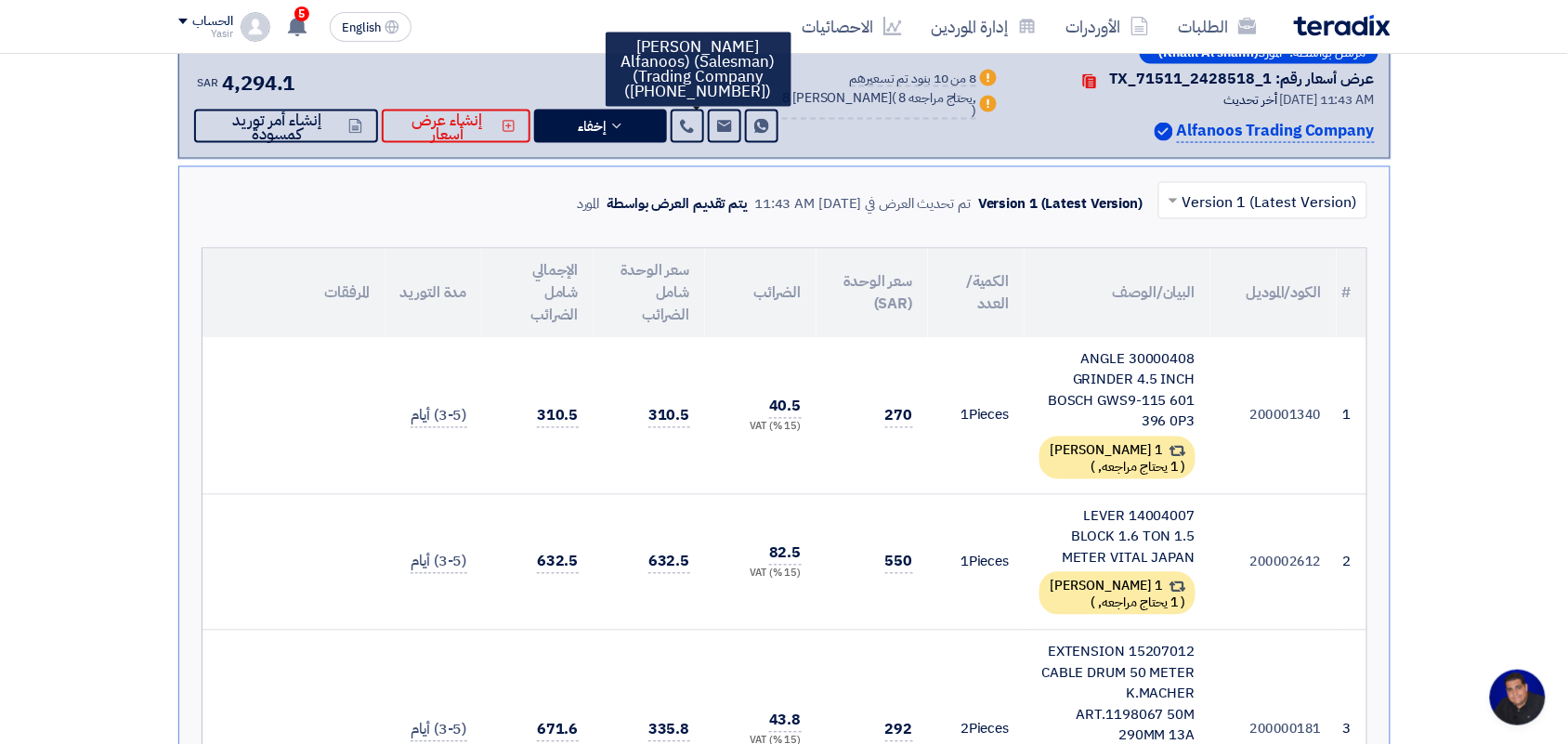
scroll to position [929, 0]
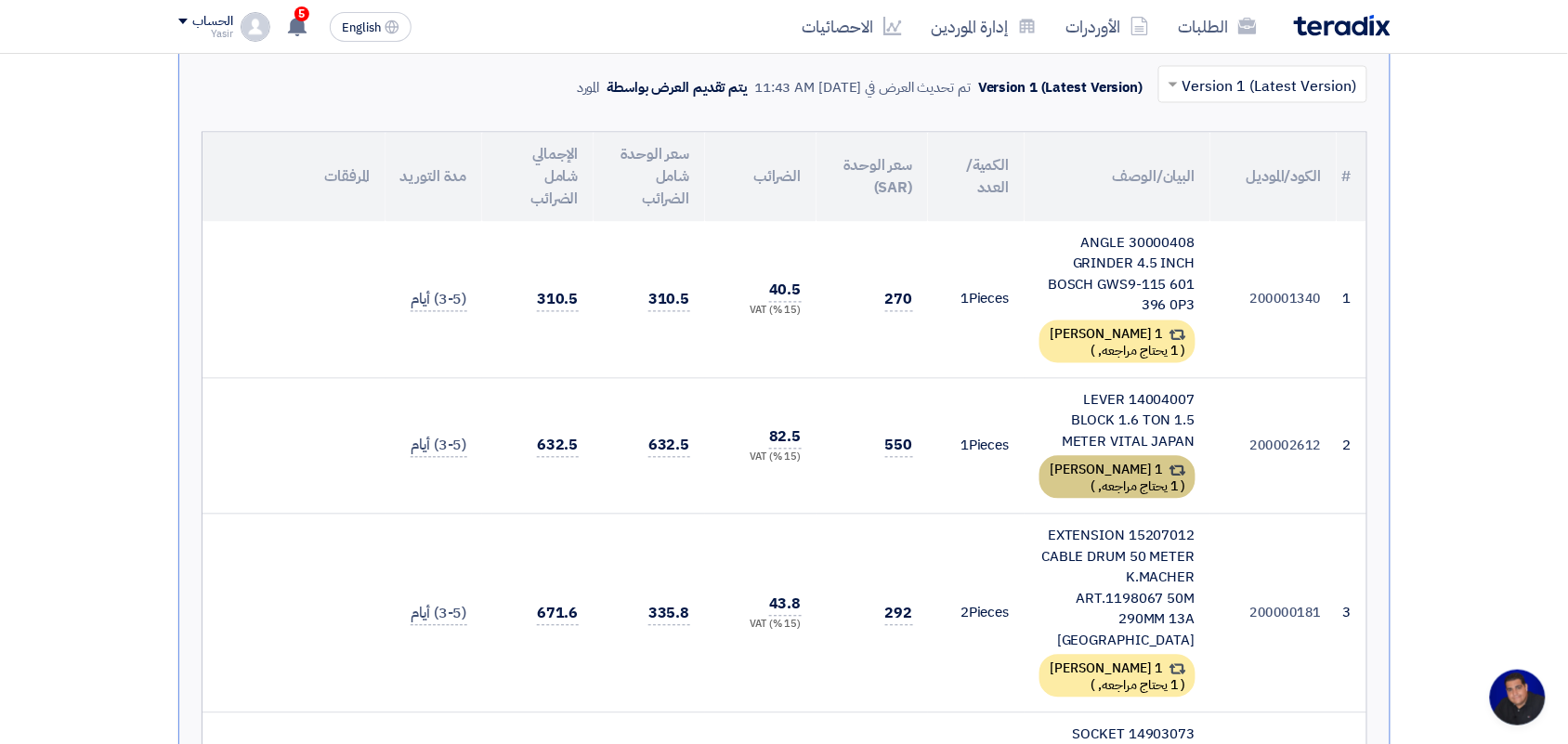
click at [1099, 477] on span "1 يحتاج مراجعه," at bounding box center [1139, 487] width 80 height 20
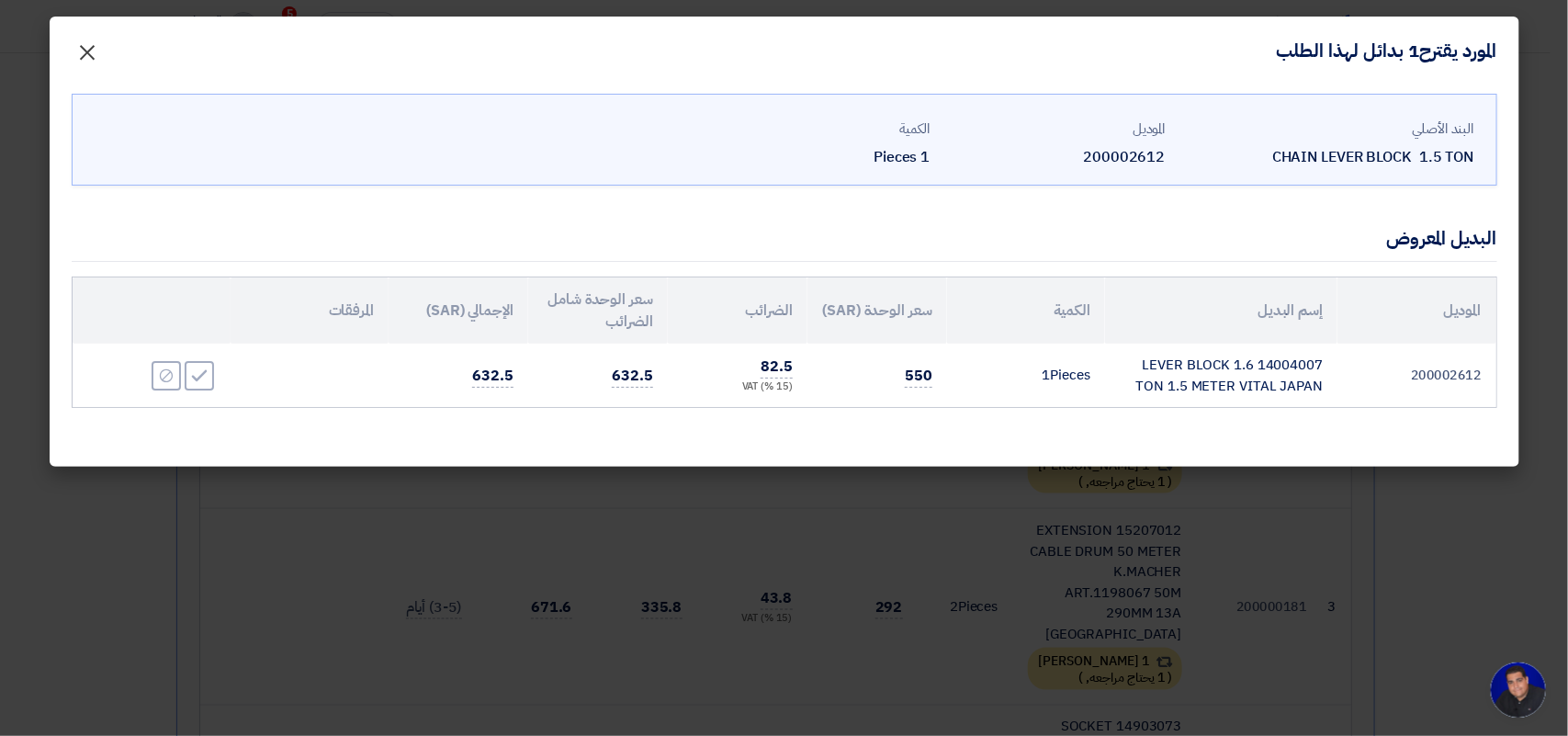
click at [85, 52] on span "×" at bounding box center [88, 51] width 22 height 55
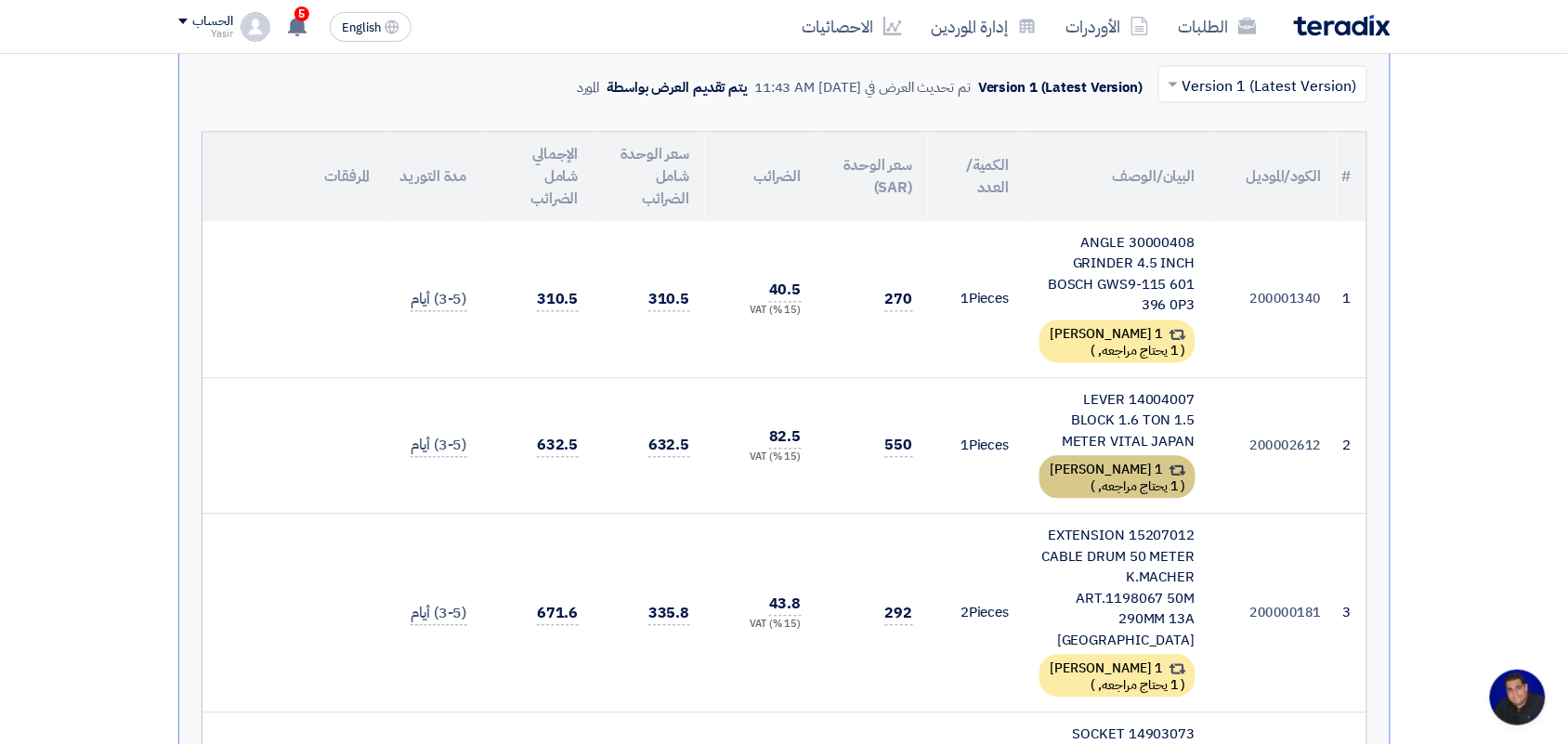
click at [1099, 477] on span "1 يحتاج مراجعه," at bounding box center [1139, 487] width 80 height 20
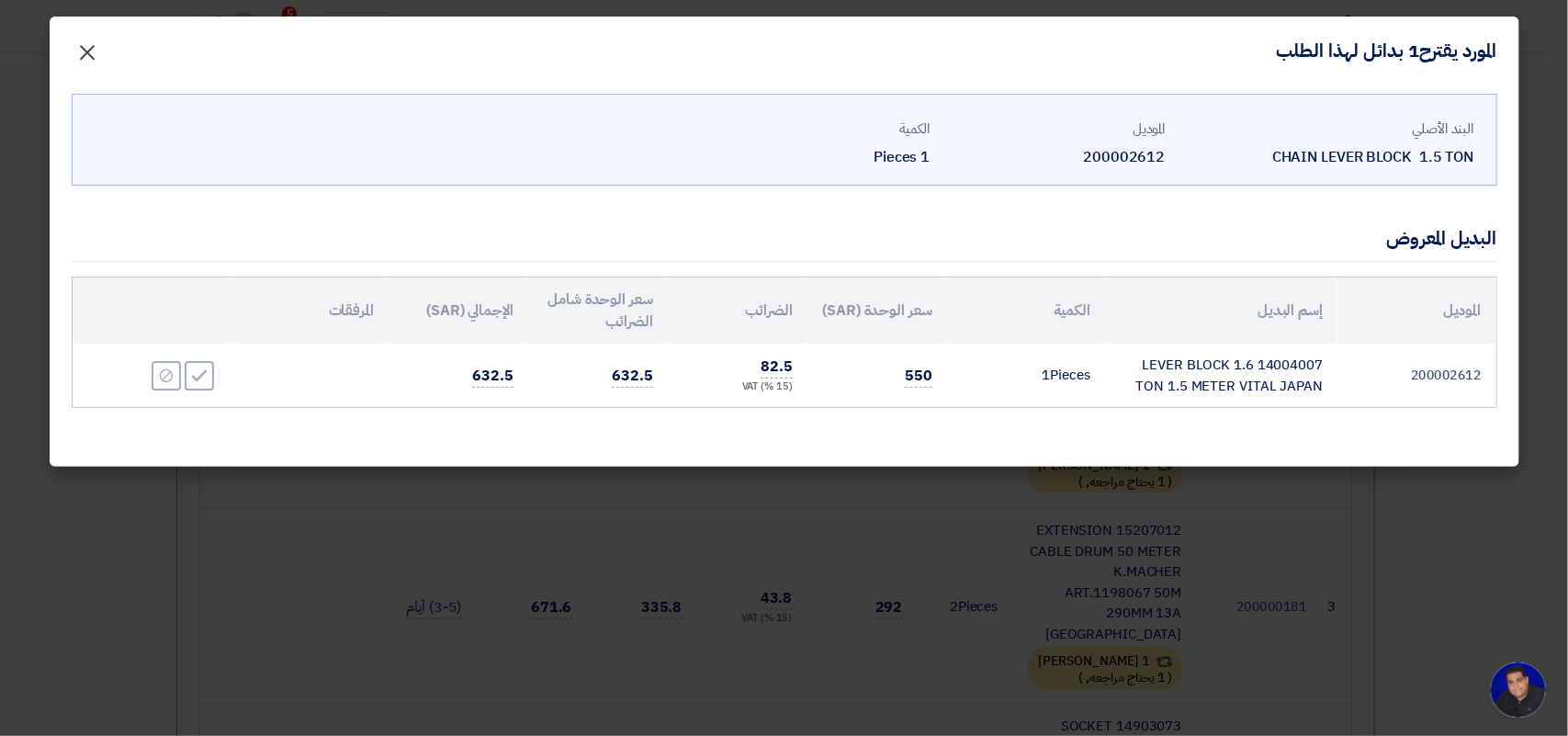
click at [93, 51] on span "×" at bounding box center [88, 51] width 22 height 55
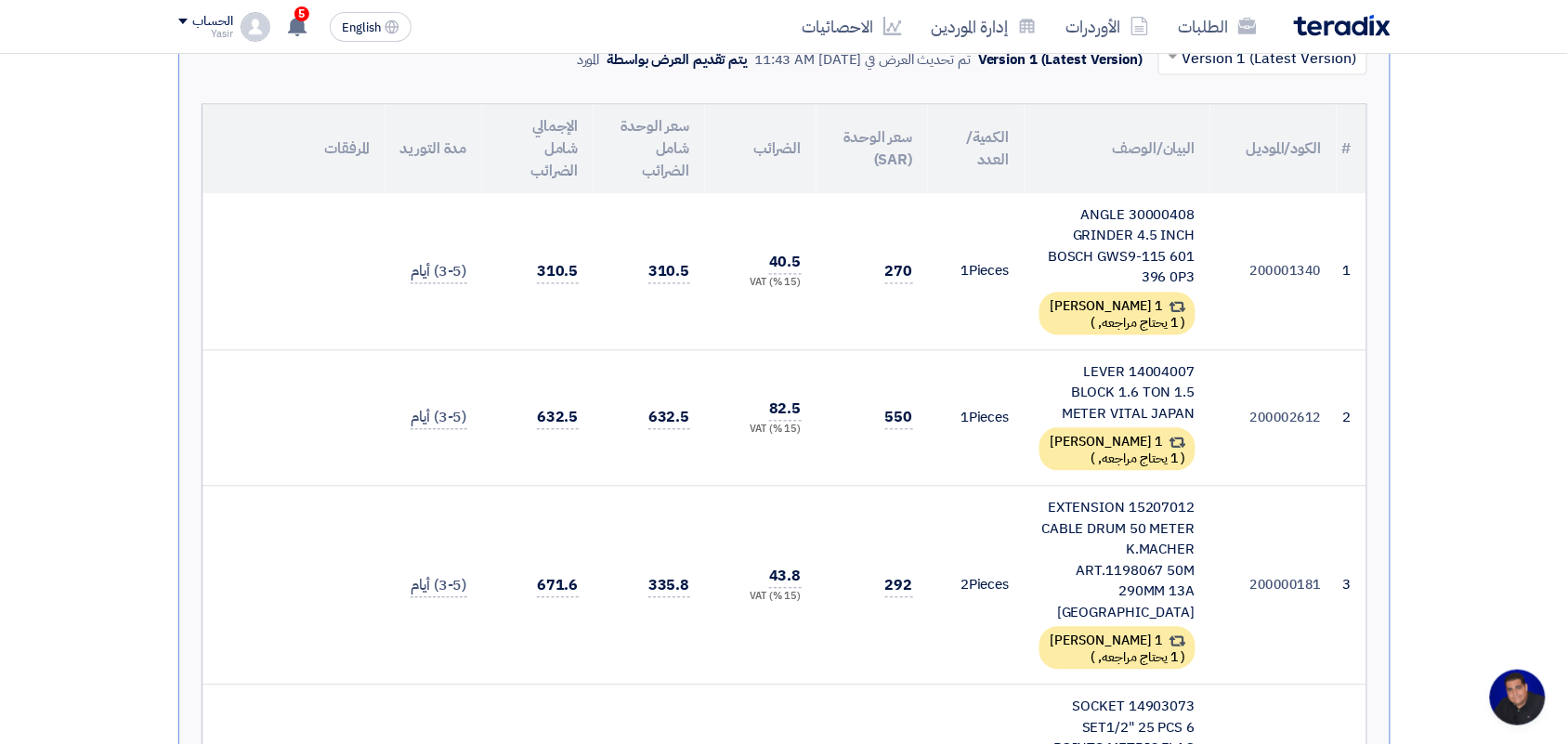
scroll to position [1044, 0]
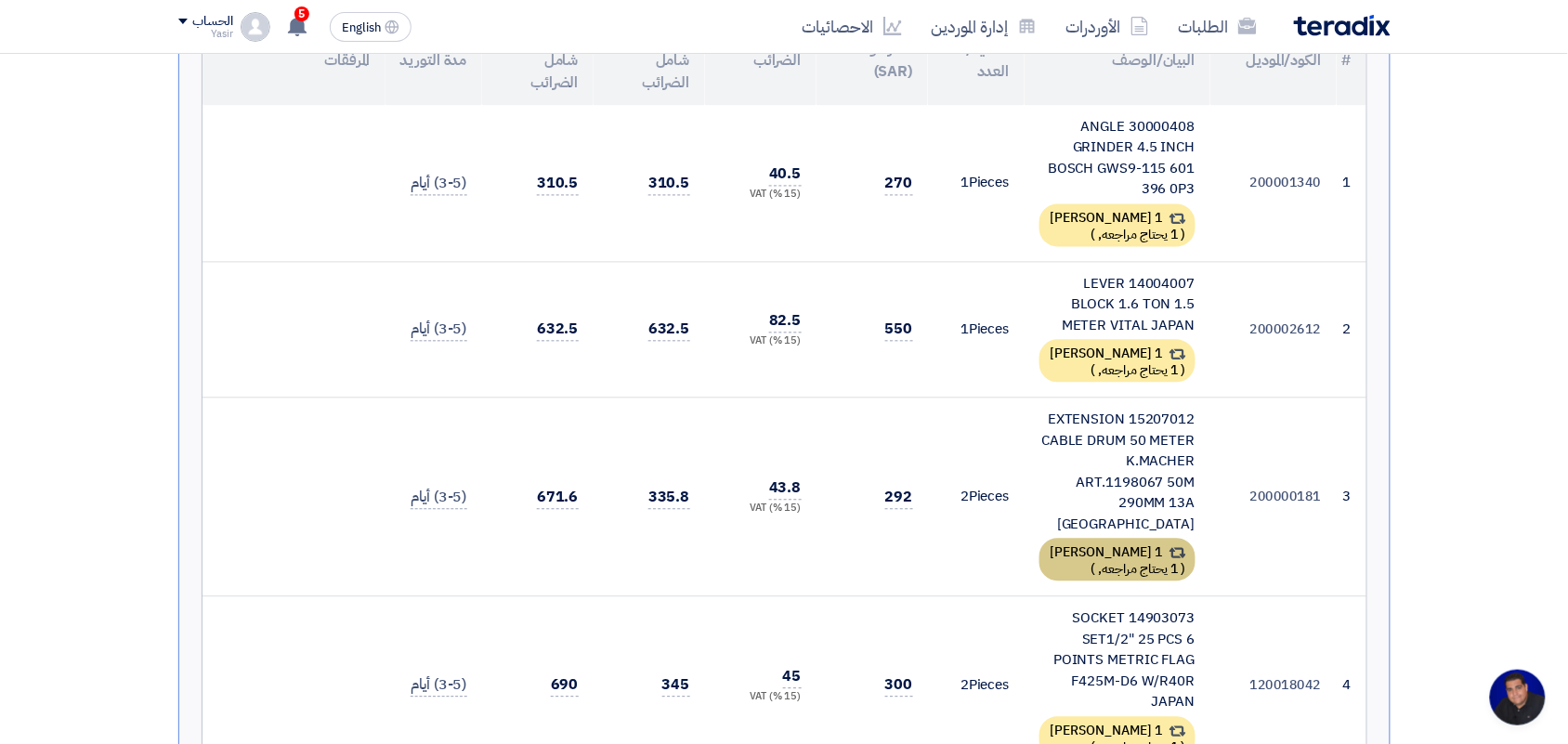
click at [1099, 560] on span "1 يحتاج مراجعه," at bounding box center [1139, 569] width 80 height 20
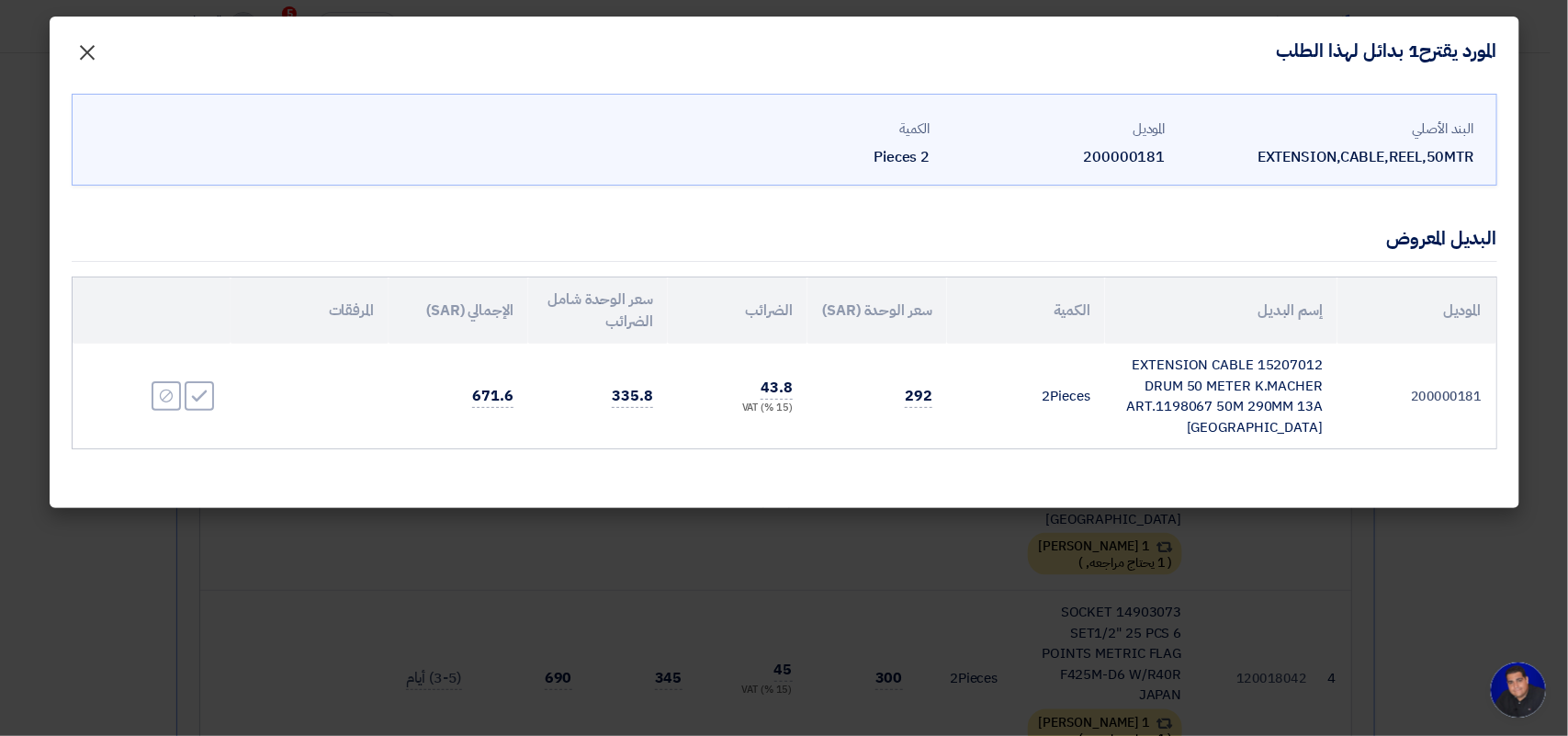
click at [78, 44] on span "×" at bounding box center [88, 51] width 22 height 55
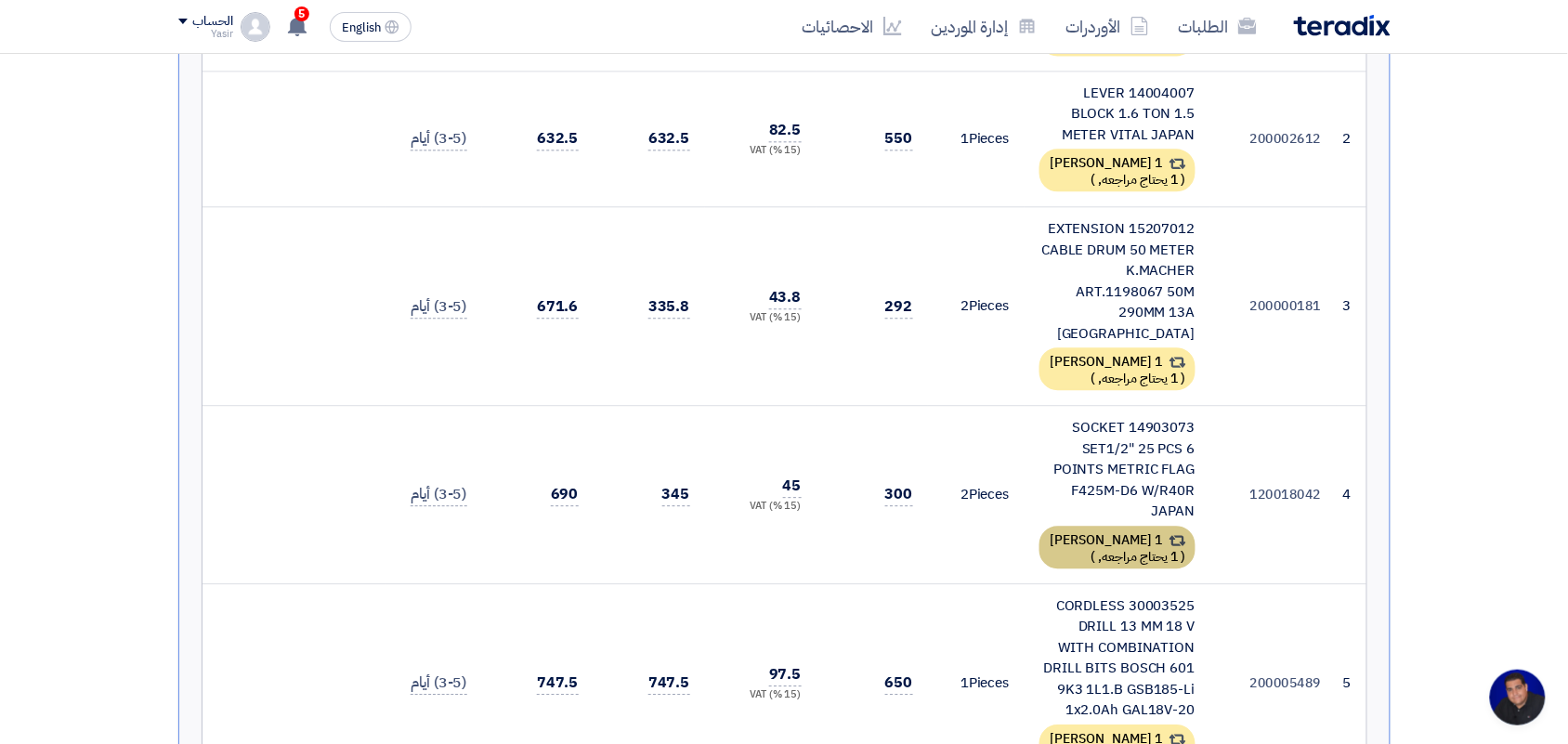
scroll to position [1276, 0]
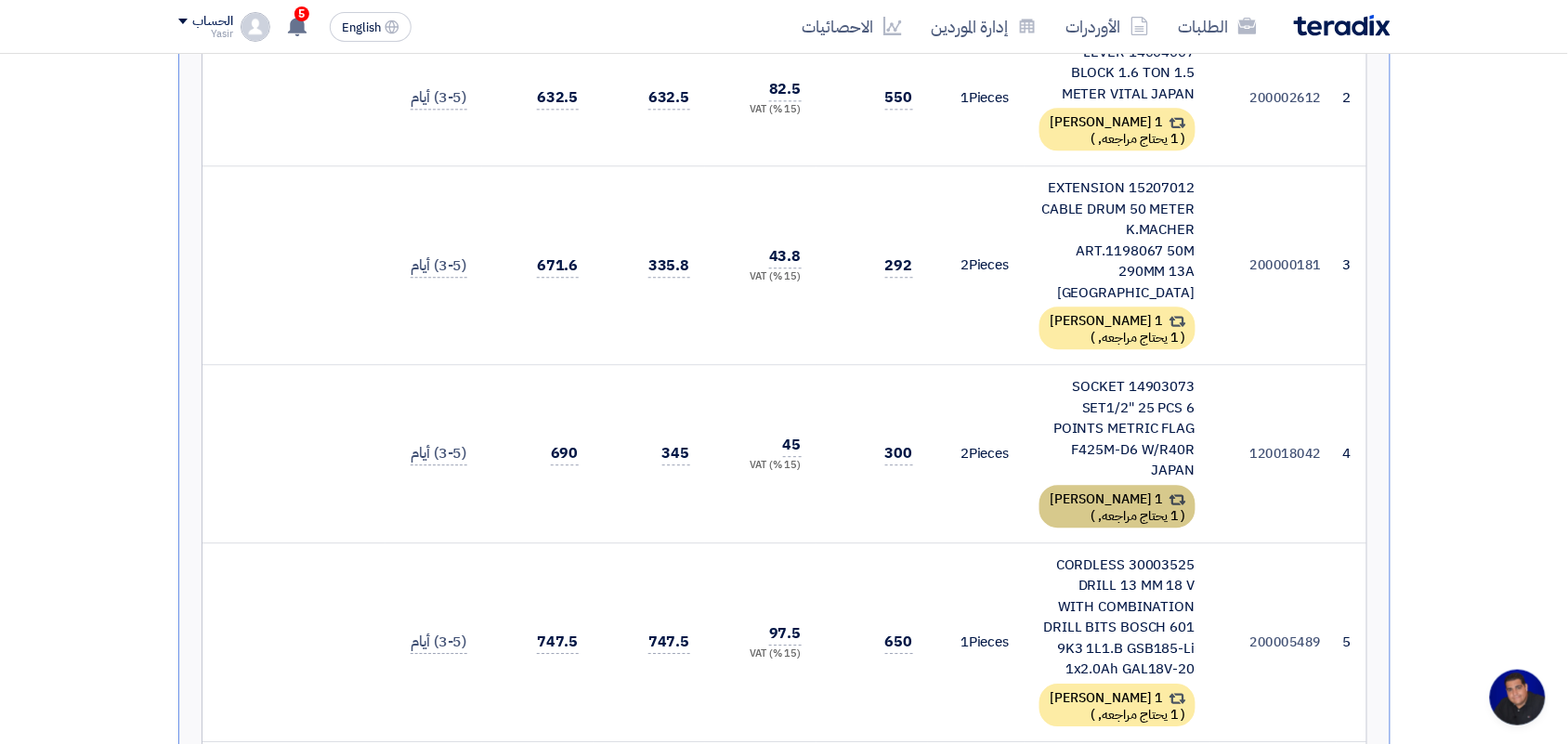
click at [1065, 485] on div "1 [PERSON_NAME] ( 1 يحتاج مراجعه, )" at bounding box center [1117, 506] width 156 height 43
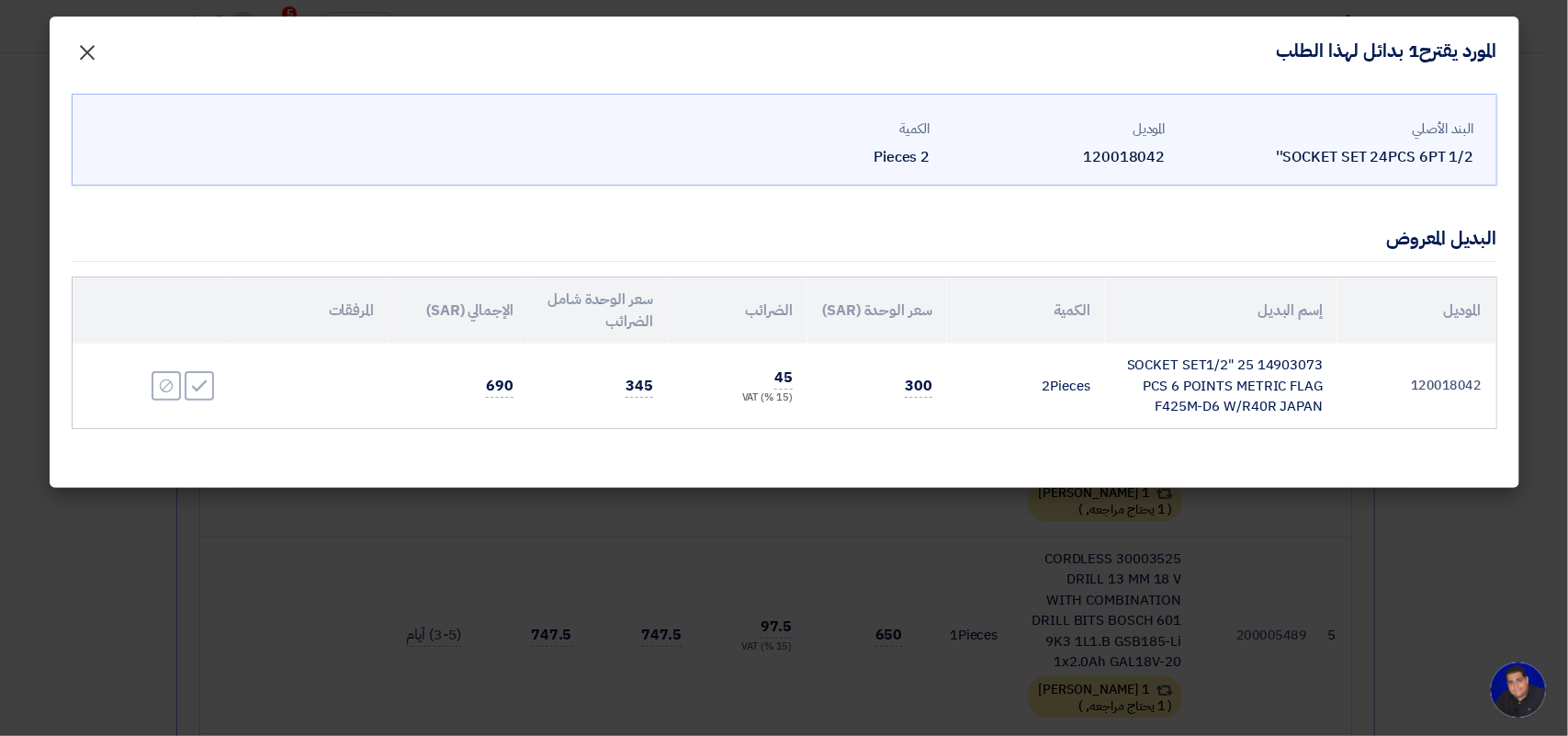
click at [88, 52] on span "×" at bounding box center [88, 51] width 22 height 55
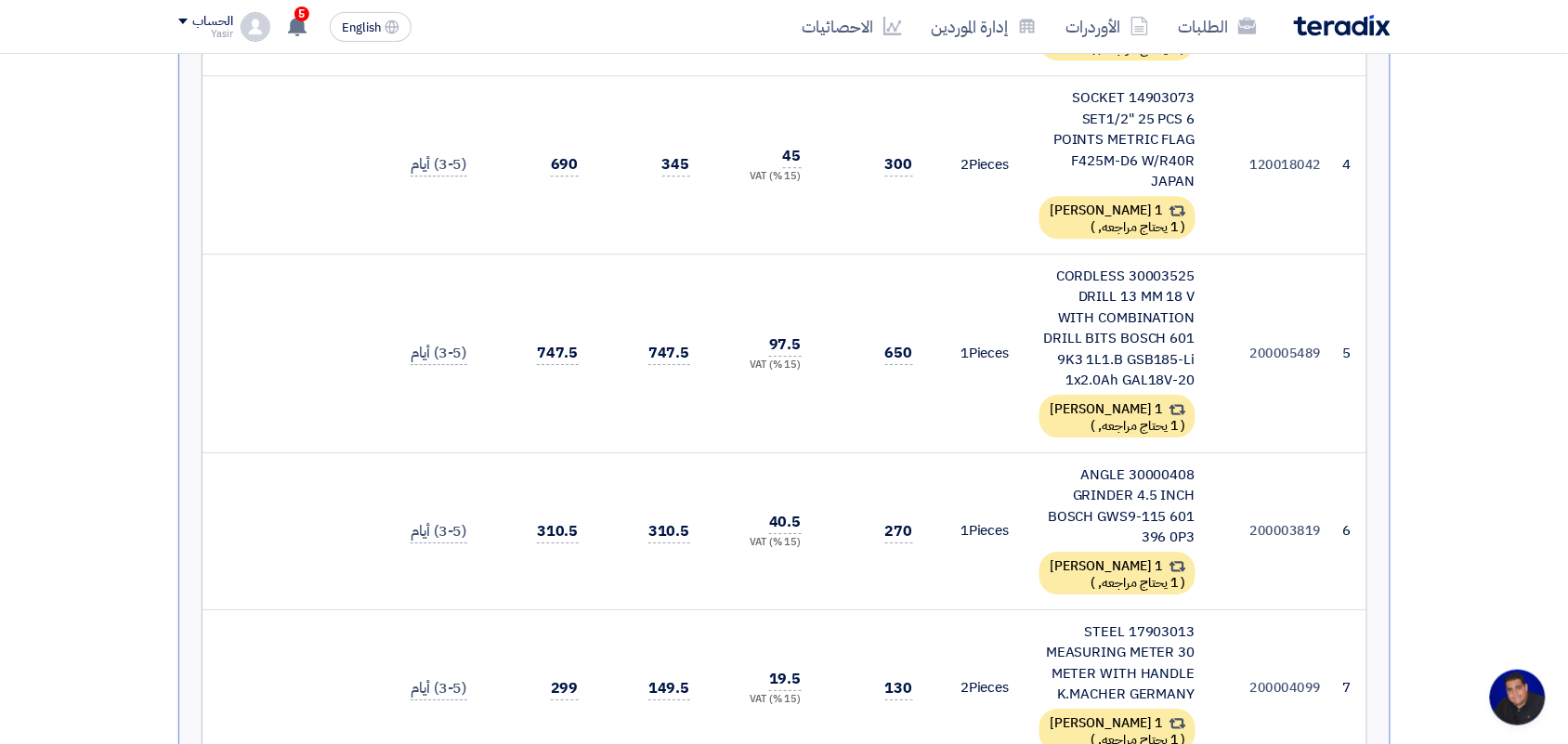
scroll to position [1508, 0]
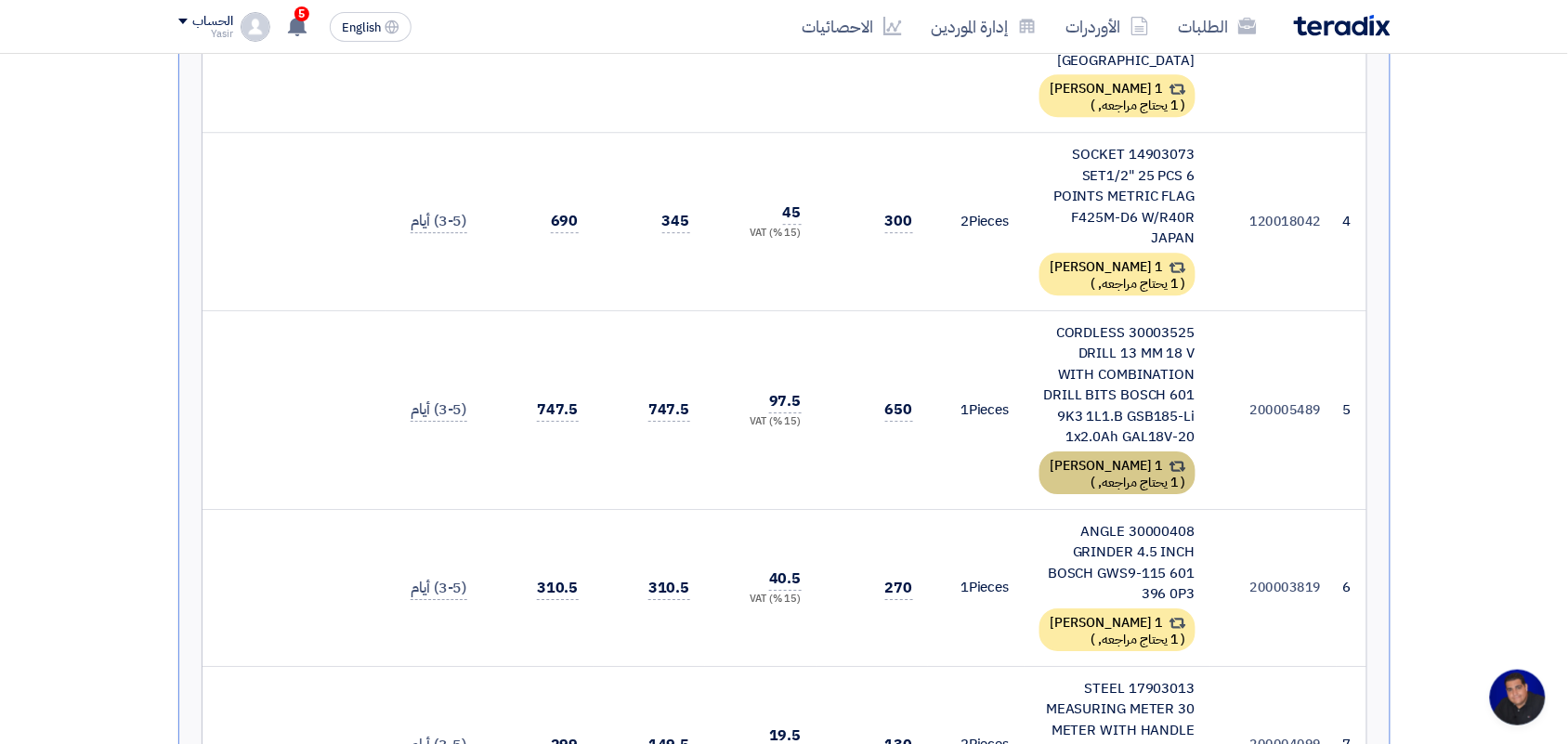
click at [1087, 451] on div "1 [PERSON_NAME] ( 1 يحتاج مراجعه, )" at bounding box center [1117, 473] width 156 height 43
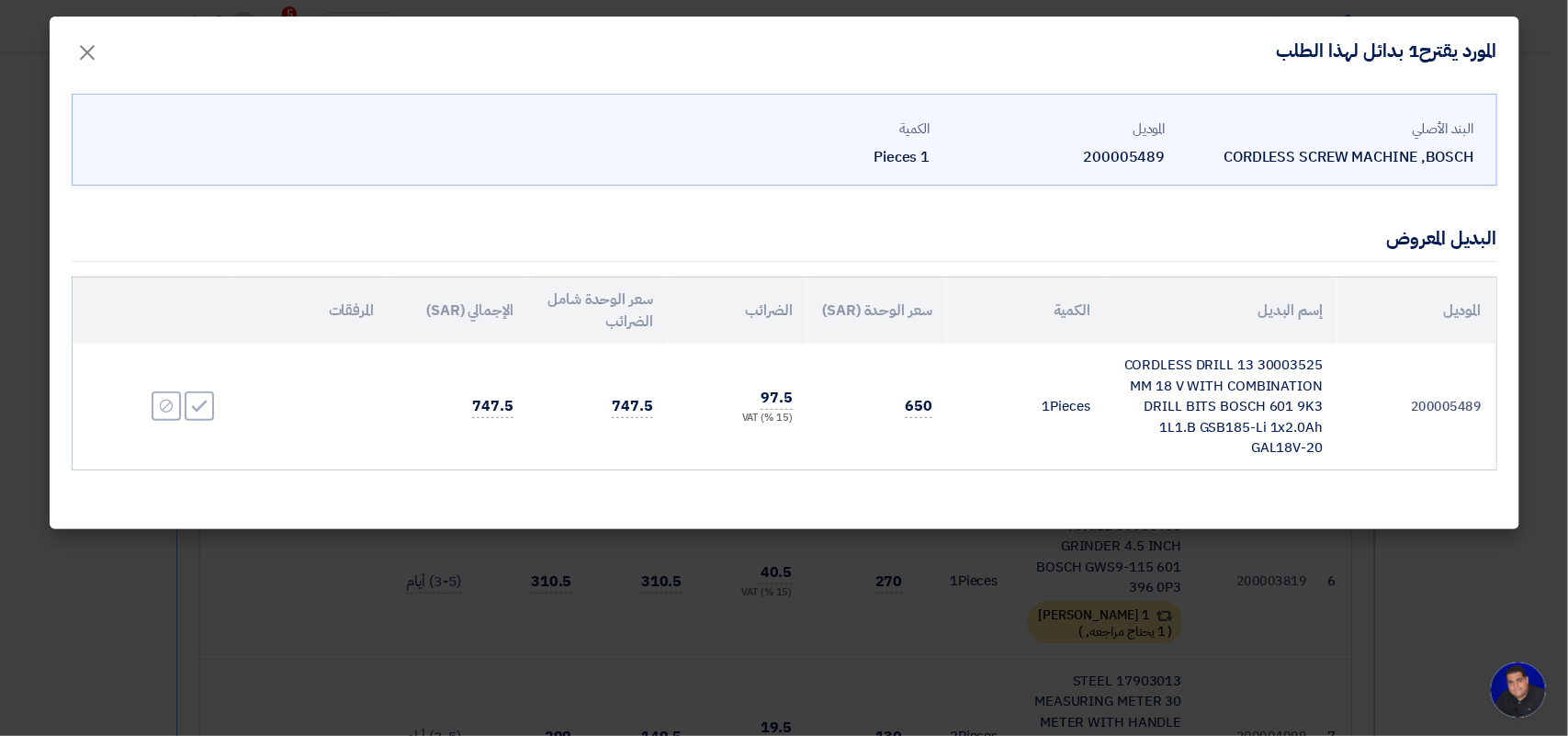
click at [1237, 365] on td "30003525 CORDLESS DRILL 13 MM 18 V WITH COMBINATION DRILL BITS BOSCH 601 9K3 1L…" at bounding box center [1221, 406] width 233 height 126
click at [1236, 365] on td "30003525 CORDLESS DRILL 13 MM 18 V WITH COMBINATION DRILL BITS BOSCH 601 9K3 1L…" at bounding box center [1221, 406] width 233 height 126
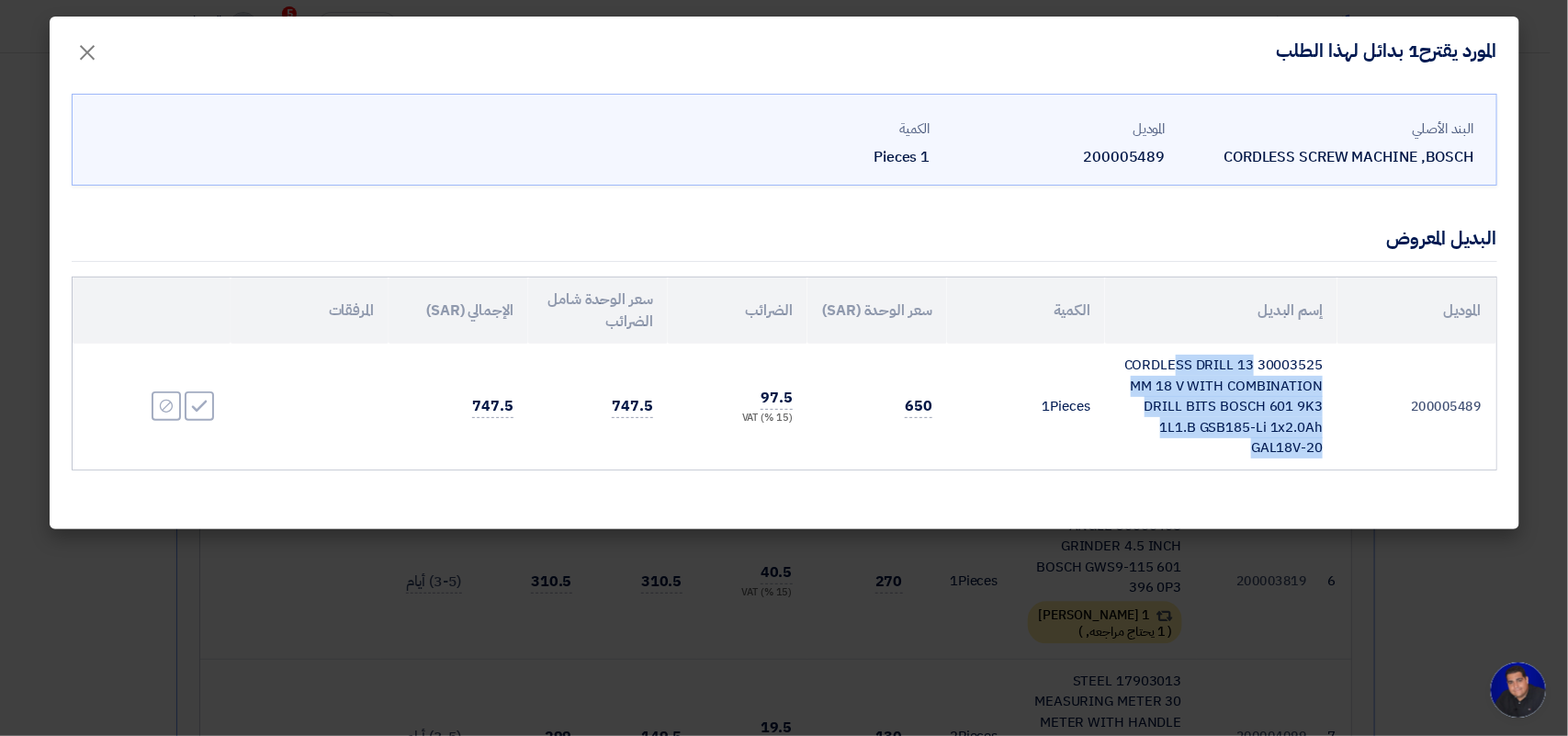
click at [1236, 365] on td "30003525 CORDLESS DRILL 13 MM 18 V WITH COMBINATION DRILL BITS BOSCH 601 9K3 1L…" at bounding box center [1221, 406] width 233 height 126
copy tr "30003525 CORDLESS DRILL 13 MM 18 V WITH COMBINATION DRILL BITS BOSCH 601 9K3 1L…"
click at [89, 48] on span "×" at bounding box center [88, 51] width 22 height 55
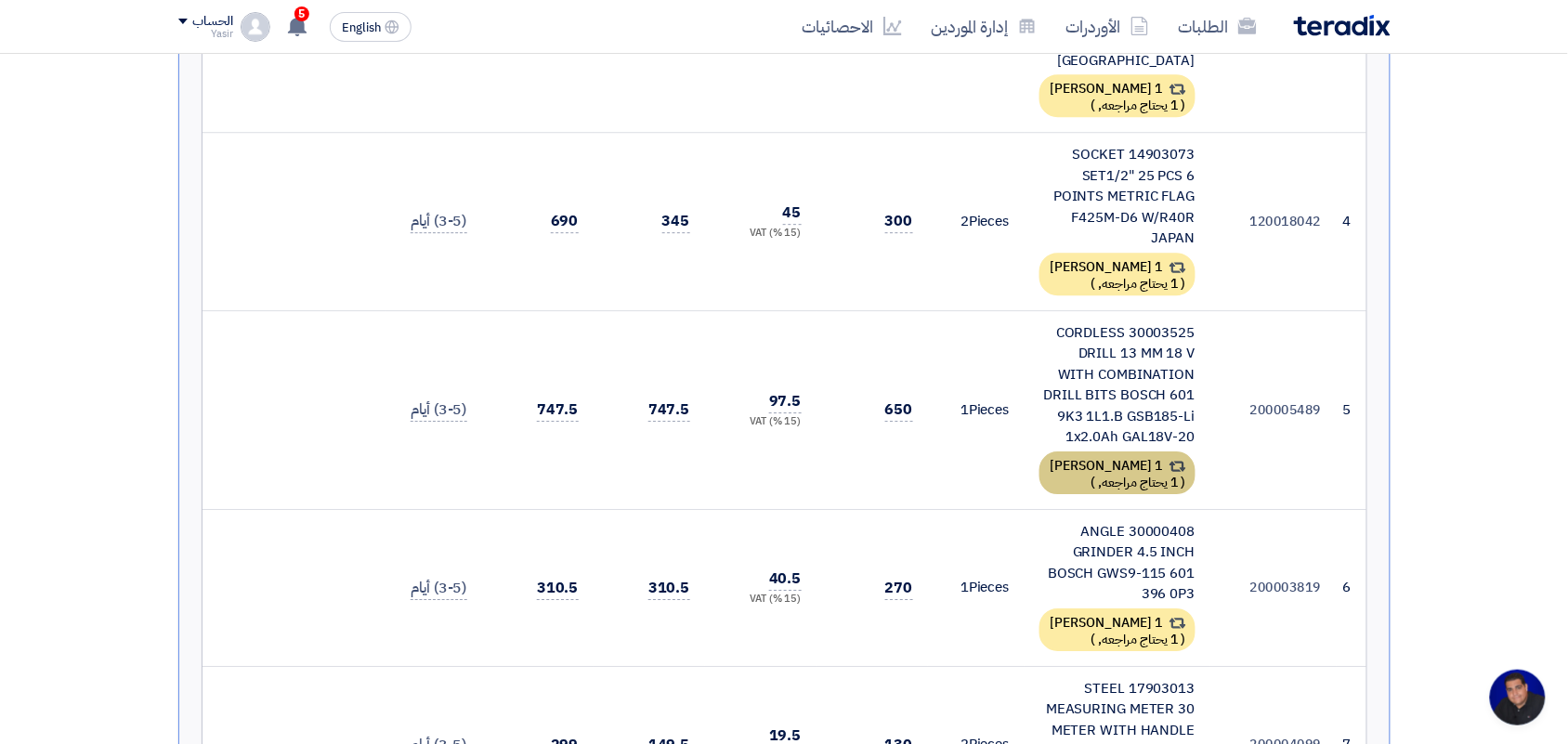
click at [1105, 451] on div "1 [PERSON_NAME] ( 1 يحتاج مراجعه, )" at bounding box center [1117, 473] width 156 height 43
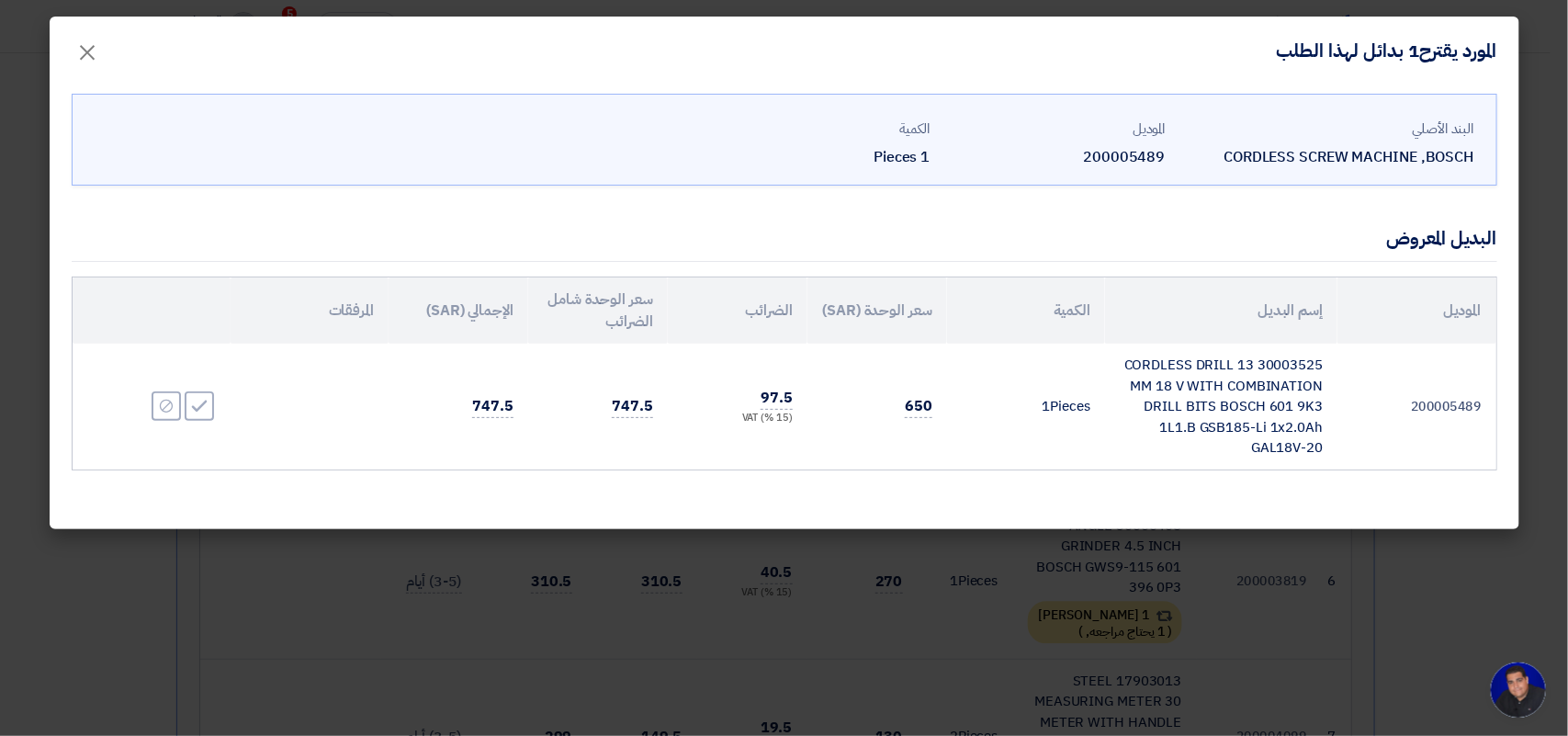
click at [1167, 381] on td "30003525 CORDLESS DRILL 13 MM 18 V WITH COMBINATION DRILL BITS BOSCH 601 9K3 1L…" at bounding box center [1221, 406] width 233 height 126
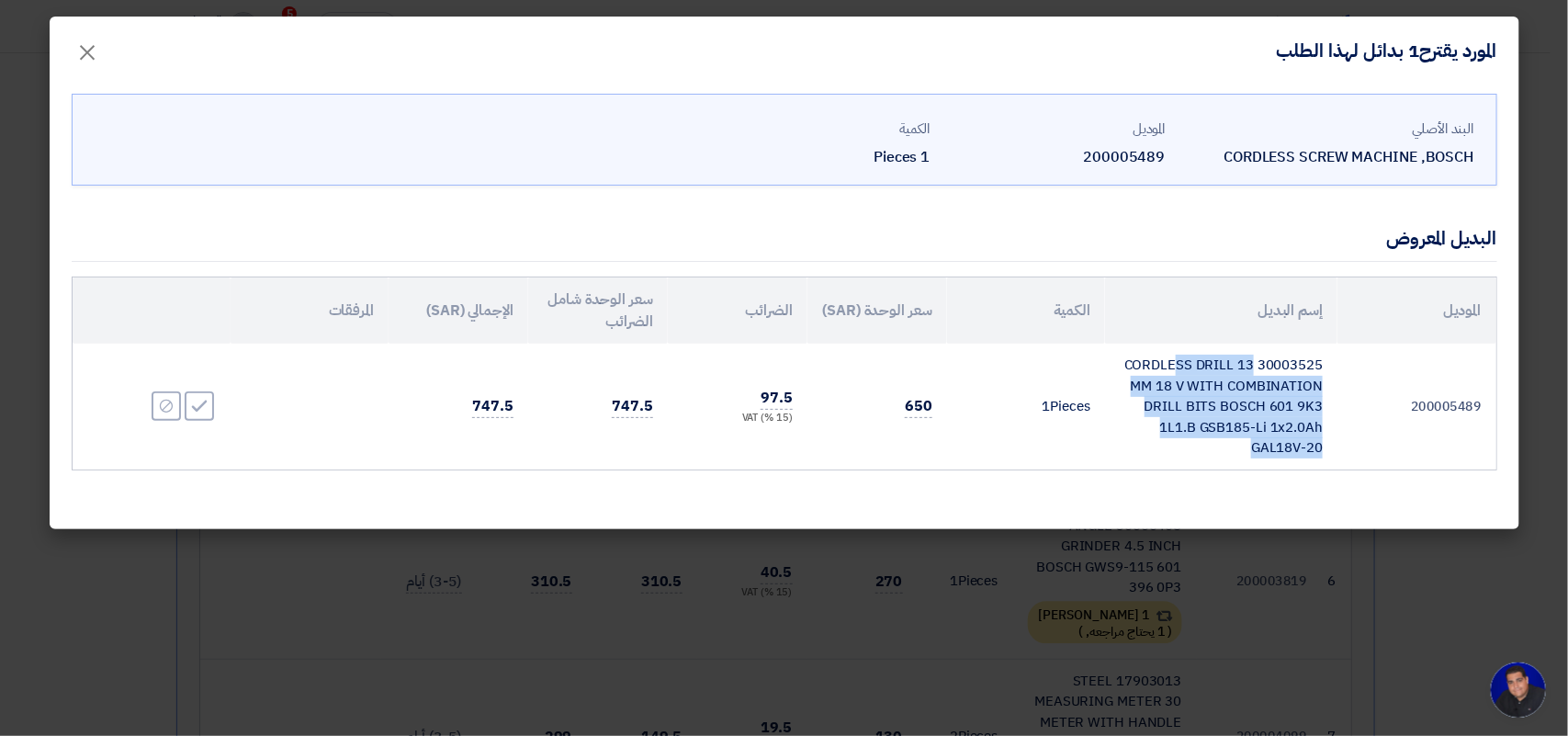
click at [1167, 381] on td "30003525 CORDLESS DRILL 13 MM 18 V WITH COMBINATION DRILL BITS BOSCH 601 9K3 1L…" at bounding box center [1221, 406] width 233 height 126
click at [90, 40] on span "×" at bounding box center [88, 51] width 22 height 55
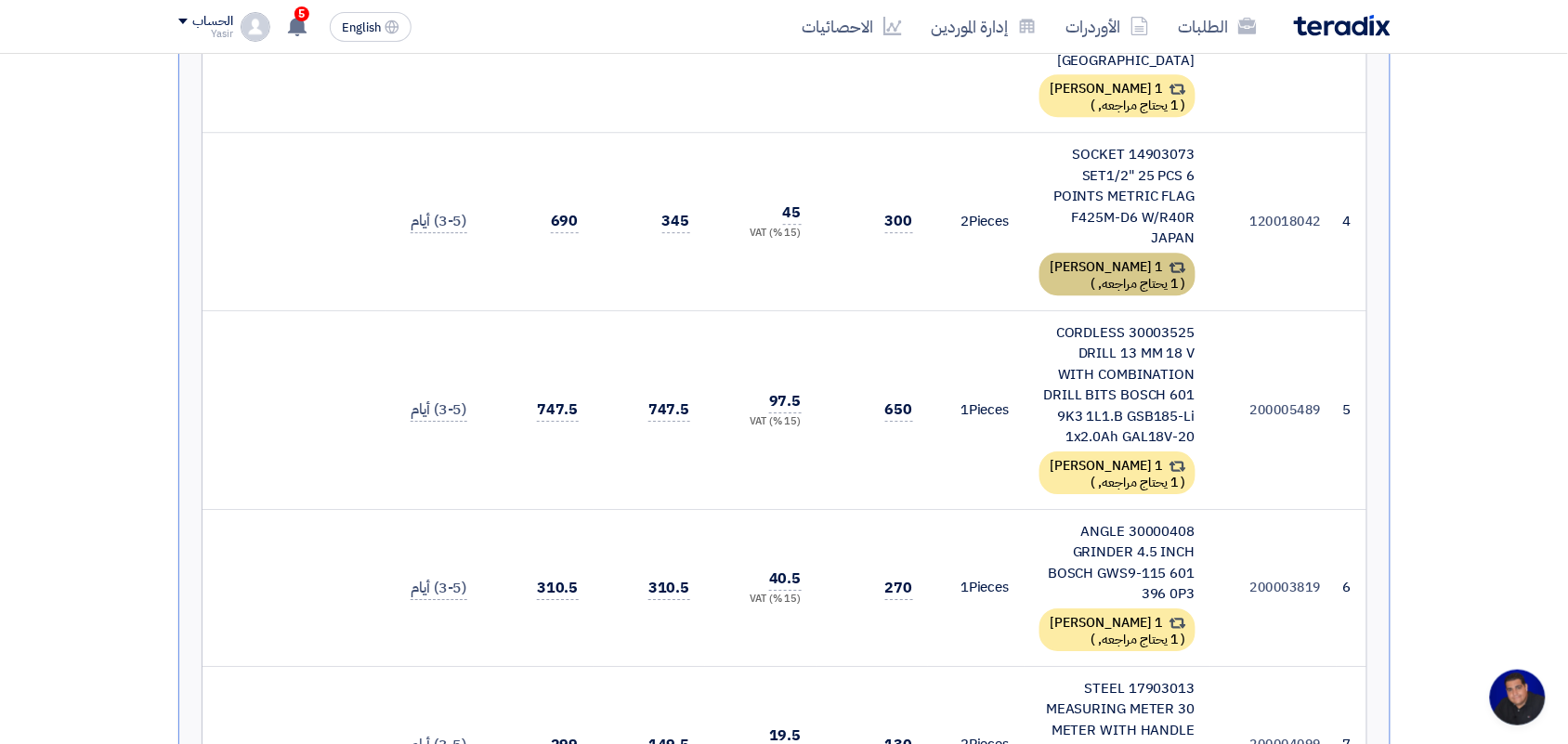
click at [1116, 253] on div "1 [PERSON_NAME] ( 1 يحتاج مراجعه, )" at bounding box center [1117, 274] width 156 height 43
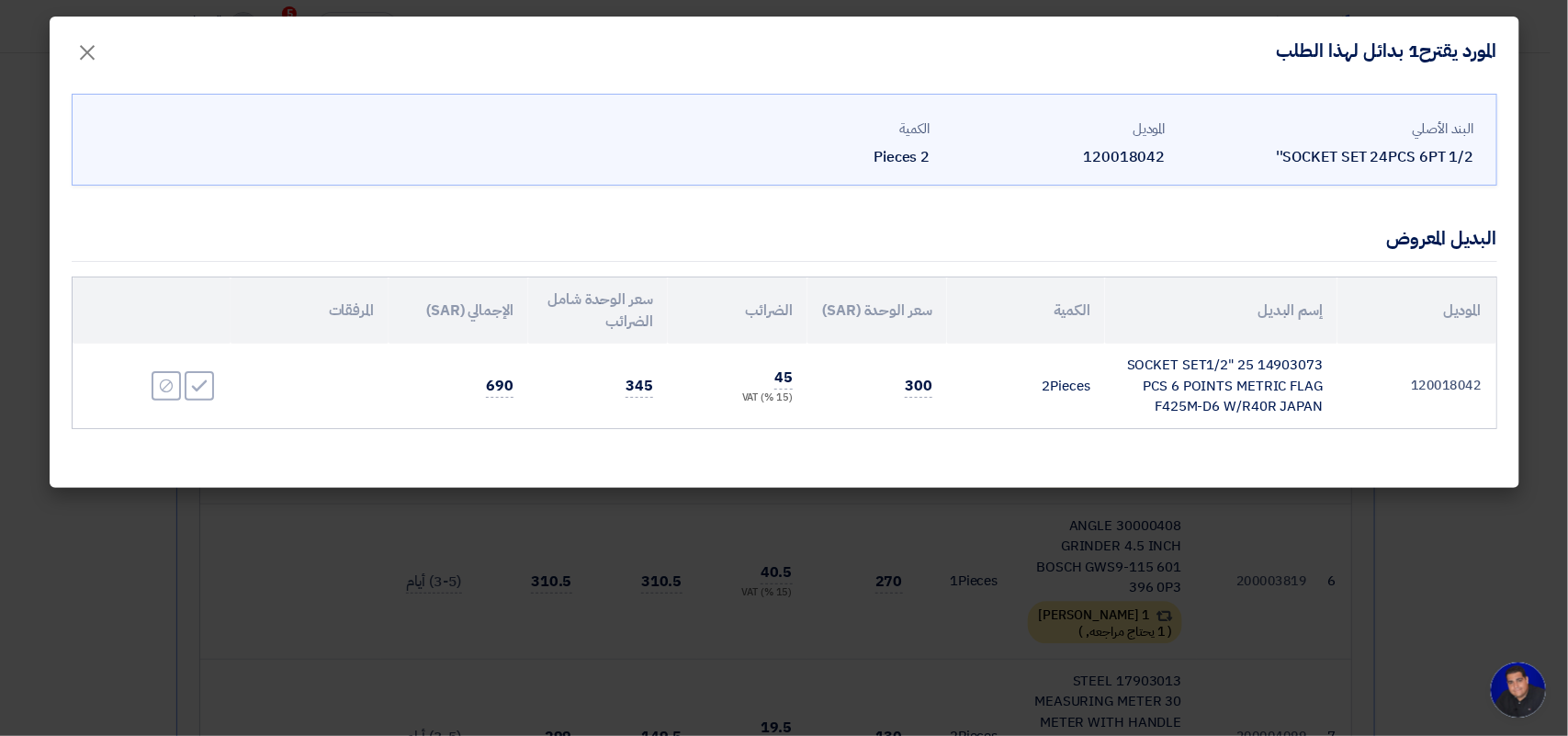
click at [1192, 384] on td "14903073 SOCKET SET1/2" 25 PCS 6 POINTS METRIC FLAG F425M-D6 W/R40R JAPAN" at bounding box center [1221, 386] width 233 height 85
copy tr "14903073 SOCKET SET1/2" 25 PCS 6 POINTS METRIC FLAG F425M-D6 W/R40R JAPAN"
click at [89, 48] on span "×" at bounding box center [88, 51] width 22 height 55
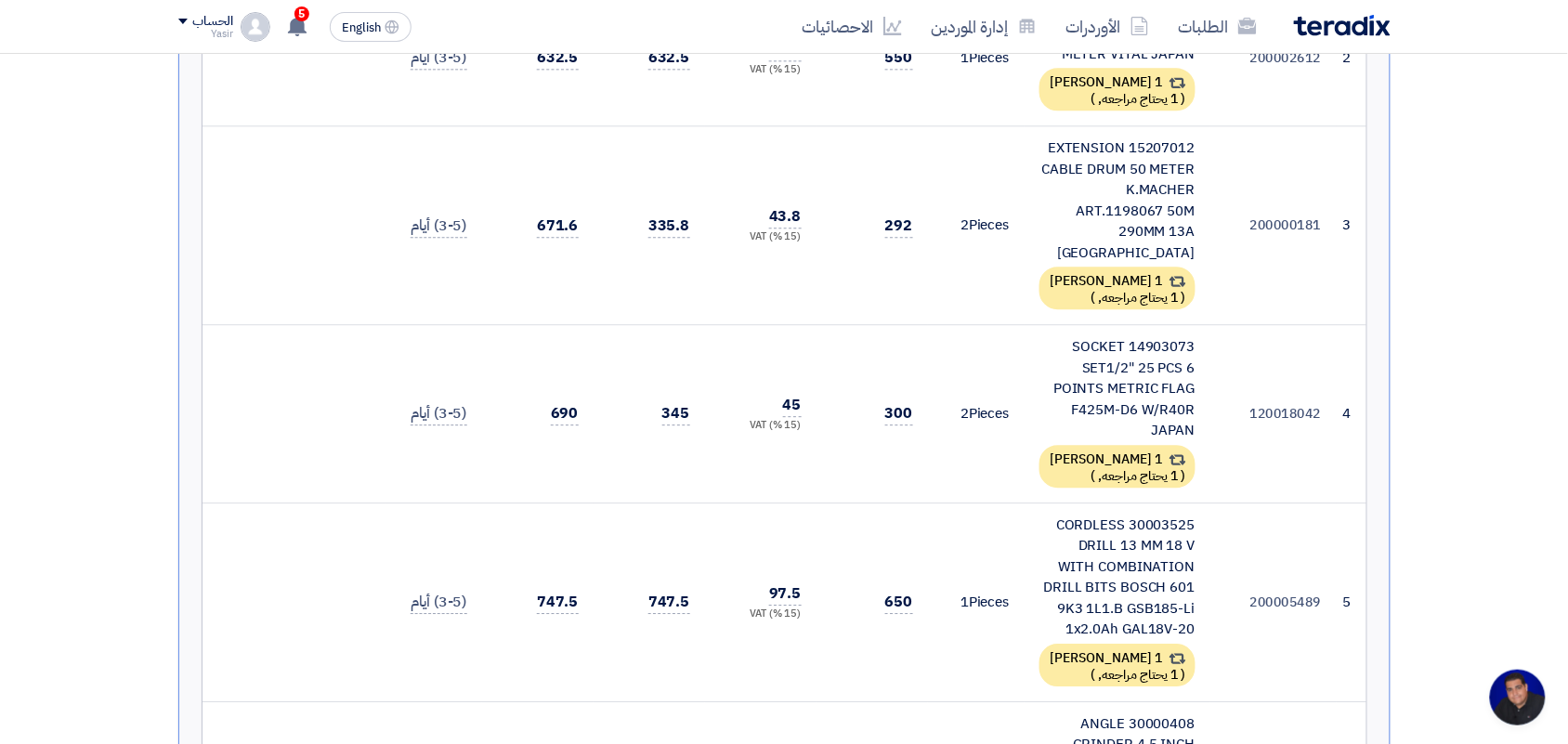
scroll to position [1276, 0]
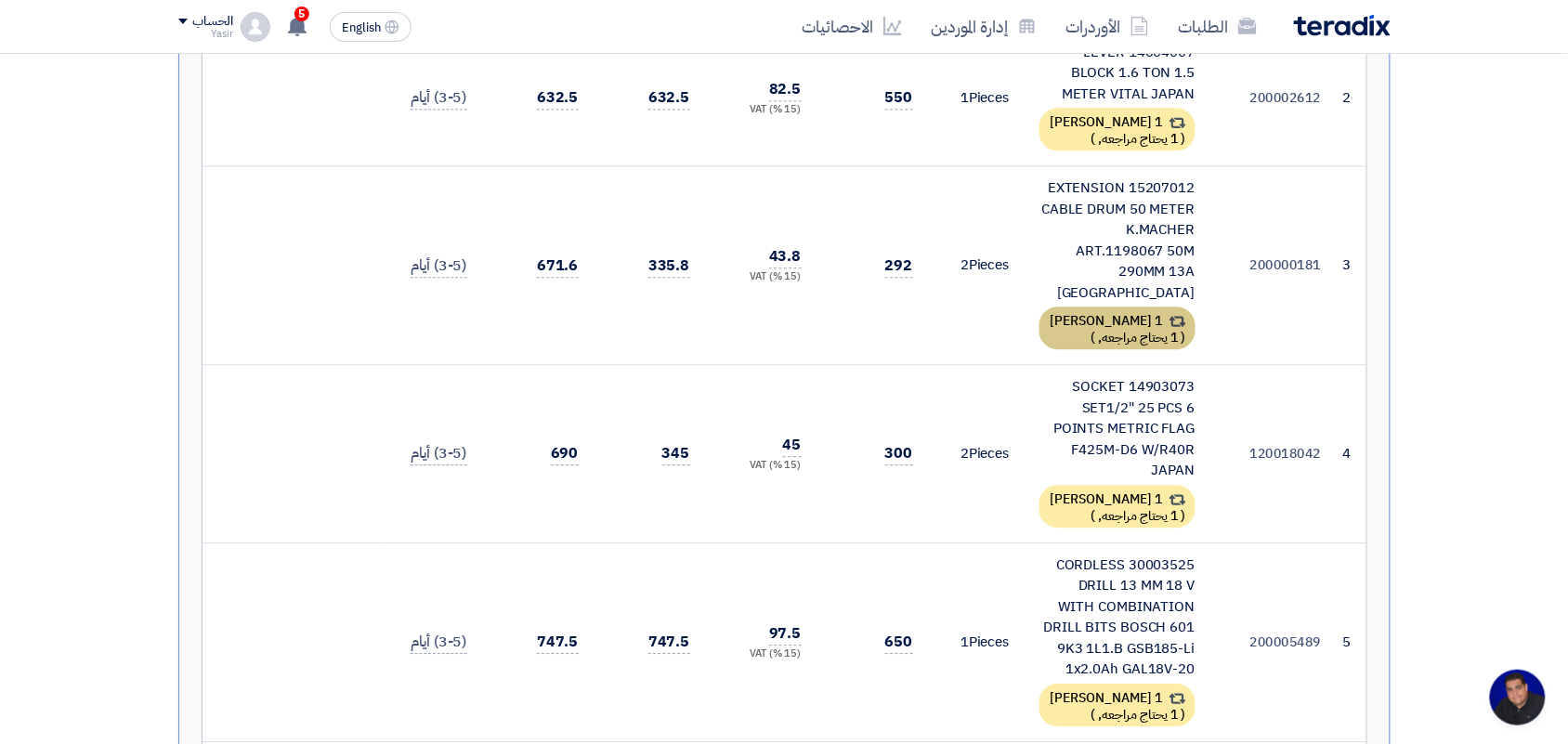
click at [1107, 307] on div "1 [PERSON_NAME] ( 1 يحتاج مراجعه, )" at bounding box center [1117, 328] width 156 height 43
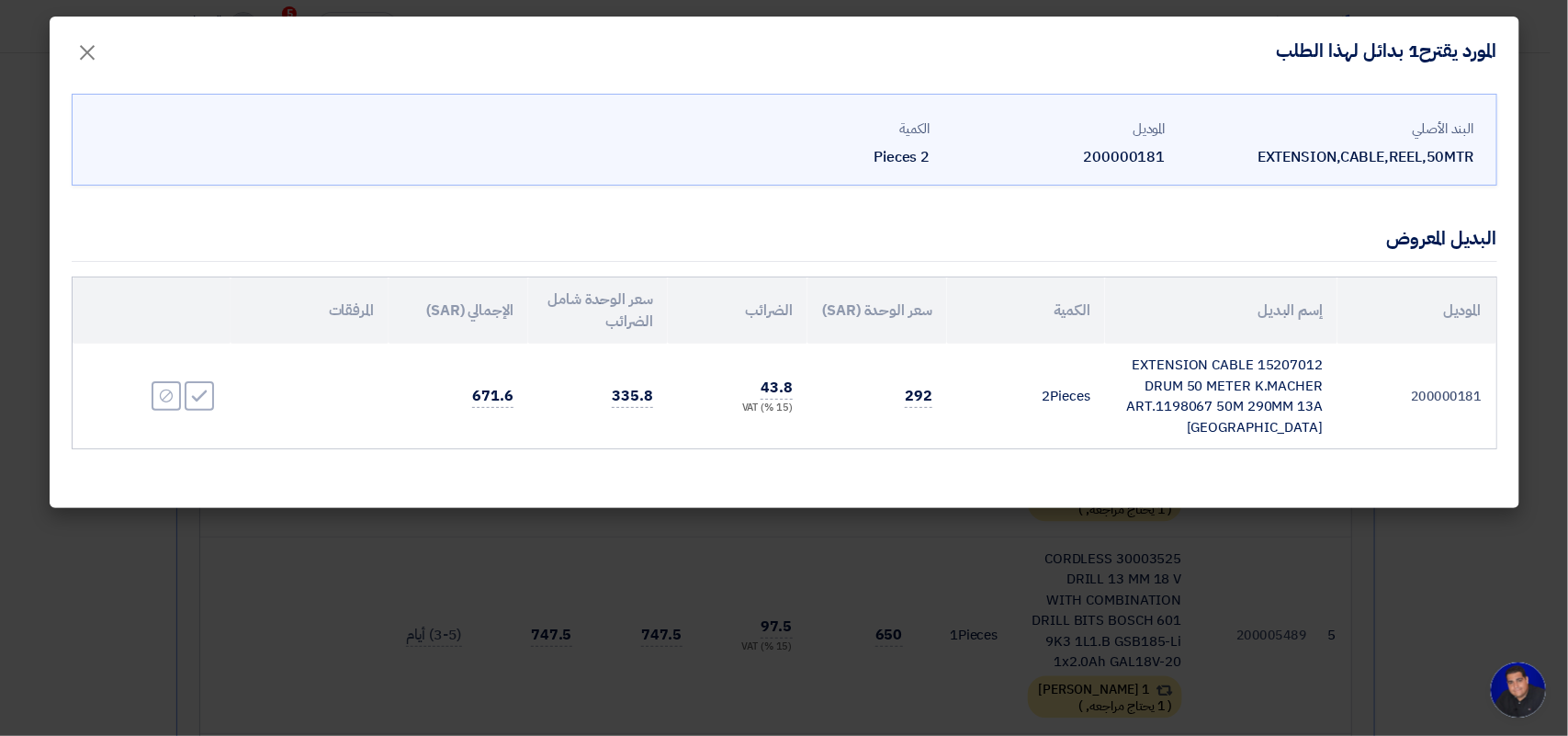
click at [1205, 370] on td "15207012 EXTENSION CABLE DRUM 50 METER K.MACHER ART.1198067 50M 290MM 13A [GEOG…" at bounding box center [1221, 396] width 233 height 105
copy tr "15207012 EXTENSION CABLE DRUM 50 METER K.MACHER ART.1198067 50M 290MM 13A [GEOG…"
click at [89, 51] on span "×" at bounding box center [88, 51] width 22 height 55
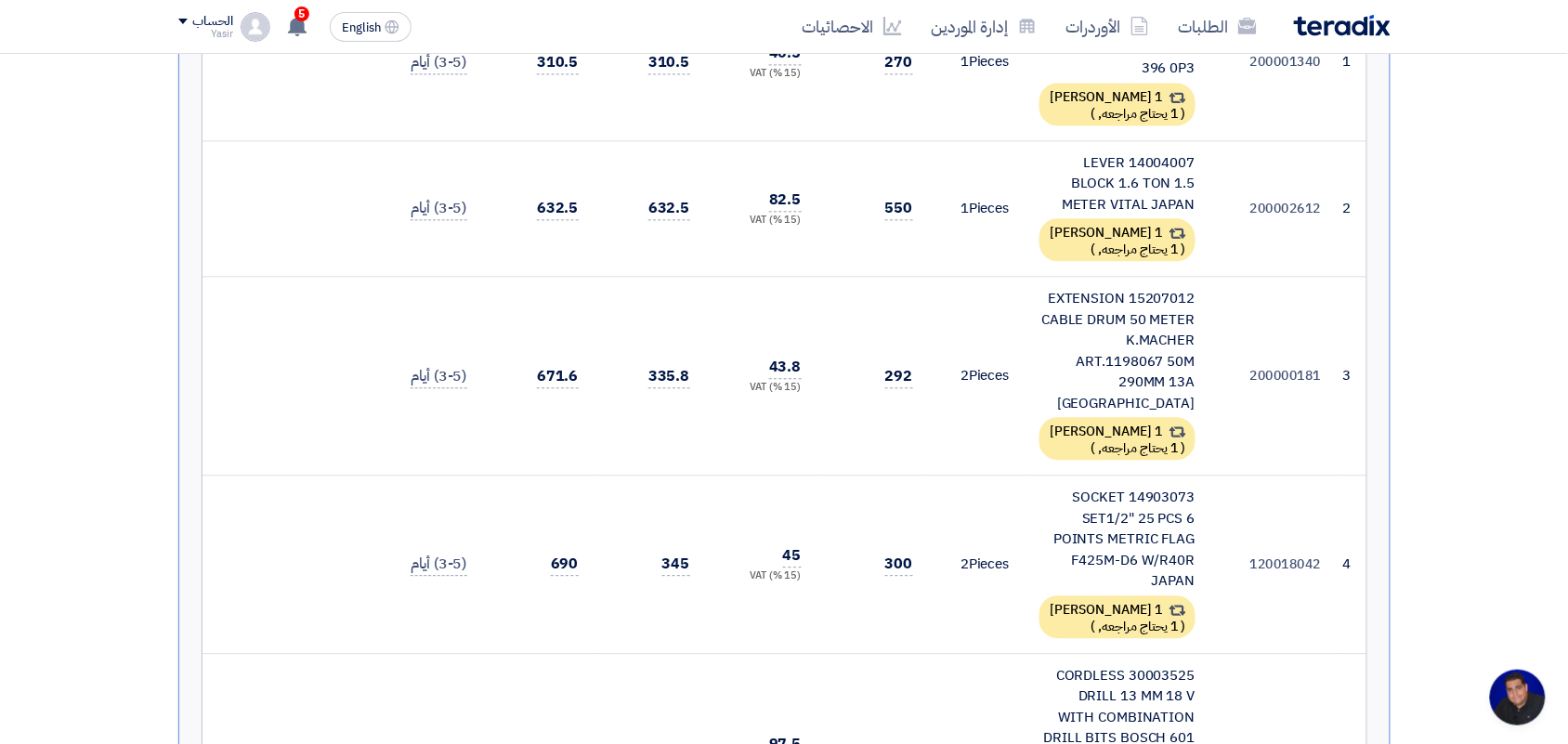
scroll to position [1160, 0]
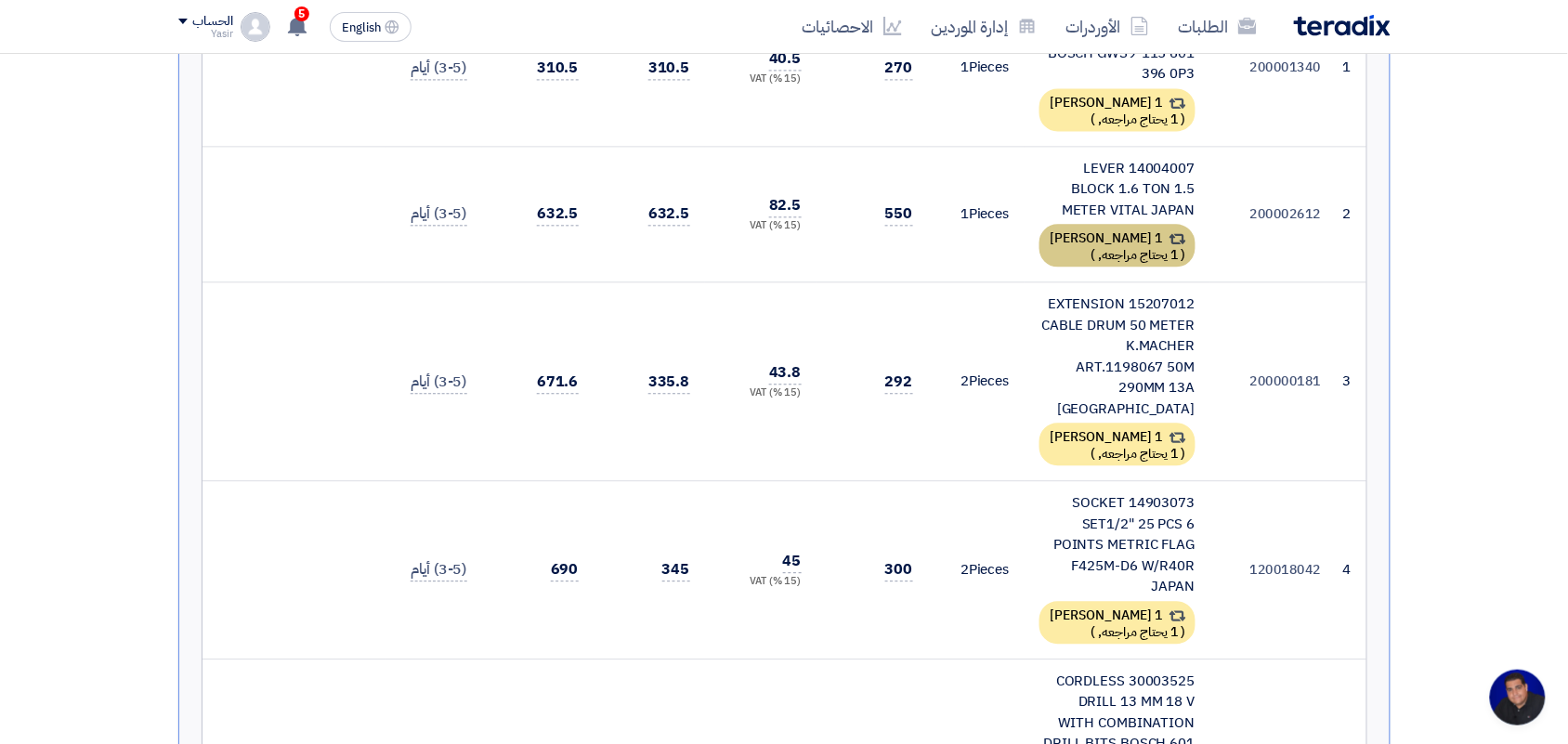
click at [1105, 249] on div "1 [PERSON_NAME] ( 1 يحتاج مراجعه, )" at bounding box center [1117, 245] width 156 height 43
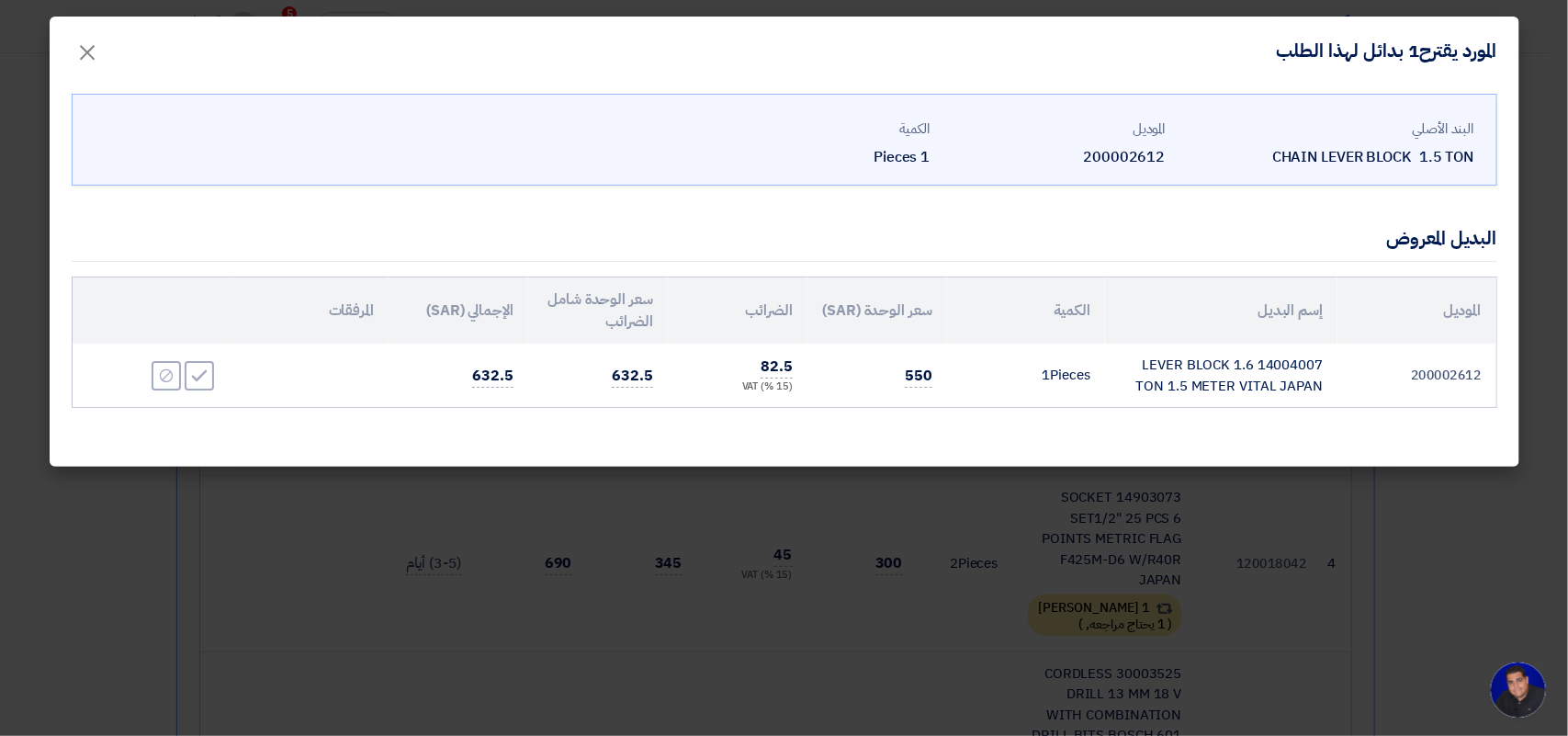
click at [1191, 375] on td "14004007 LEVER BLOCK 1.6 TON 1.5 METER VITAL JAPAN" at bounding box center [1221, 375] width 233 height 63
click at [1191, 374] on td "14004007 LEVER BLOCK 1.6 TON 1.5 METER VITAL JAPAN" at bounding box center [1221, 375] width 233 height 63
click at [1190, 373] on td "14004007 LEVER BLOCK 1.6 TON 1.5 METER VITAL JAPAN" at bounding box center [1221, 375] width 233 height 63
copy tr "14004007 LEVER BLOCK 1.6 TON 1.5 METER VITAL JAPAN"
click at [89, 46] on span "×" at bounding box center [88, 51] width 22 height 55
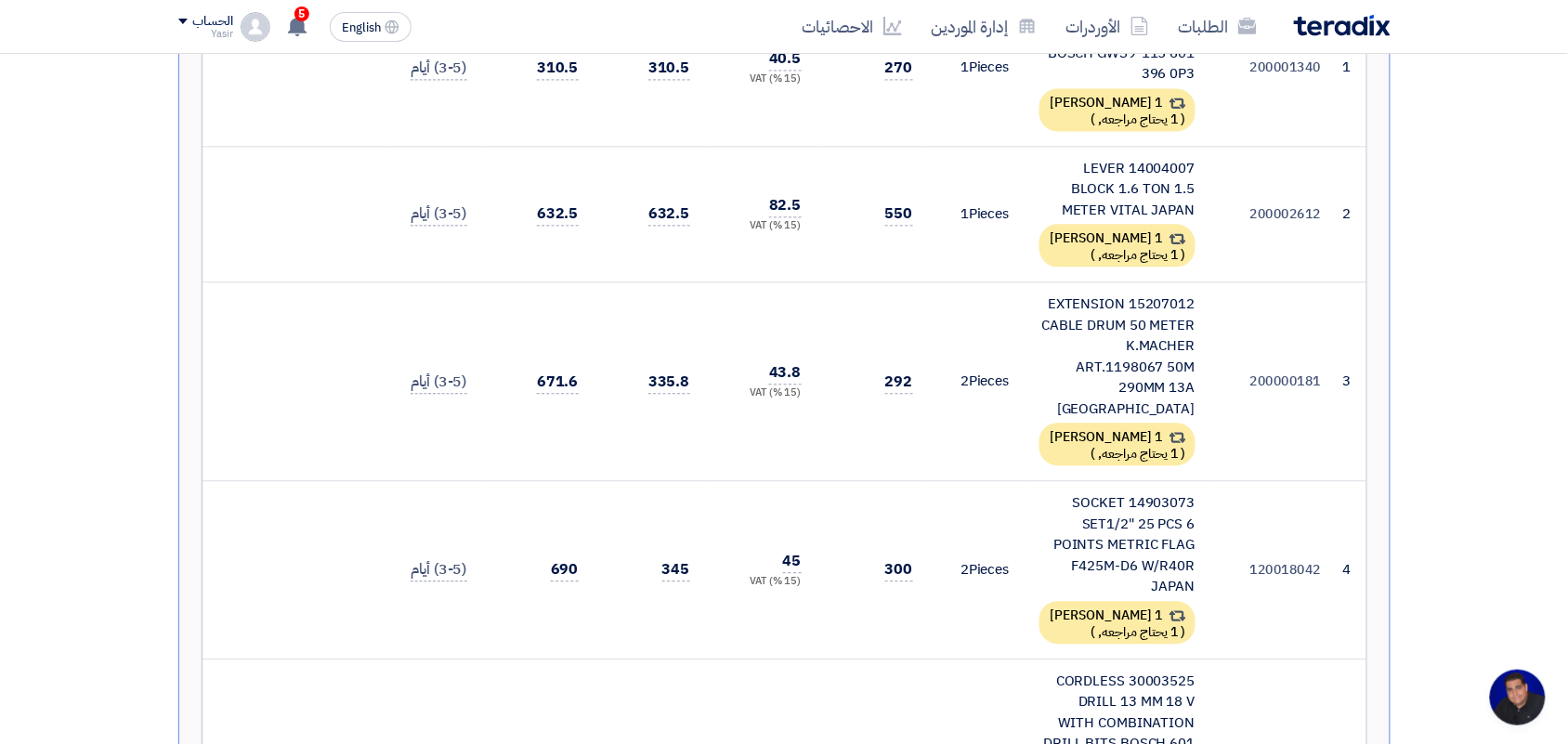
scroll to position [1044, 0]
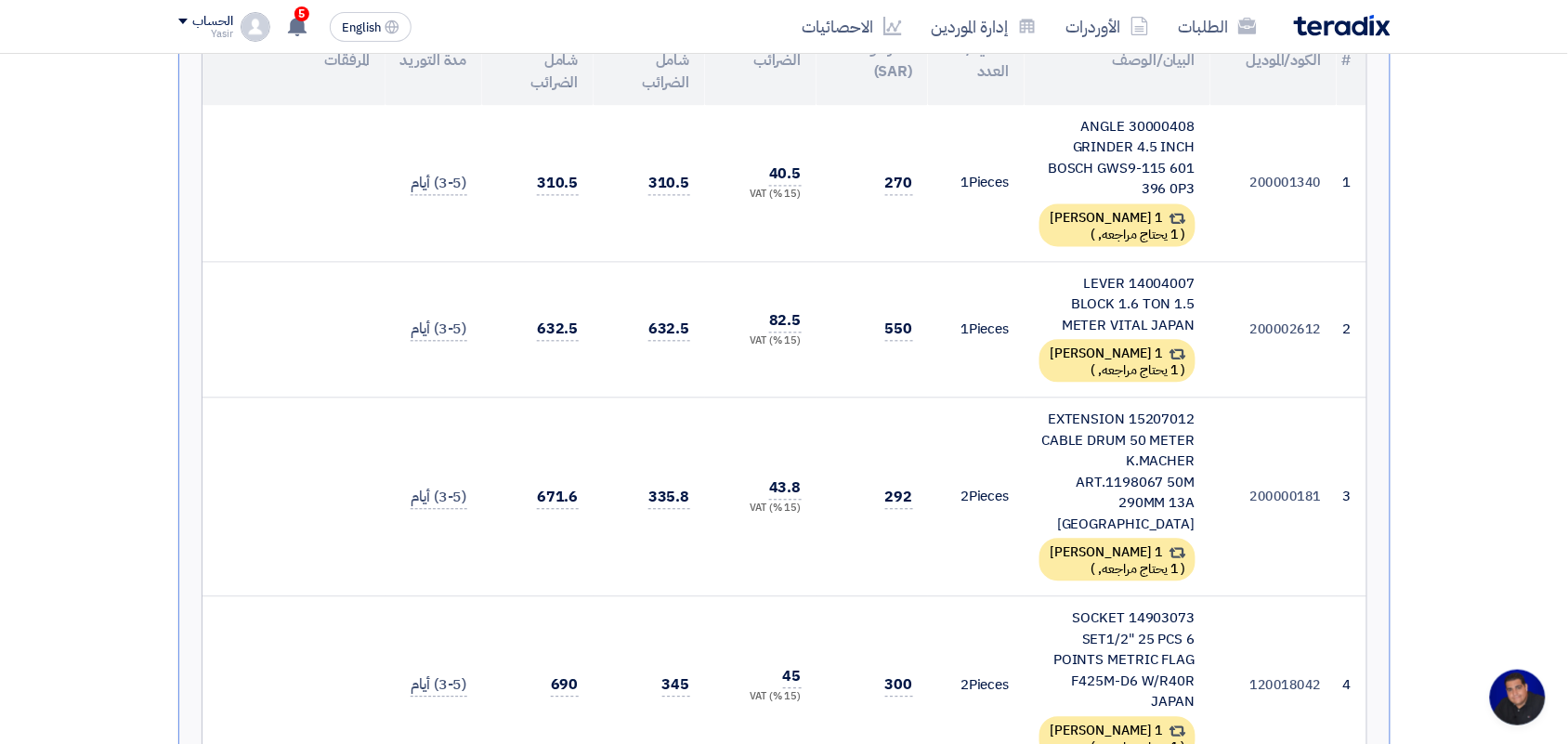
click at [1108, 142] on div "30000408 ANGLE GRINDER 4.5 INCH BOSCH GWS9-115 601 396 0P3" at bounding box center [1117, 159] width 156 height 84
copy td "30000408 ANGLE GRINDER 4.5 INCH BOSCH GWS9-115 601 396 0P3"
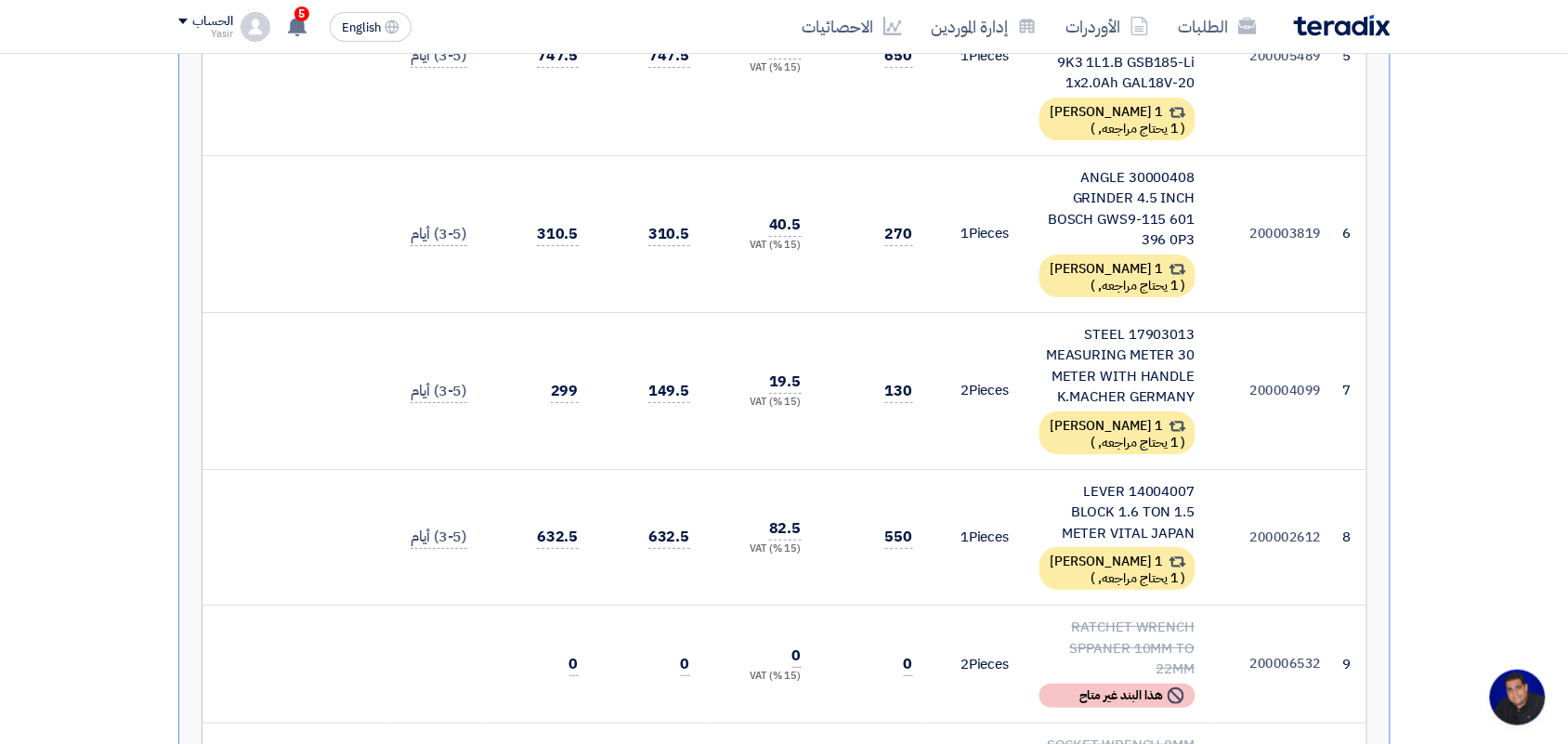
scroll to position [1857, 0]
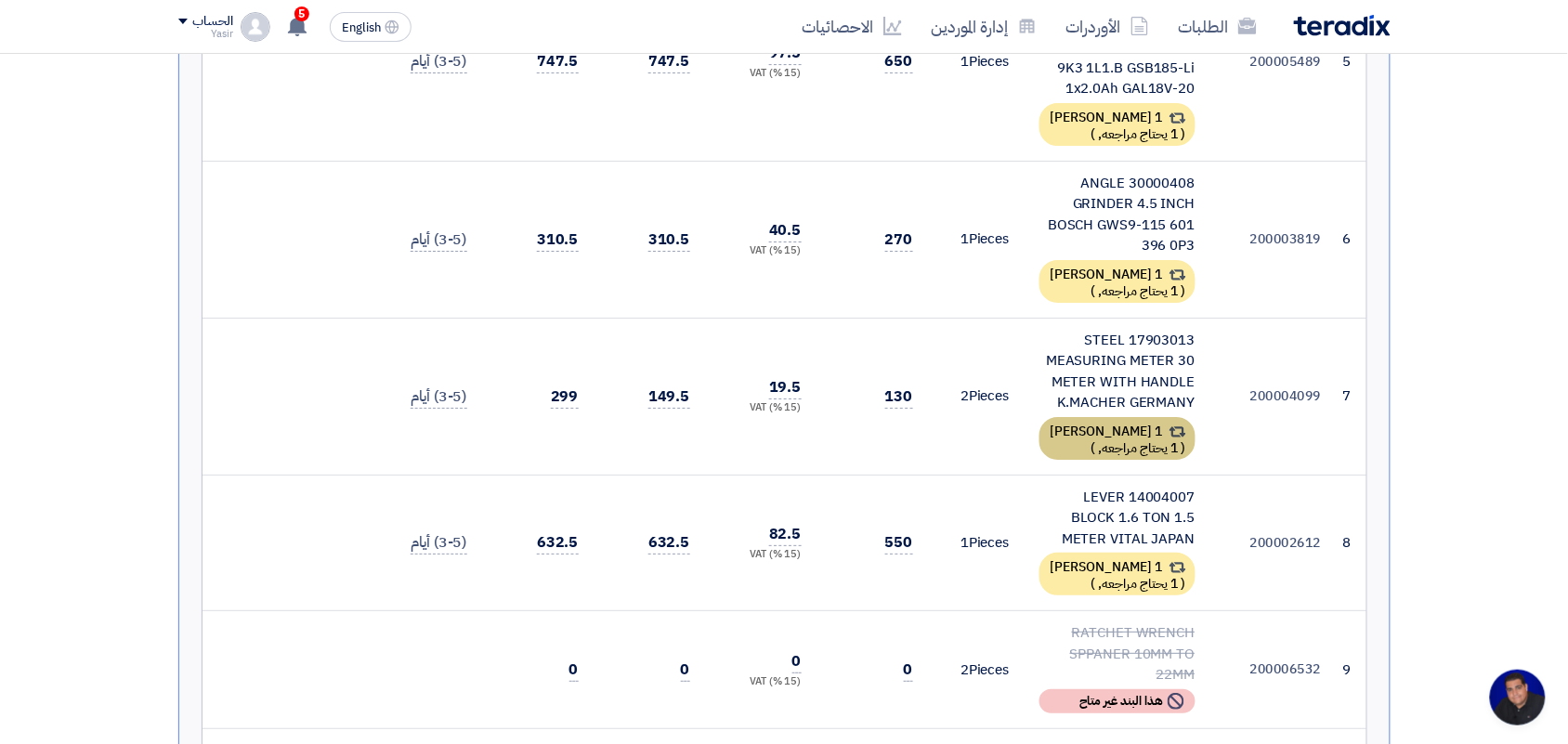
click at [1087, 417] on div "1 [PERSON_NAME] ( 1 يحتاج مراجعه, )" at bounding box center [1117, 438] width 156 height 43
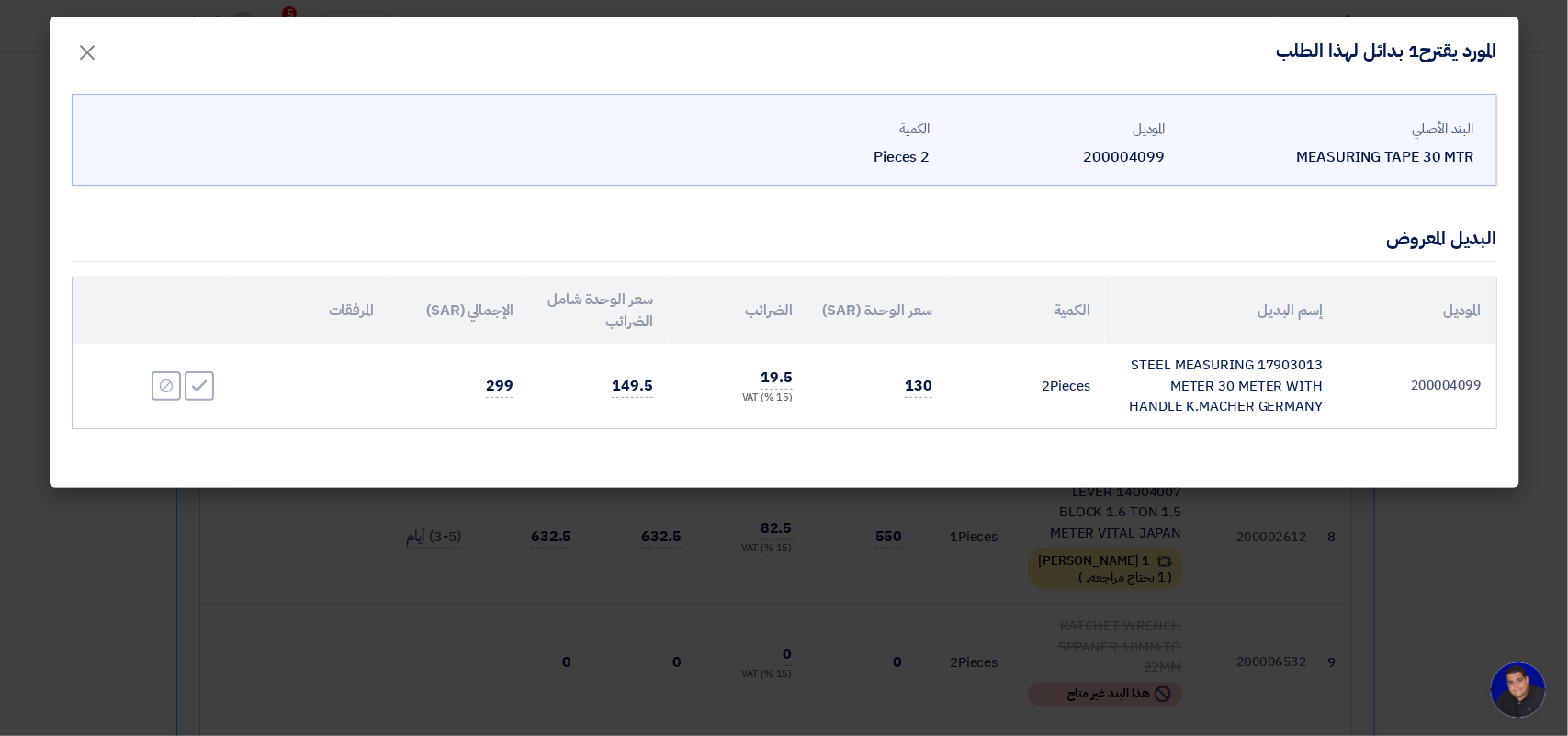
click at [1185, 375] on td "17903013 STEEL MEASURING METER 30 METER WITH HANDLE K.MACHER GERMANY" at bounding box center [1221, 386] width 233 height 85
copy tr "17903013 STEEL MEASURING METER 30 METER WITH HANDLE K.MACHER GERMANY"
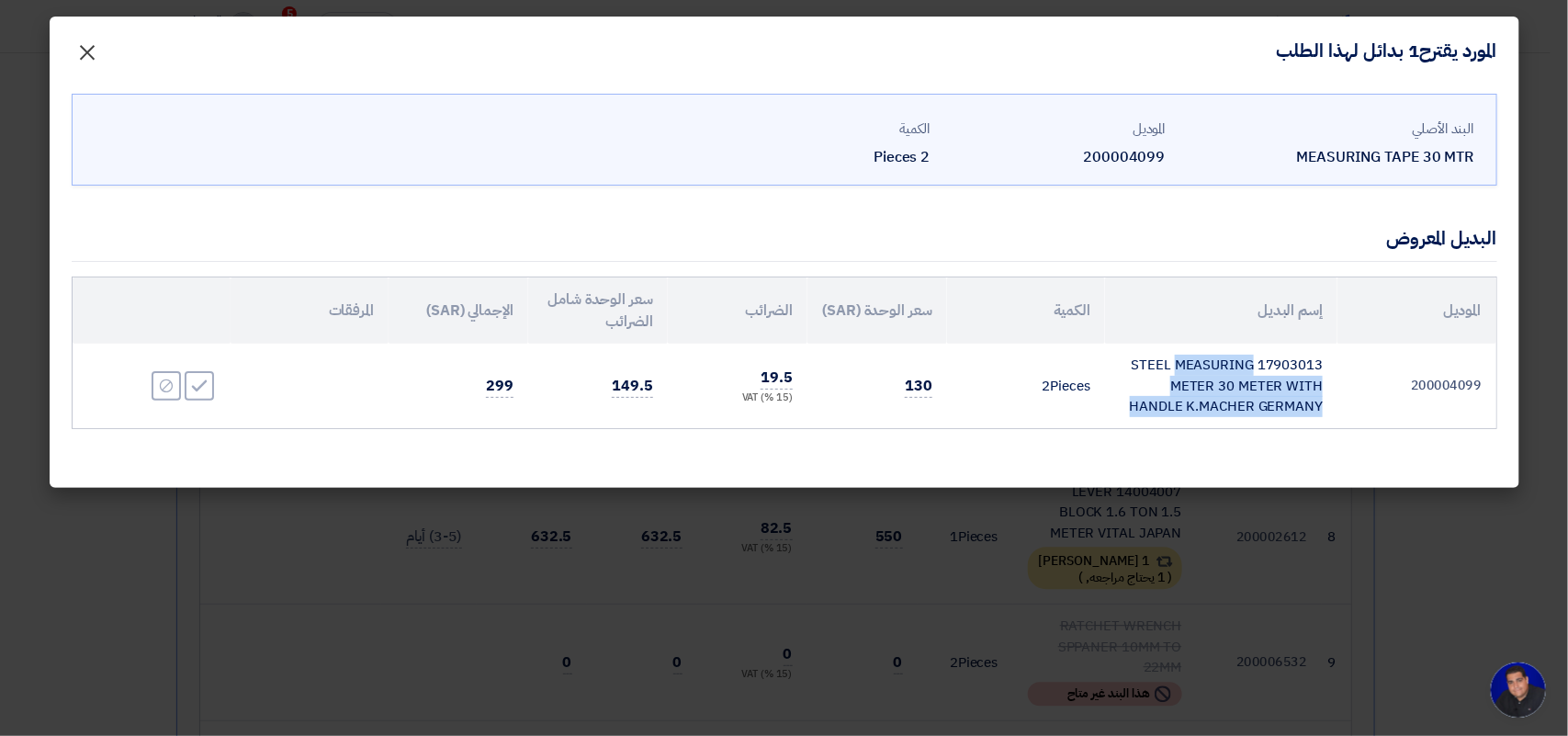
click at [81, 62] on span "×" at bounding box center [88, 51] width 22 height 55
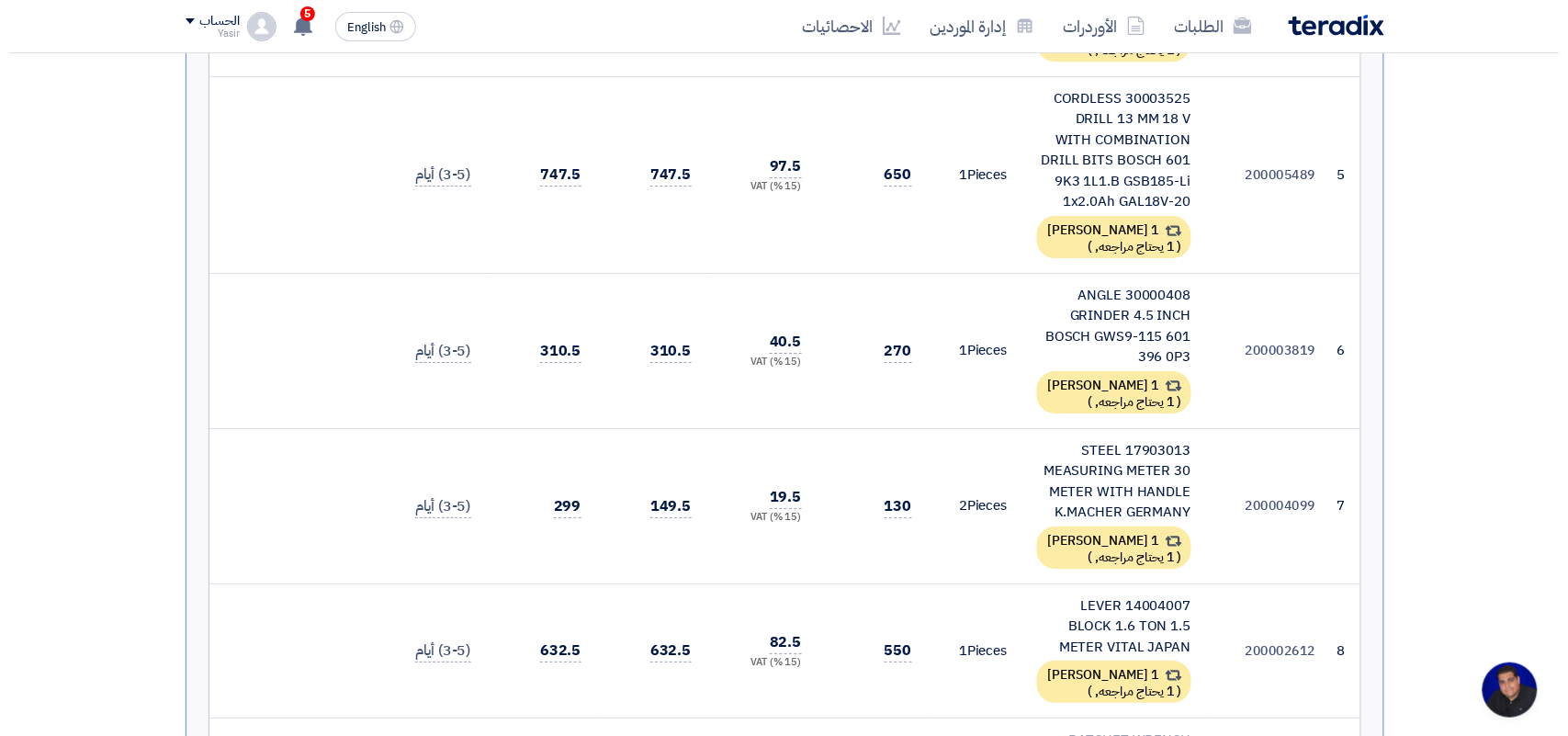
scroll to position [1722, 0]
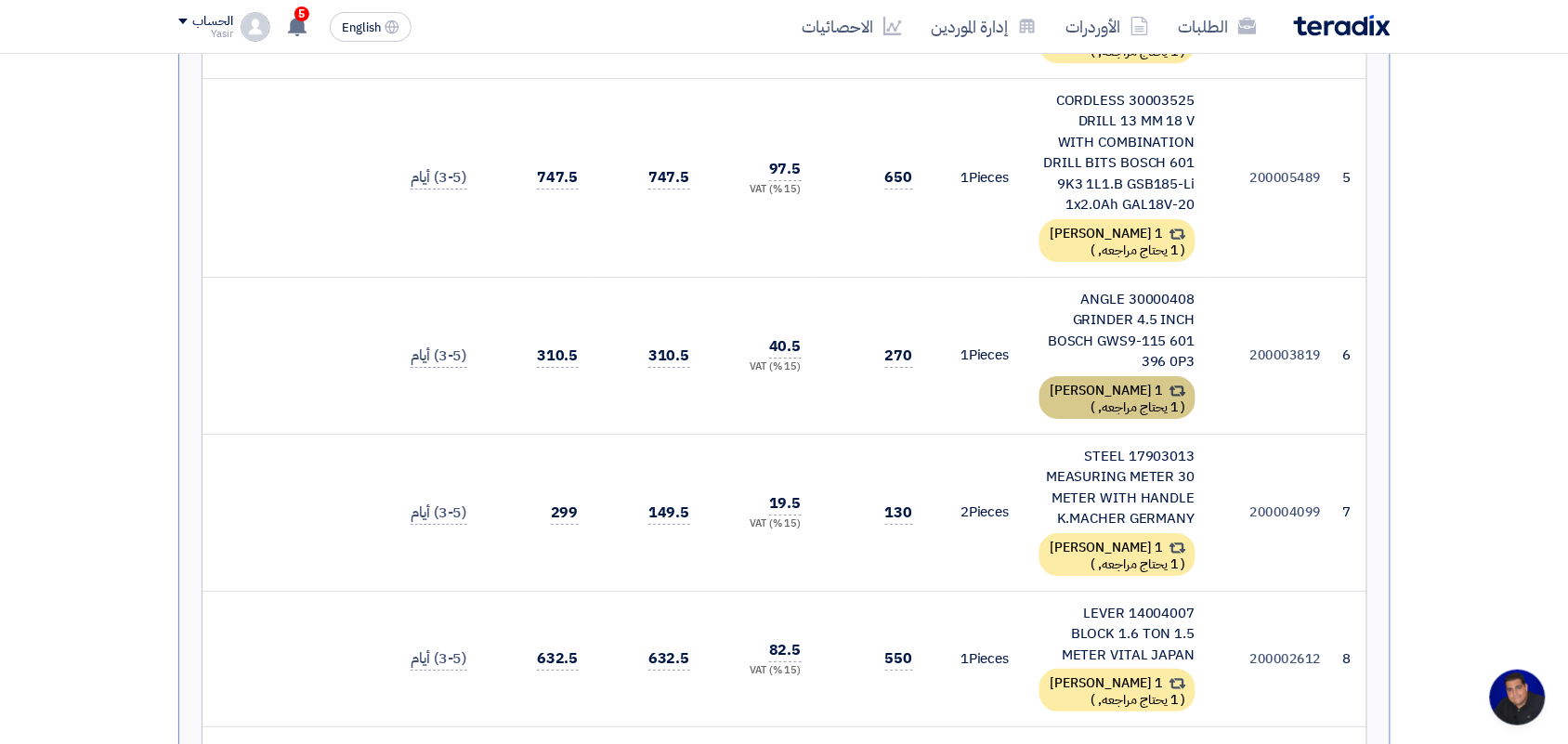
click at [1102, 376] on div "1 [PERSON_NAME] ( 1 يحتاج مراجعه, )" at bounding box center [1117, 398] width 156 height 43
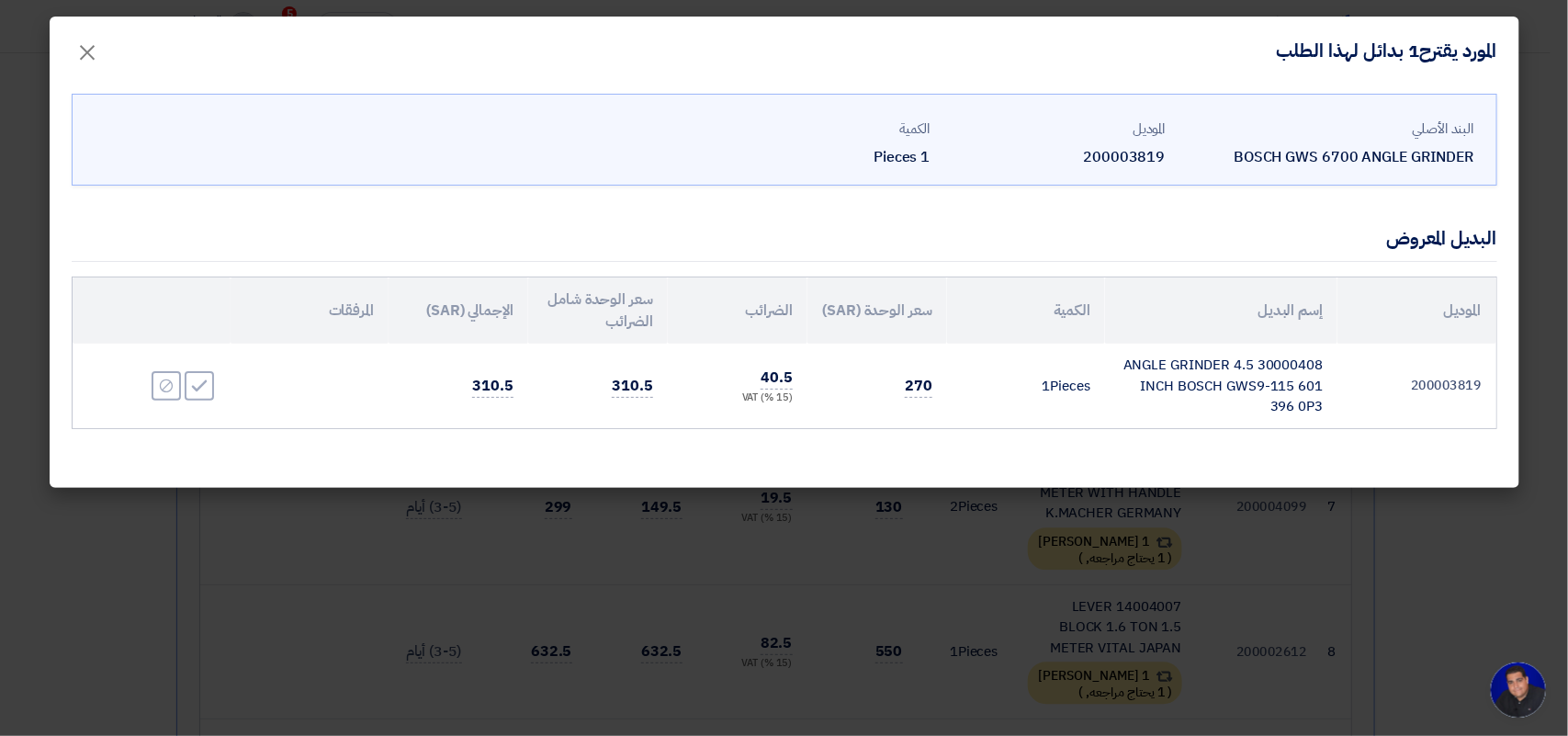
click at [1159, 372] on td "30000408 ANGLE GRINDER 4.5 INCH BOSCH GWS9-115 601 396 0P3" at bounding box center [1221, 386] width 233 height 85
copy tr "30000408 ANGLE GRINDER 4.5 INCH BOSCH GWS9-115 601 396 0P3"
click at [85, 58] on span "×" at bounding box center [88, 51] width 22 height 55
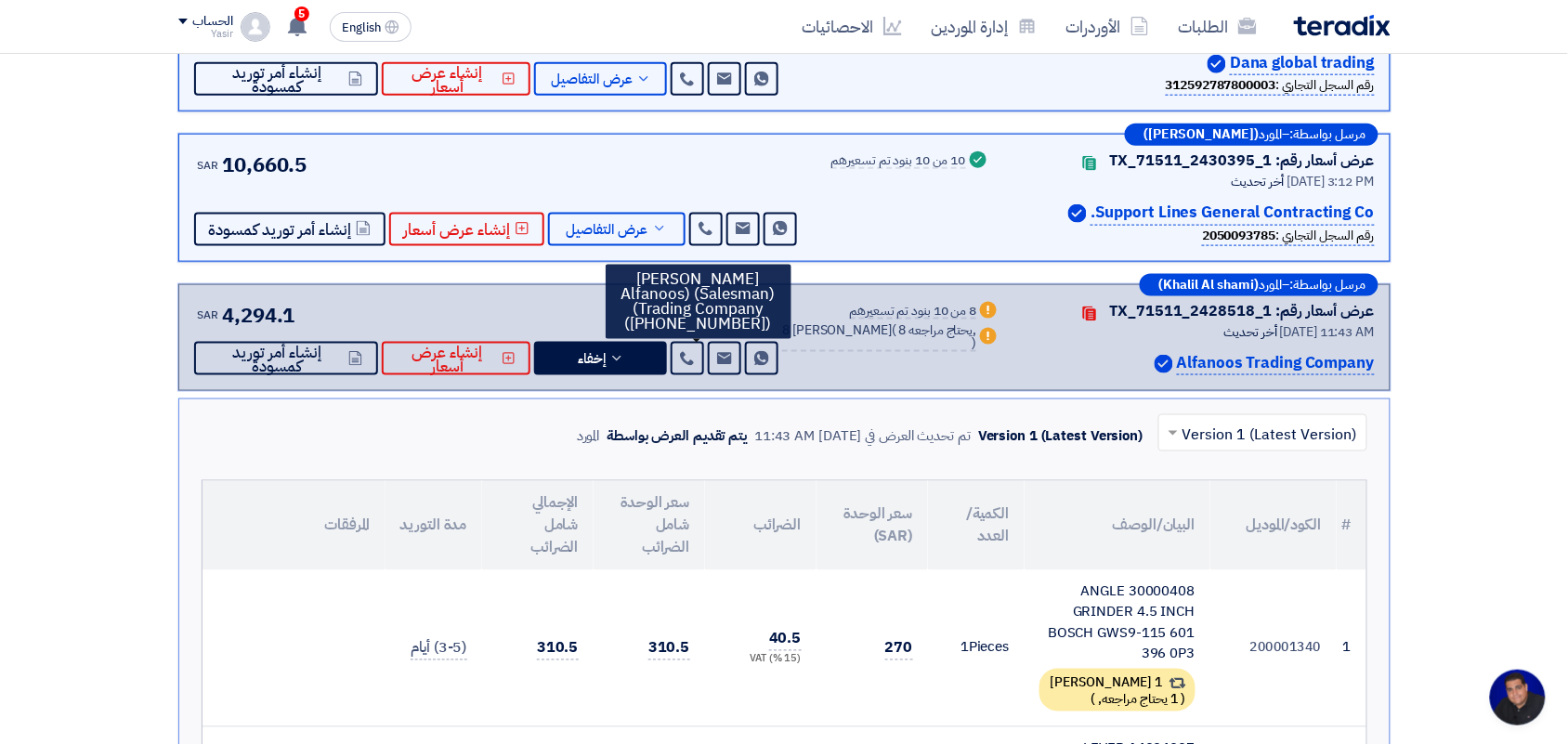
scroll to position [116, 0]
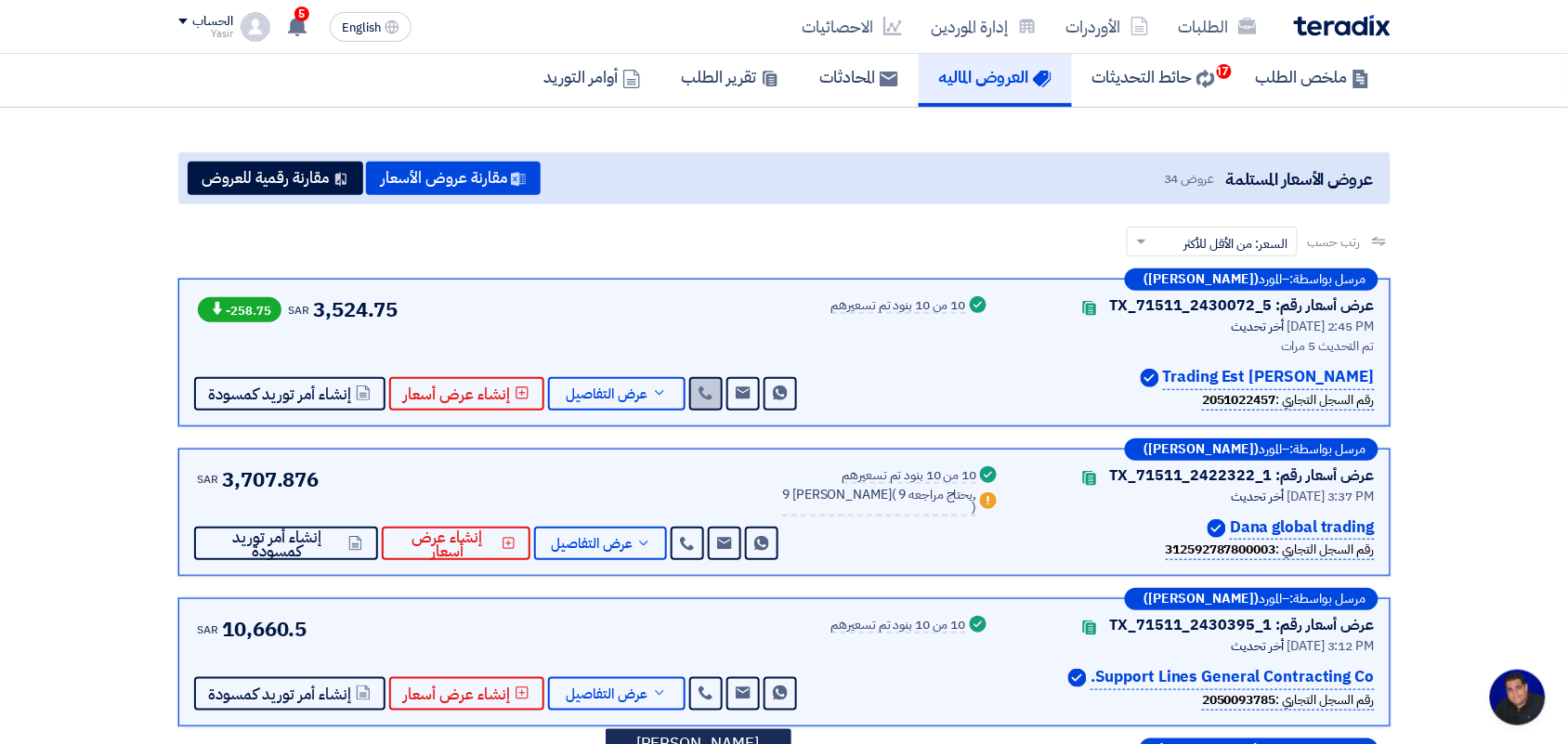
click at [703, 392] on use at bounding box center [705, 393] width 14 height 14
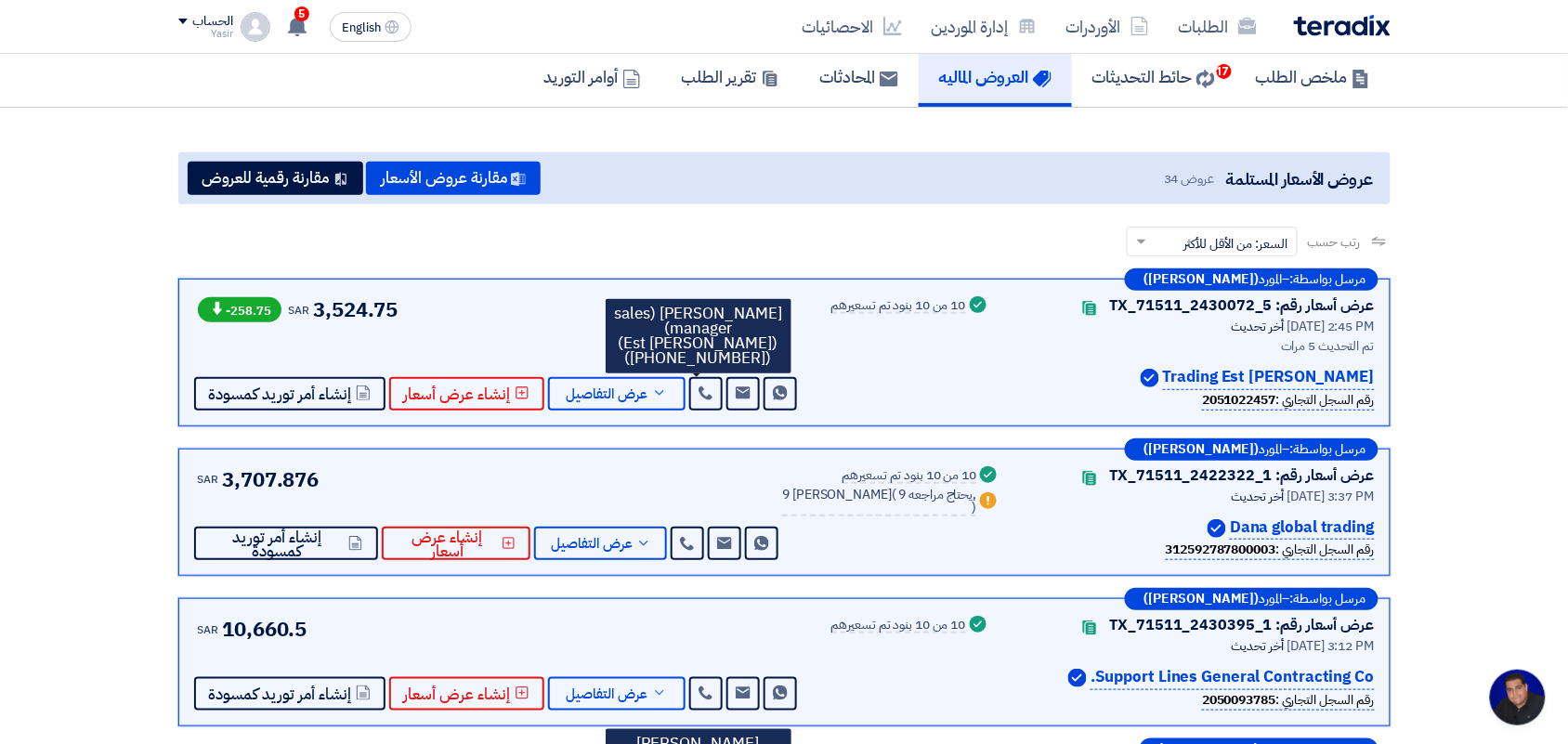
drag, startPoint x: 703, startPoint y: 392, endPoint x: 732, endPoint y: 458, distance: 72.1
